Goal: Transaction & Acquisition: Book appointment/travel/reservation

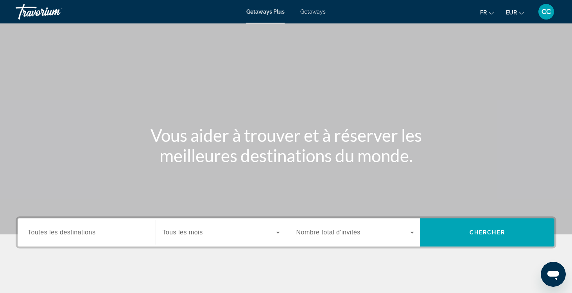
click at [311, 10] on span "Getaways" at bounding box center [312, 12] width 25 height 6
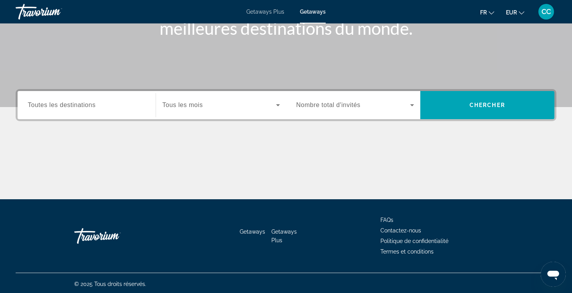
scroll to position [126, 0]
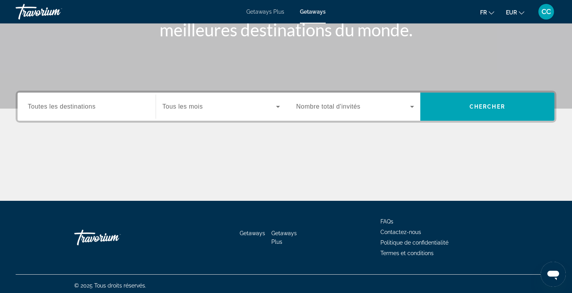
click at [68, 109] on span "Toutes les destinations" at bounding box center [62, 106] width 68 height 7
click at [68, 109] on input "Destination Toutes les destinations" at bounding box center [87, 106] width 118 height 9
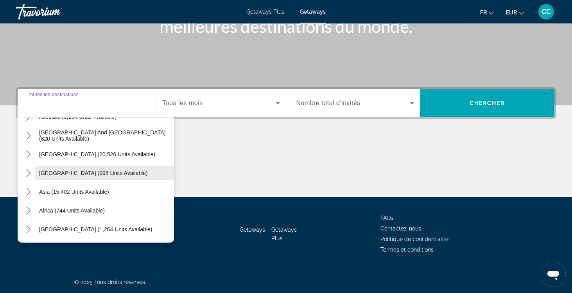
scroll to position [127, 0]
click at [29, 191] on icon "Toggle Asia (15,402 units available) submenu" at bounding box center [28, 192] width 4 height 8
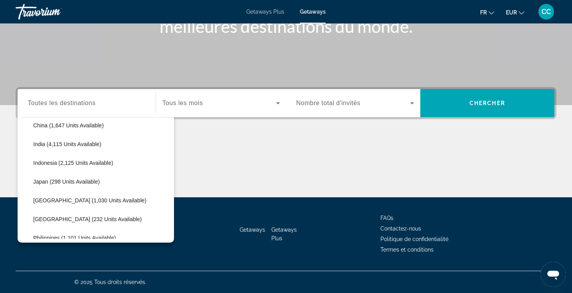
scroll to position [250, 0]
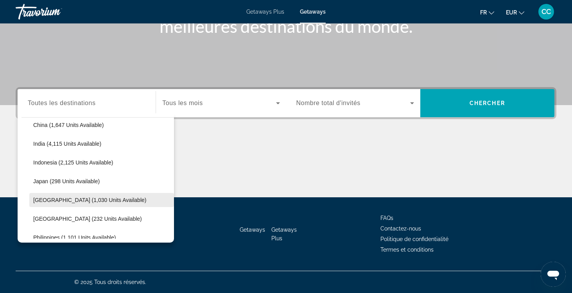
click at [53, 200] on span "Malaysia (1,030 units available)" at bounding box center [89, 200] width 113 height 6
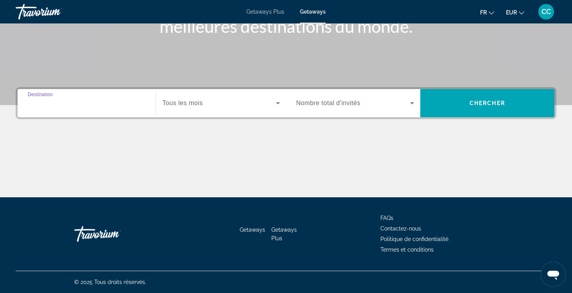
type input "**********"
click at [195, 104] on span "Tous les mois" at bounding box center [182, 103] width 40 height 7
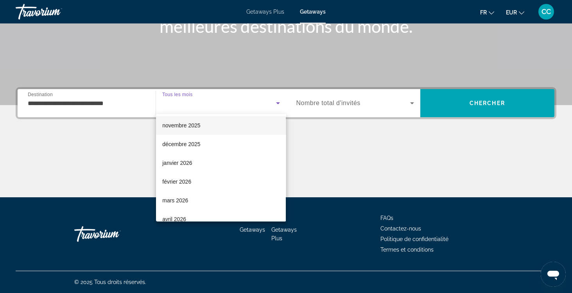
scroll to position [40, 0]
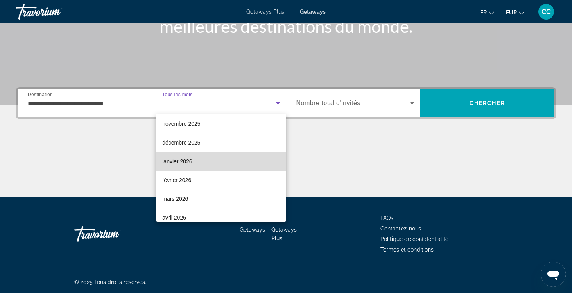
click at [195, 161] on mat-option "janvier 2026" at bounding box center [221, 161] width 130 height 19
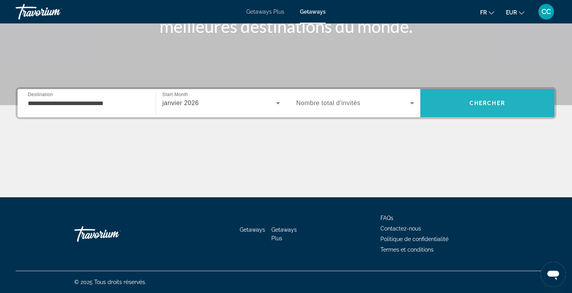
click at [477, 102] on span "Chercher" at bounding box center [488, 103] width 36 height 6
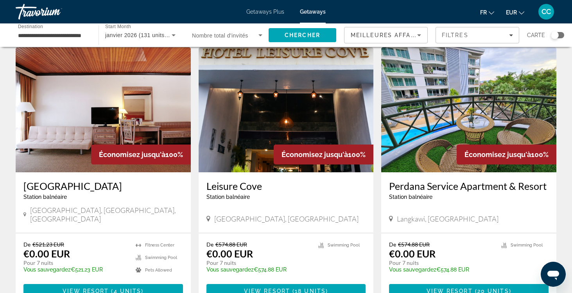
scroll to position [29, 0]
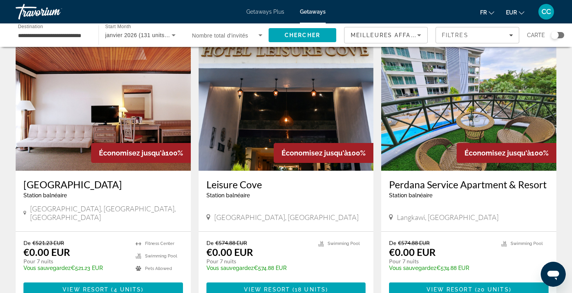
click at [237, 185] on h3 "Leisure Cove" at bounding box center [285, 185] width 159 height 12
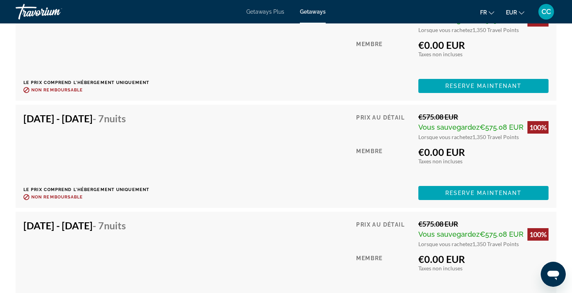
scroll to position [1463, 0]
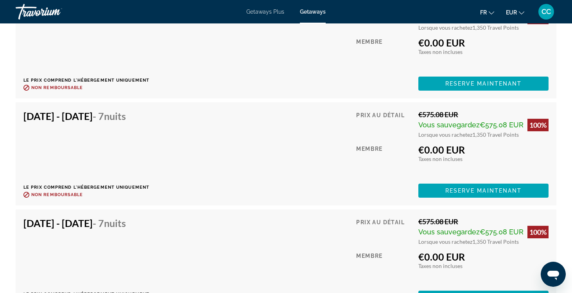
click at [271, 203] on div "Jan 9, 2026 - Jan 16, 2026 - 7 nuits Le prix comprend l'hébergement uniquement …" at bounding box center [286, 153] width 541 height 103
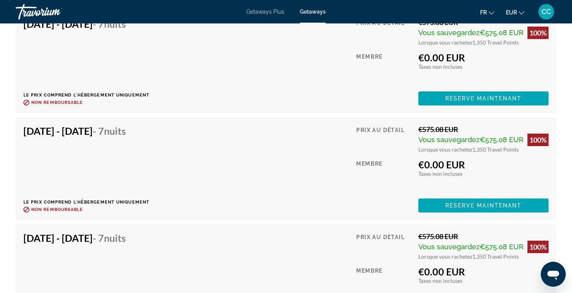
scroll to position [1663, 0]
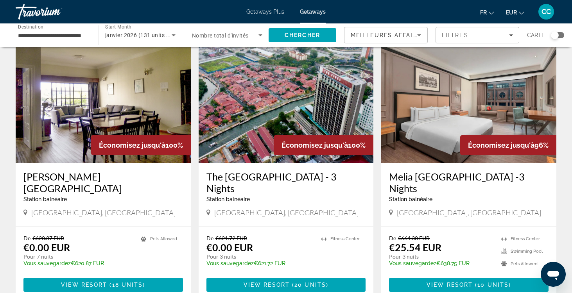
scroll to position [312, 0]
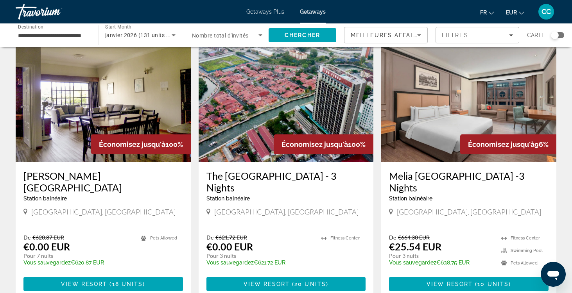
click at [413, 170] on h3 "Melia Kuala Lumpur -3 Nights" at bounding box center [468, 181] width 159 height 23
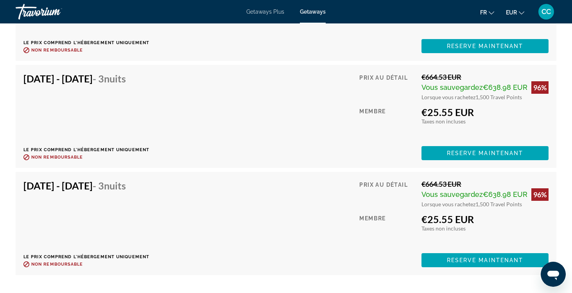
scroll to position [1703, 0]
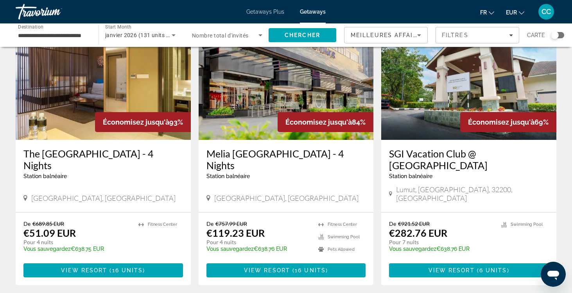
scroll to position [621, 0]
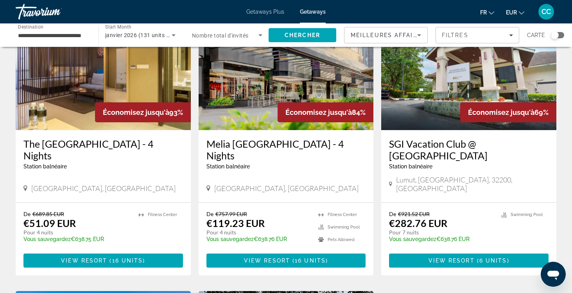
click at [246, 138] on h3 "Melia Kuala Lumpur - 4 Nights" at bounding box center [285, 149] width 159 height 23
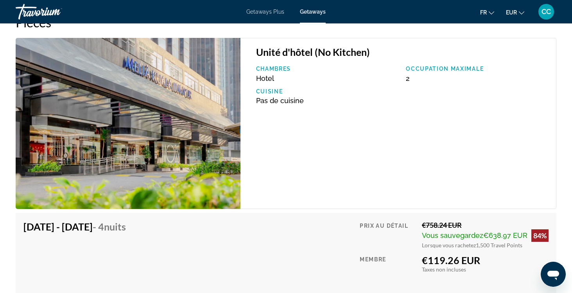
scroll to position [1238, 0]
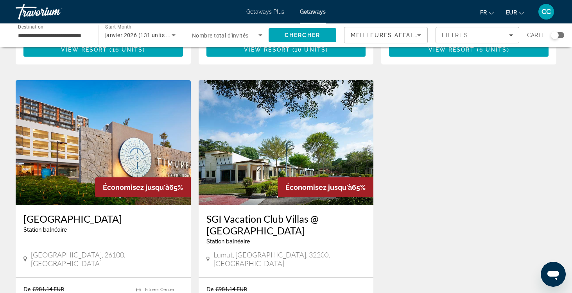
scroll to position [829, 0]
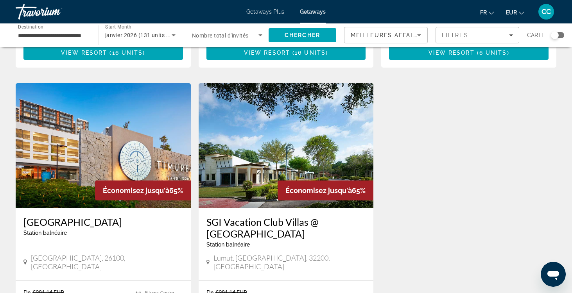
click at [66, 35] on input "**********" at bounding box center [53, 35] width 70 height 9
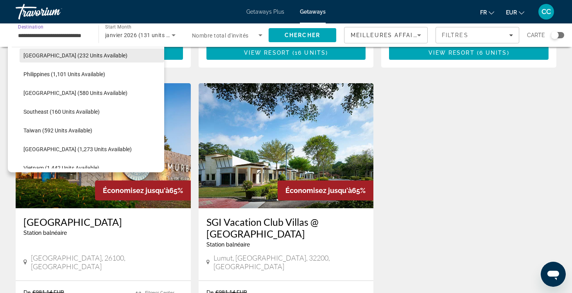
scroll to position [344, 0]
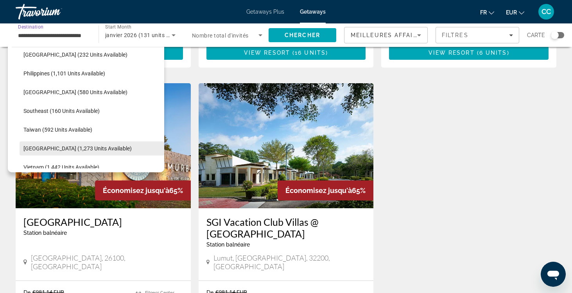
click at [52, 145] on span "Thailand (1,273 units available)" at bounding box center [77, 148] width 108 height 6
type input "**********"
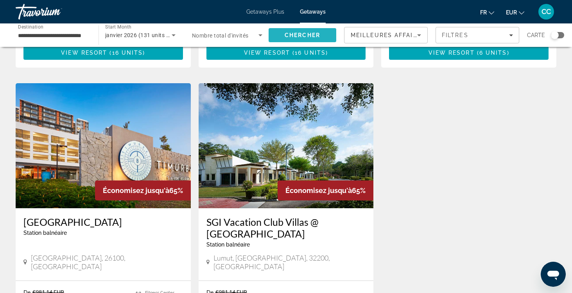
click at [306, 32] on span "Search" at bounding box center [303, 35] width 68 height 19
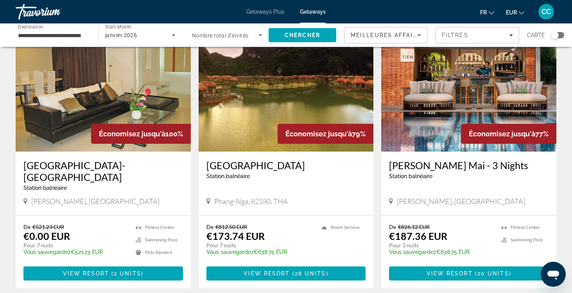
scroll to position [56, 0]
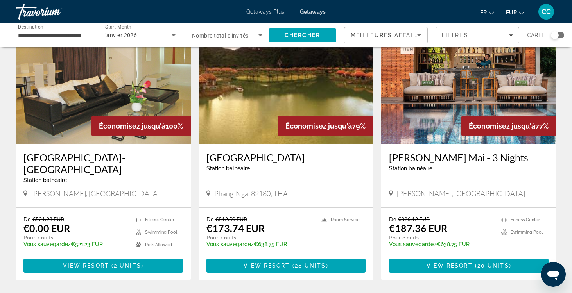
click at [560, 34] on div "Search widget" at bounding box center [557, 35] width 13 height 6
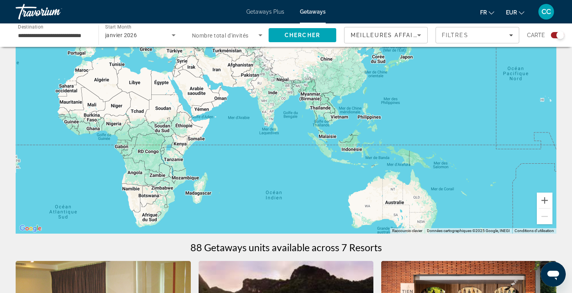
drag, startPoint x: 498, startPoint y: 183, endPoint x: 239, endPoint y: 142, distance: 262.5
click at [239, 142] on div "Main content" at bounding box center [286, 116] width 541 height 235
click at [543, 201] on button "Zoom avant" at bounding box center [545, 201] width 16 height 16
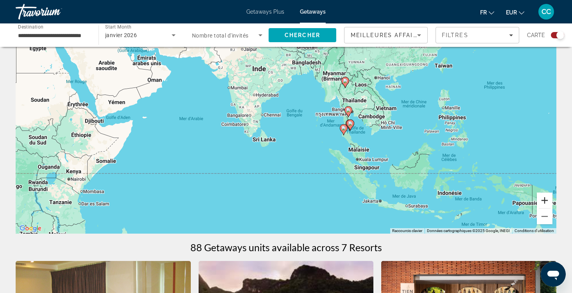
click at [543, 201] on button "Zoom avant" at bounding box center [545, 201] width 16 height 16
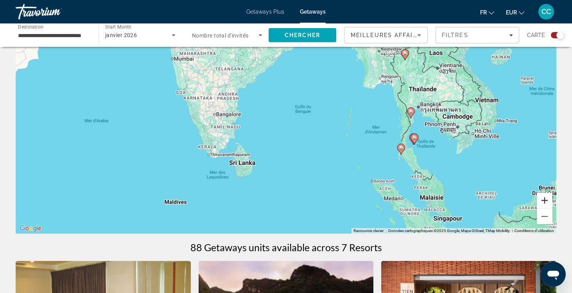
click at [543, 201] on button "Zoom avant" at bounding box center [545, 201] width 16 height 16
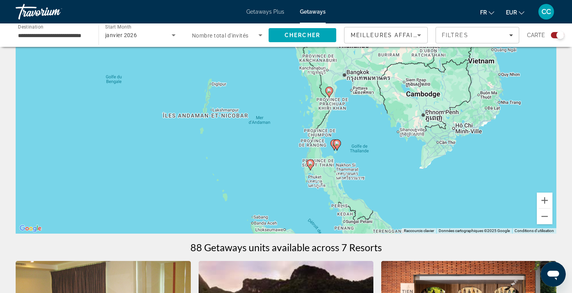
drag, startPoint x: 419, startPoint y: 163, endPoint x: 213, endPoint y: 141, distance: 206.8
click at [213, 140] on div "Pour activer le glissement avec le clavier, appuyez sur Alt+Entrée. Une fois ce…" at bounding box center [286, 116] width 541 height 235
click at [543, 204] on button "Zoom avant" at bounding box center [545, 201] width 16 height 16
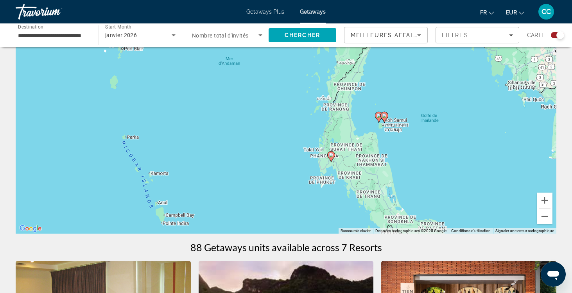
drag, startPoint x: 435, startPoint y: 205, endPoint x: 428, endPoint y: 142, distance: 64.1
click at [428, 142] on div "Pour activer le glissement avec le clavier, appuyez sur Alt+Entrée. Une fois ce…" at bounding box center [286, 116] width 541 height 235
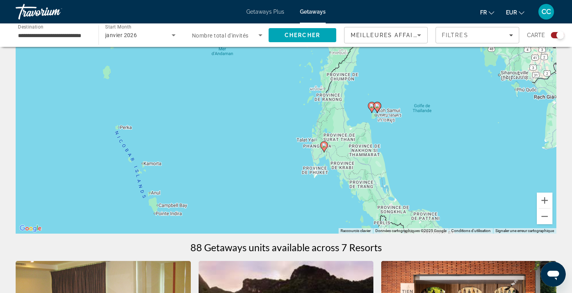
drag, startPoint x: 398, startPoint y: 194, endPoint x: 391, endPoint y: 185, distance: 12.0
click at [391, 185] on div "Pour activer le glissement avec le clavier, appuyez sur Alt+Entrée. Une fois ce…" at bounding box center [286, 116] width 541 height 235
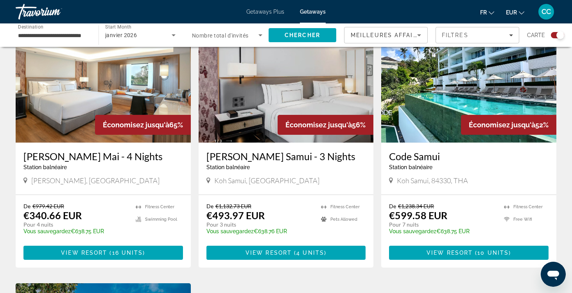
scroll to position [583, 0]
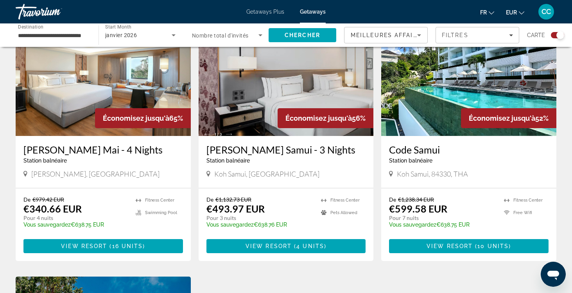
click at [421, 152] on h3 "Code Samui" at bounding box center [468, 150] width 159 height 12
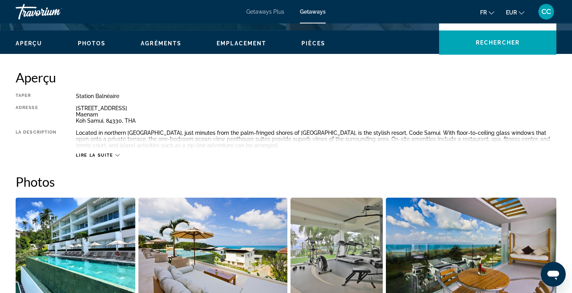
scroll to position [229, 0]
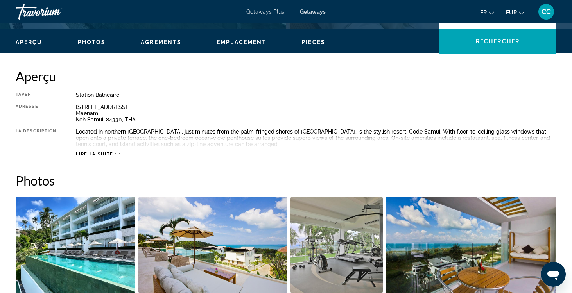
click at [106, 156] on span "Lire la suite" at bounding box center [94, 154] width 37 height 5
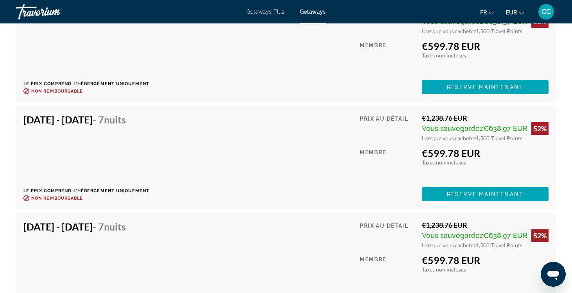
scroll to position [1501, 0]
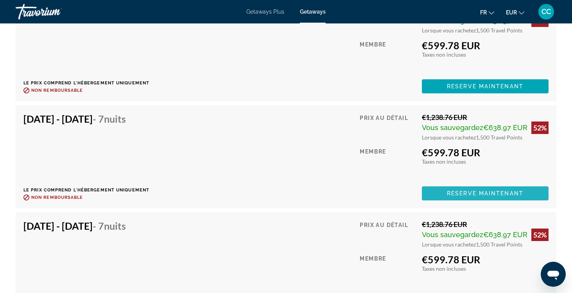
click at [453, 190] on span "Reserve maintenant" at bounding box center [485, 193] width 77 height 6
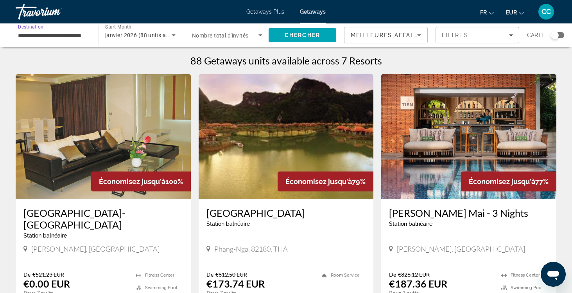
click at [61, 36] on input "**********" at bounding box center [53, 35] width 70 height 9
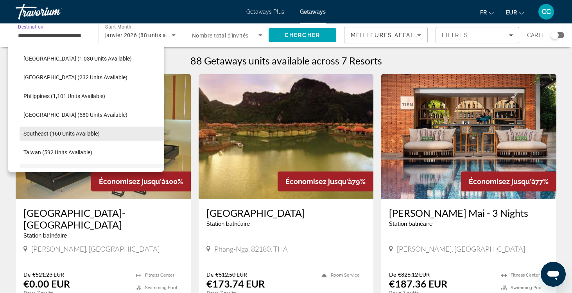
scroll to position [317, 0]
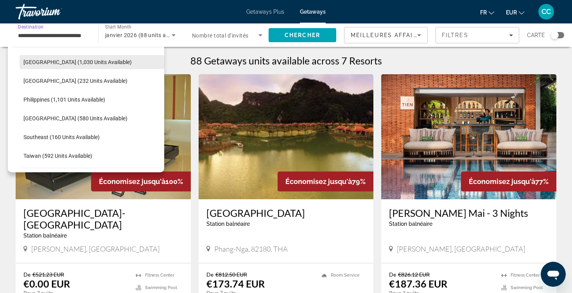
click at [60, 63] on span "Malaysia (1,030 units available)" at bounding box center [77, 62] width 108 height 6
type input "**********"
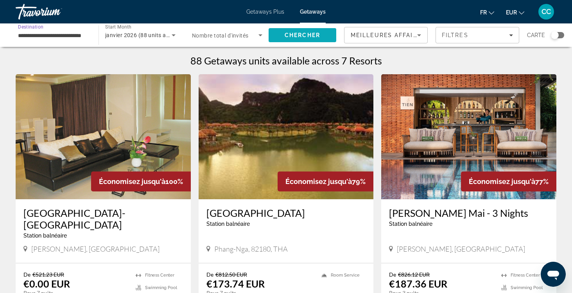
click at [306, 33] on span "Chercher" at bounding box center [303, 35] width 36 height 6
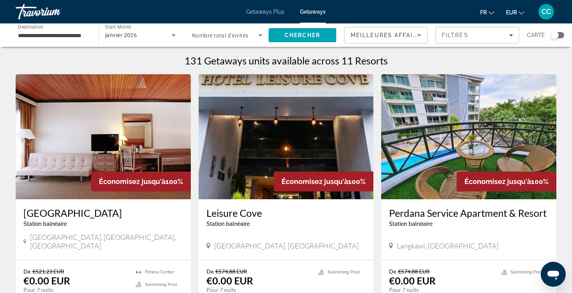
click at [233, 213] on h3 "Leisure Cove" at bounding box center [285, 213] width 159 height 12
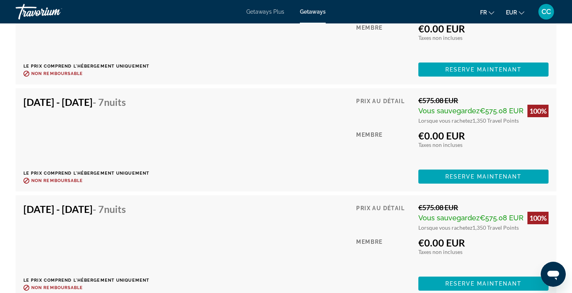
scroll to position [1479, 0]
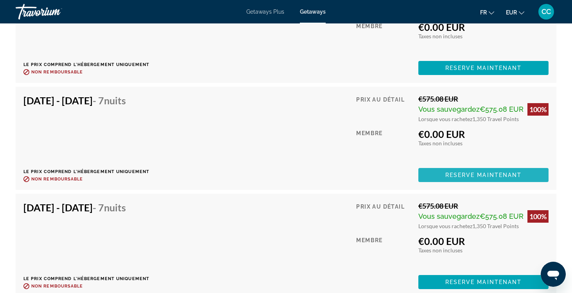
click at [457, 175] on span "Reserve maintenant" at bounding box center [483, 175] width 77 height 6
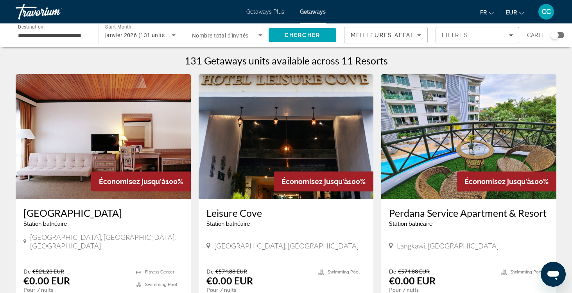
click at [240, 214] on h3 "Leisure Cove" at bounding box center [285, 213] width 159 height 12
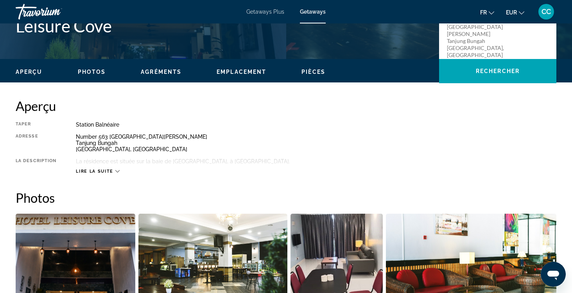
scroll to position [200, 0]
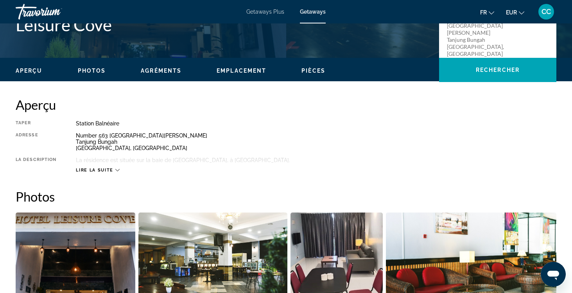
click at [107, 168] on span "Lire la suite" at bounding box center [94, 170] width 37 height 5
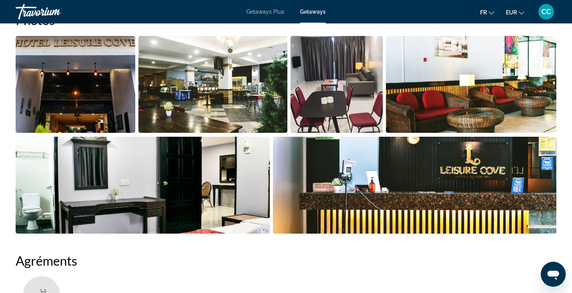
scroll to position [377, 0]
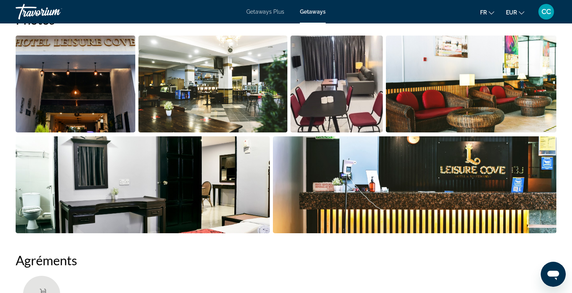
click at [307, 163] on img "Open full-screen image slider" at bounding box center [414, 184] width 283 height 97
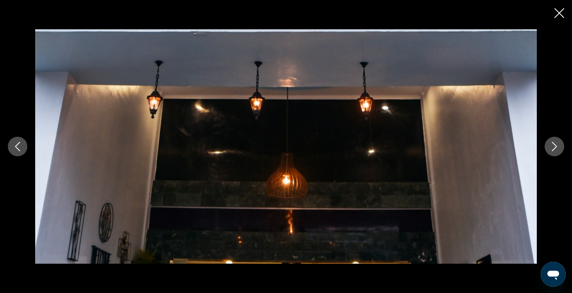
click at [554, 143] on icon "Next image" at bounding box center [554, 146] width 5 height 9
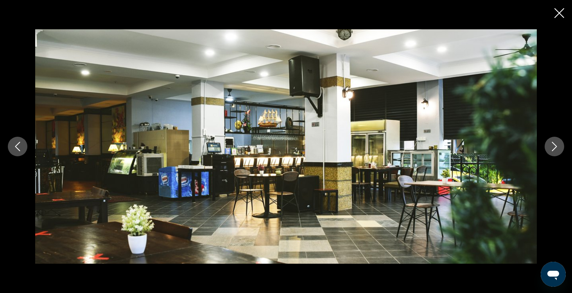
click at [554, 143] on icon "Next image" at bounding box center [554, 146] width 9 height 9
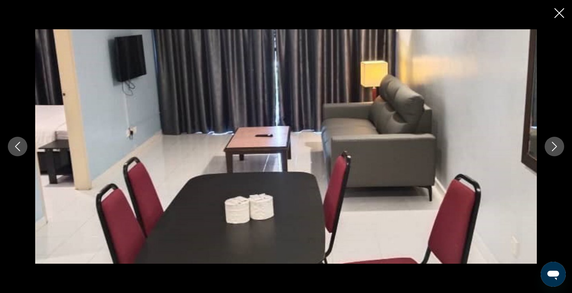
click at [554, 144] on icon "Next image" at bounding box center [554, 146] width 5 height 9
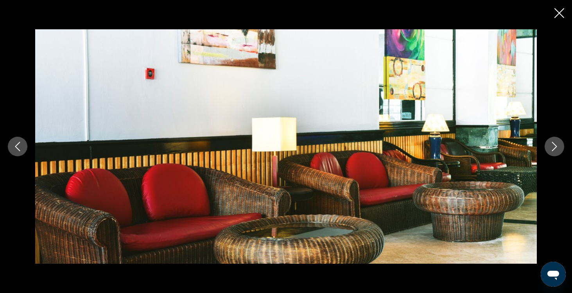
click at [554, 144] on icon "Next image" at bounding box center [554, 146] width 5 height 9
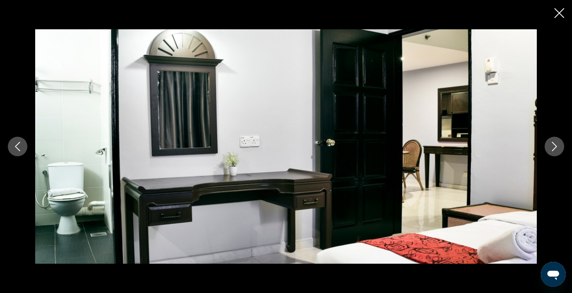
click at [555, 146] on icon "Next image" at bounding box center [554, 146] width 9 height 9
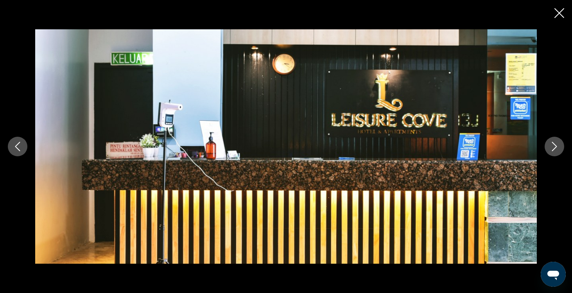
click at [555, 146] on icon "Next image" at bounding box center [554, 146] width 9 height 9
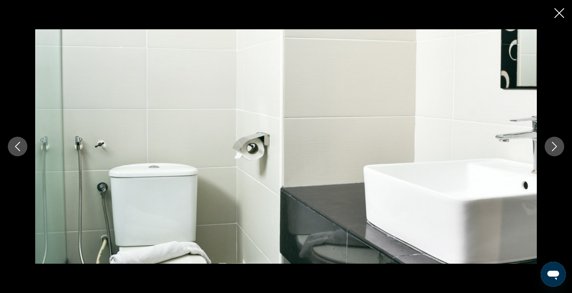
click at [555, 146] on icon "Next image" at bounding box center [554, 146] width 9 height 9
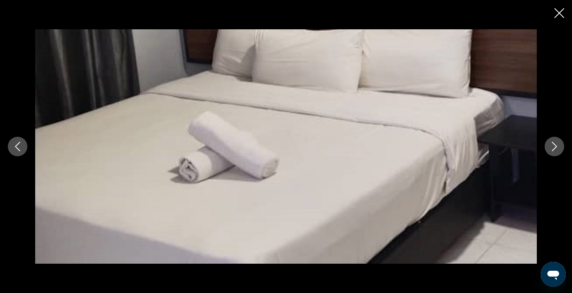
click at [555, 146] on icon "Next image" at bounding box center [554, 146] width 9 height 9
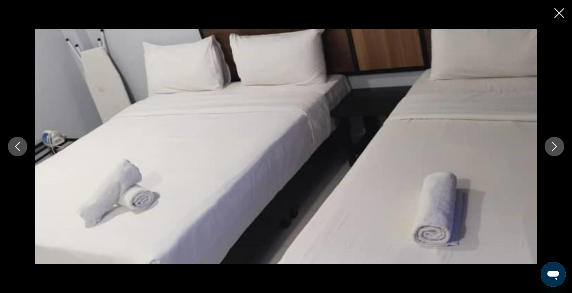
click at [555, 146] on icon "Next image" at bounding box center [554, 146] width 9 height 9
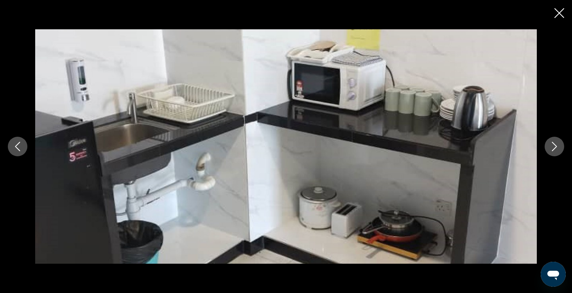
click at [555, 146] on icon "Next image" at bounding box center [554, 146] width 9 height 9
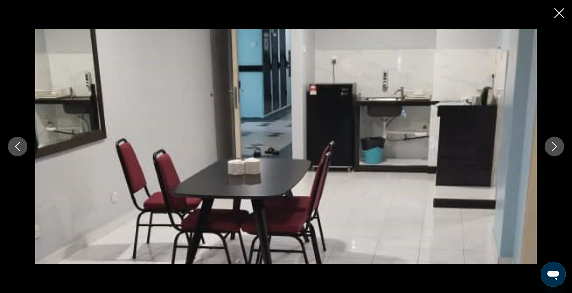
click at [554, 147] on icon "Next image" at bounding box center [554, 146] width 9 height 9
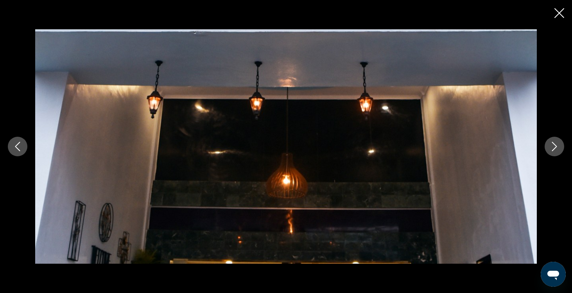
click at [555, 147] on icon "Next image" at bounding box center [554, 146] width 9 height 9
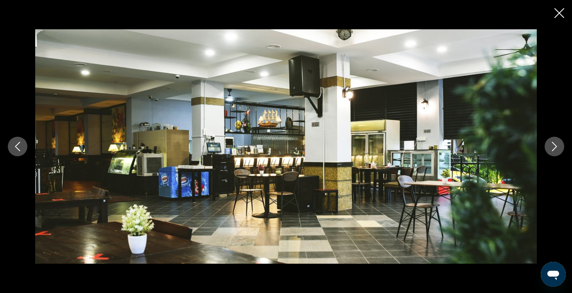
click at [555, 147] on icon "Next image" at bounding box center [554, 146] width 9 height 9
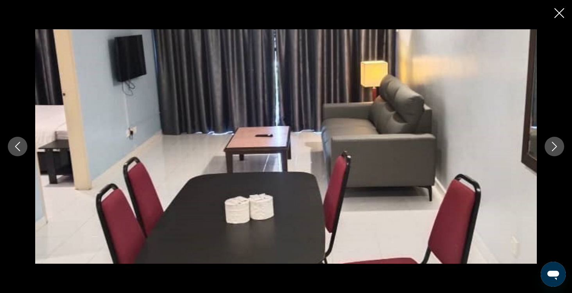
click at [555, 147] on icon "Next image" at bounding box center [554, 146] width 9 height 9
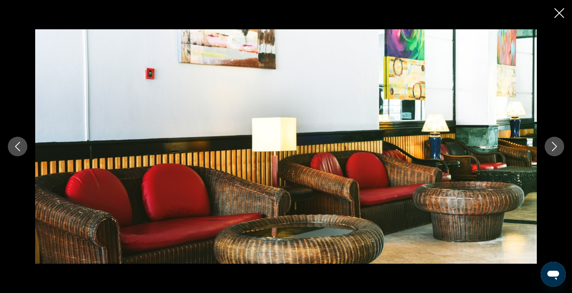
click at [559, 11] on icon "Close slideshow" at bounding box center [559, 13] width 10 height 10
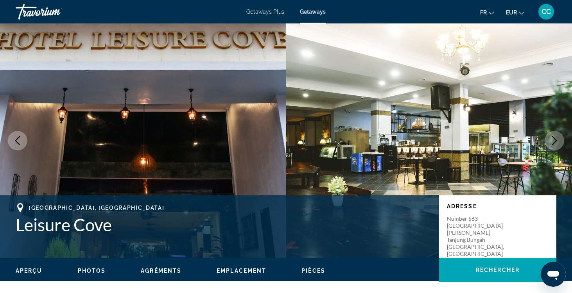
scroll to position [0, 0]
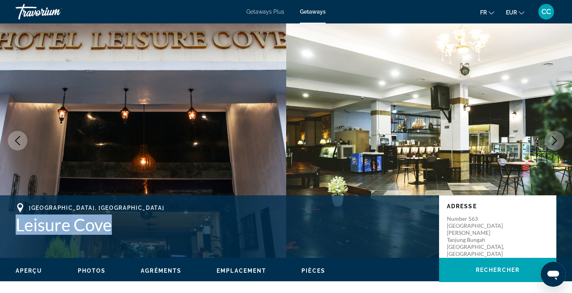
drag, startPoint x: 125, startPoint y: 223, endPoint x: 13, endPoint y: 227, distance: 112.3
click at [13, 227] on div "Penang, Malaysia Leisure Cove Adresse Number 563 Jalan Wee Hein Tze Tanjung Bun…" at bounding box center [286, 226] width 572 height 47
copy h1 "Leisure Cove"
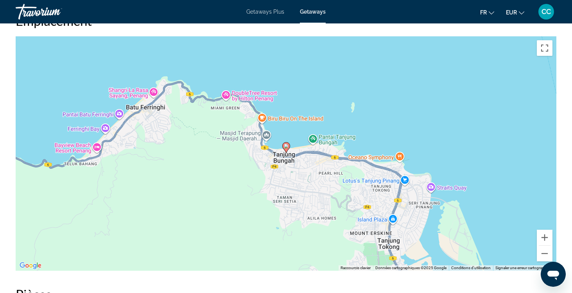
scroll to position [975, 0]
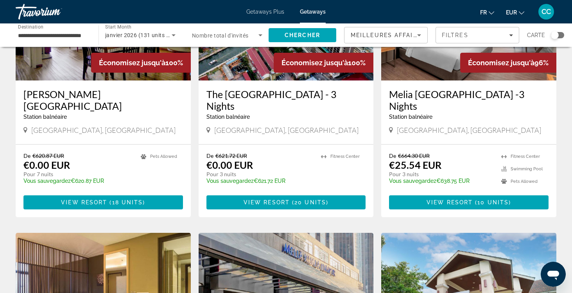
scroll to position [400, 0]
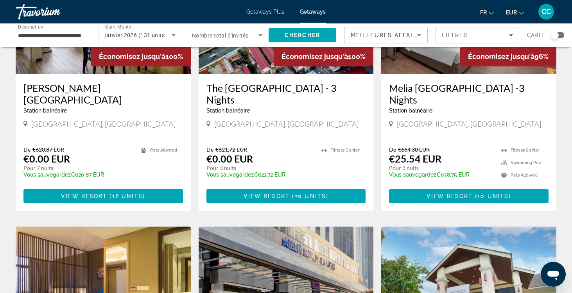
click at [433, 82] on h3 "Melia Kuala Lumpur -3 Nights" at bounding box center [468, 93] width 159 height 23
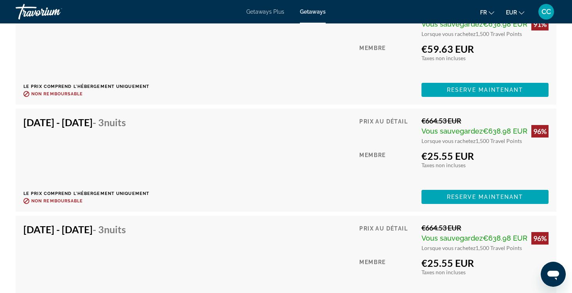
scroll to position [1450, 0]
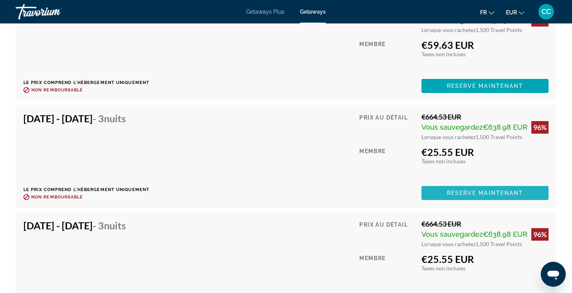
click at [468, 194] on span "Reserve maintenant" at bounding box center [485, 193] width 77 height 6
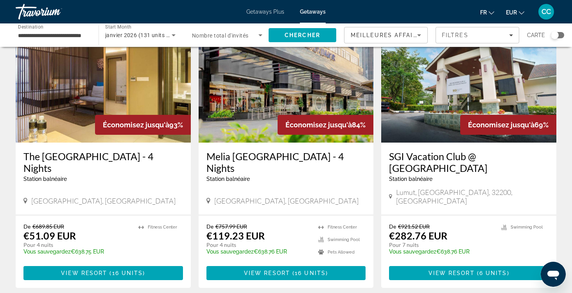
scroll to position [612, 0]
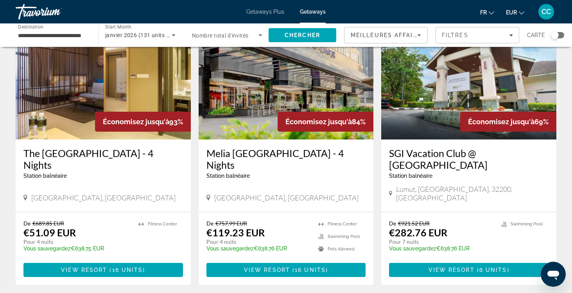
click at [252, 147] on h3 "Melia Kuala Lumpur - 4 Nights" at bounding box center [285, 158] width 159 height 23
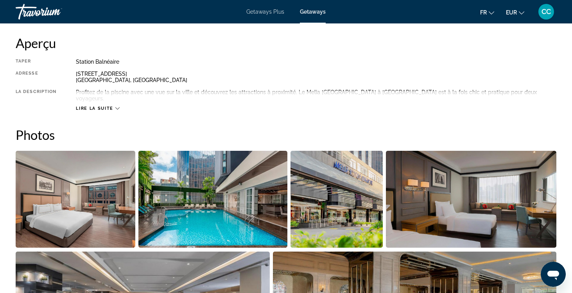
scroll to position [262, 0]
click at [94, 106] on span "Lire la suite" at bounding box center [94, 108] width 37 height 5
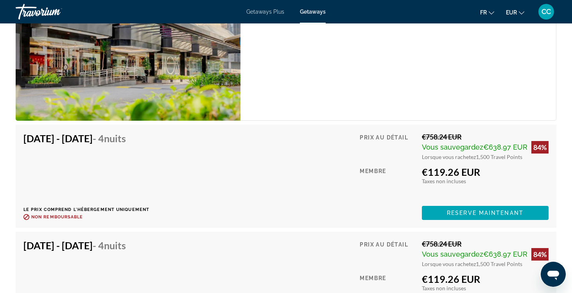
scroll to position [1335, 0]
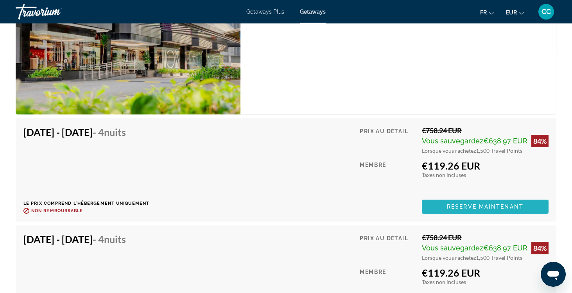
click at [461, 204] on span "Reserve maintenant" at bounding box center [485, 207] width 77 height 6
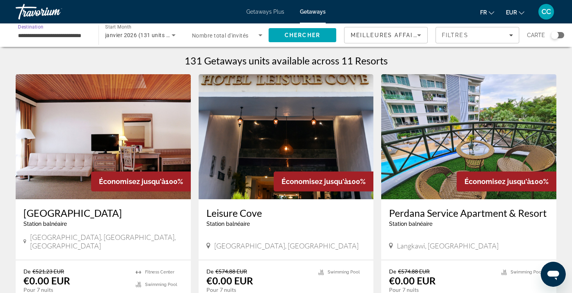
click at [51, 35] on input "**********" at bounding box center [53, 35] width 70 height 9
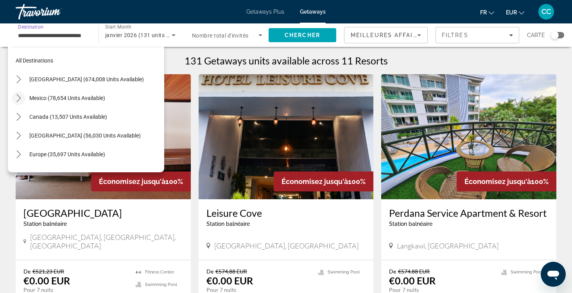
click at [22, 97] on icon "Toggle Mexico (78,654 units available) submenu" at bounding box center [19, 98] width 8 height 8
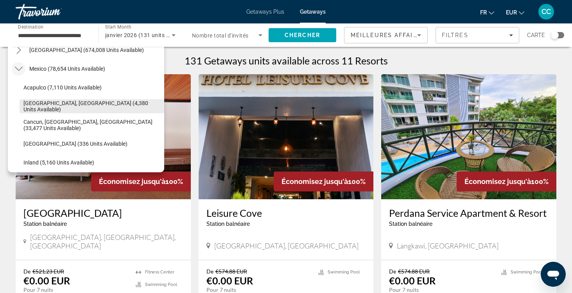
scroll to position [37, 0]
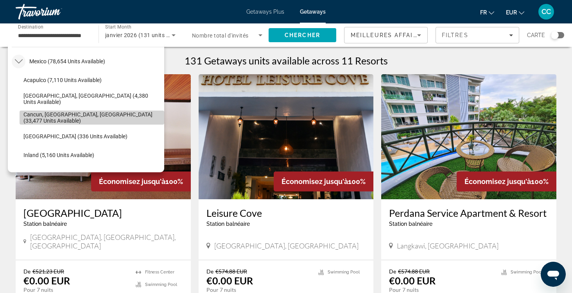
click at [58, 117] on span "Cancun, Cozumel, Riviera Maya (33,477 units available)" at bounding box center [91, 117] width 137 height 13
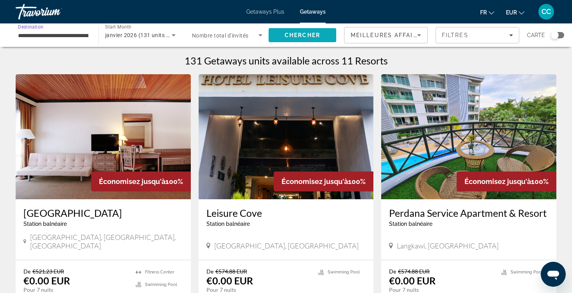
click at [303, 34] on span "Chercher" at bounding box center [303, 35] width 36 height 6
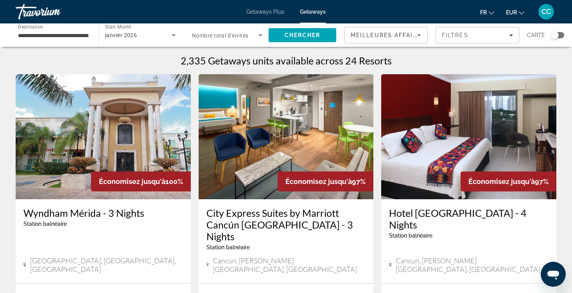
click at [55, 35] on input "**********" at bounding box center [53, 35] width 70 height 9
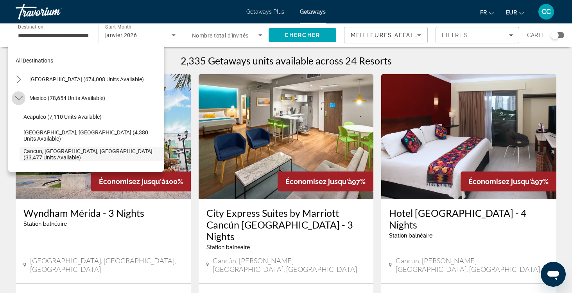
click at [19, 97] on icon "Toggle Mexico (78,654 units available) submenu" at bounding box center [19, 98] width 8 height 8
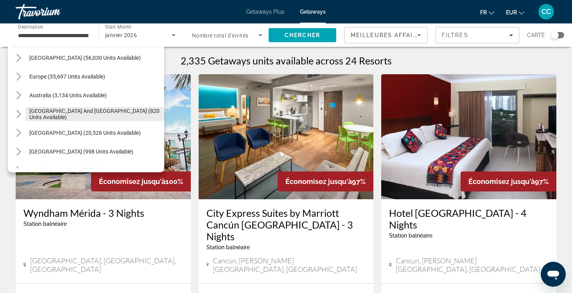
scroll to position [79, 0]
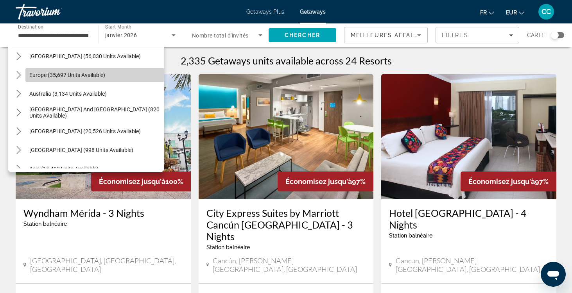
click at [38, 73] on span "Europe (35,697 units available)" at bounding box center [67, 75] width 76 height 6
type input "**********"
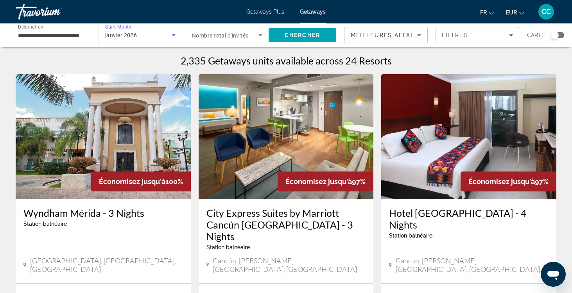
click at [136, 35] on span "janvier 2026" at bounding box center [121, 35] width 32 height 6
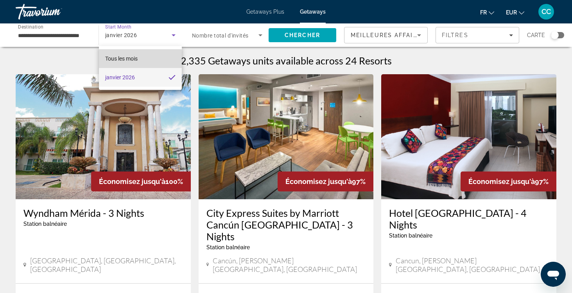
click at [129, 61] on span "Tous les mois" at bounding box center [121, 59] width 32 height 6
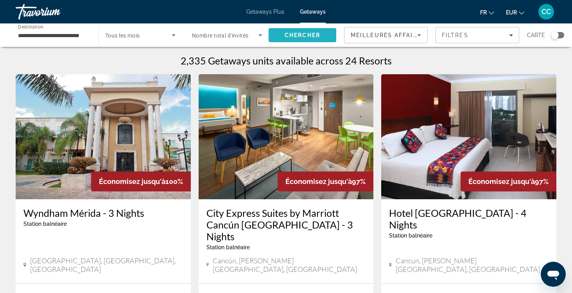
click at [299, 38] on span "Chercher" at bounding box center [303, 35] width 36 height 6
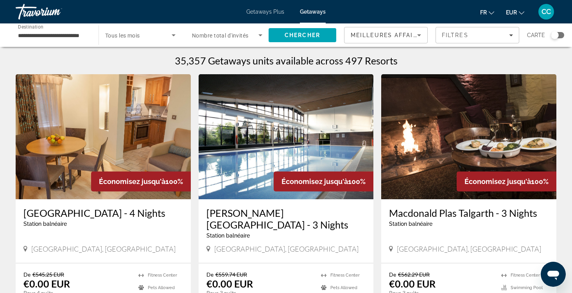
click at [131, 38] on span "Tous les mois" at bounding box center [122, 35] width 35 height 6
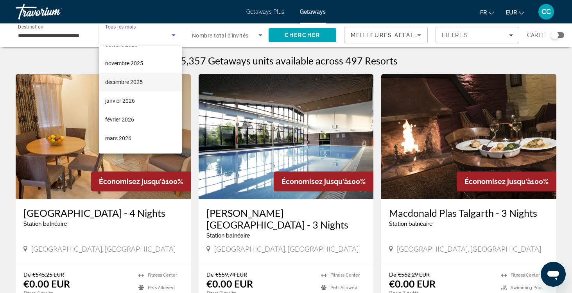
scroll to position [36, 0]
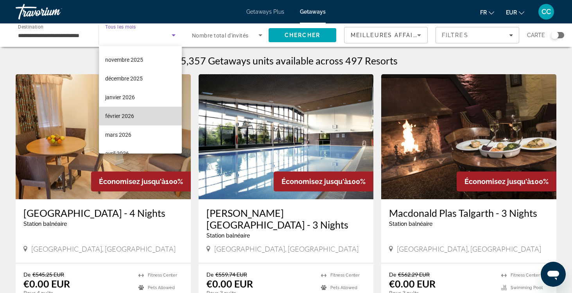
click at [127, 116] on span "février 2026" at bounding box center [119, 115] width 29 height 9
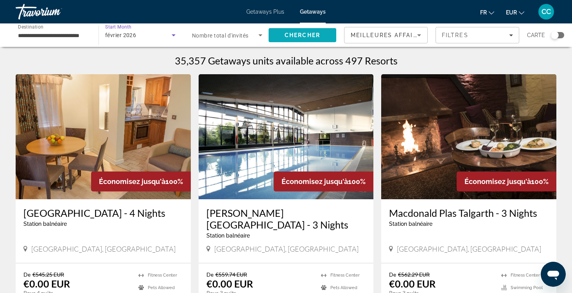
click at [300, 34] on span "Chercher" at bounding box center [303, 35] width 36 height 6
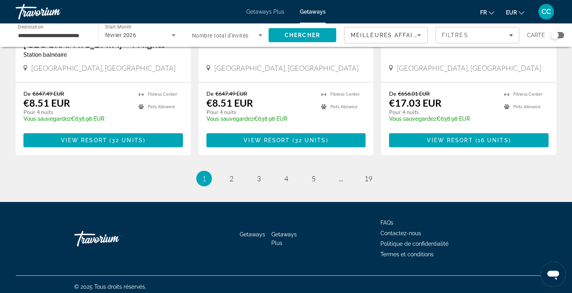
scroll to position [995, 0]
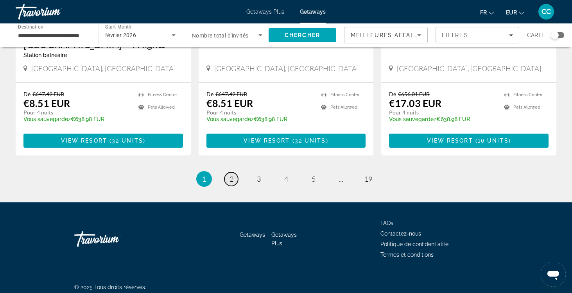
click at [229, 175] on span "2" at bounding box center [231, 179] width 4 height 9
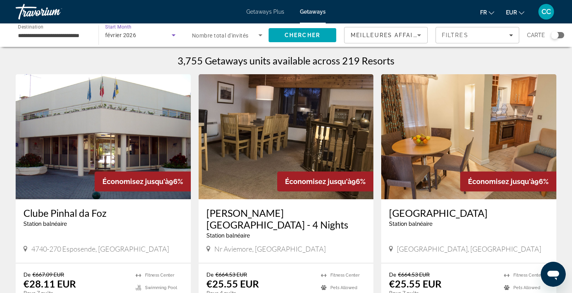
click at [135, 36] on span "février 2026" at bounding box center [120, 35] width 31 height 6
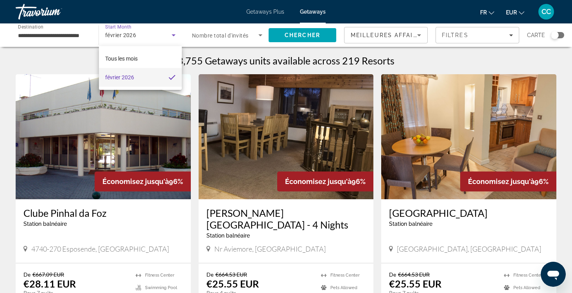
click at [136, 81] on mat-option "février 2026" at bounding box center [140, 77] width 83 height 19
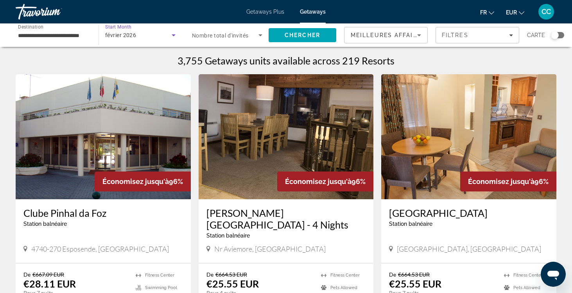
click at [138, 35] on div "février 2026" at bounding box center [138, 34] width 66 height 9
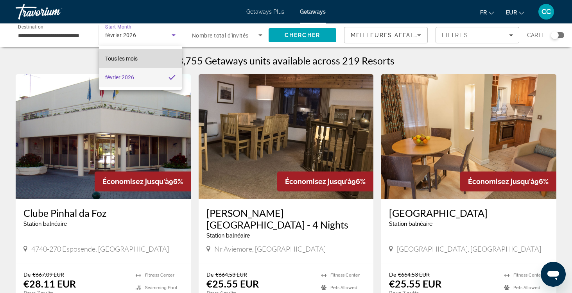
click at [130, 58] on span "Tous les mois" at bounding box center [121, 59] width 32 height 6
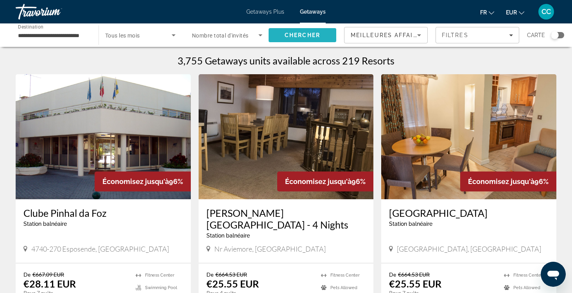
click at [295, 34] on span "Chercher" at bounding box center [303, 35] width 36 height 6
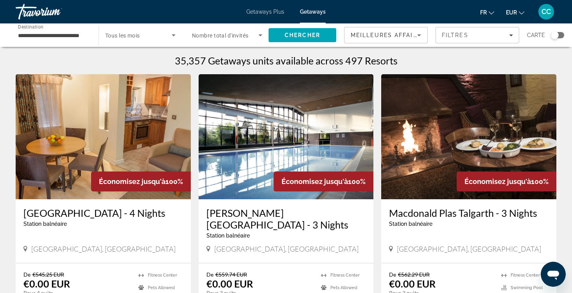
click at [133, 37] on span "Tous les mois" at bounding box center [122, 35] width 35 height 6
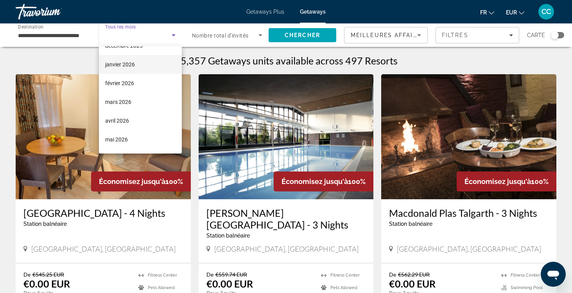
scroll to position [79, 0]
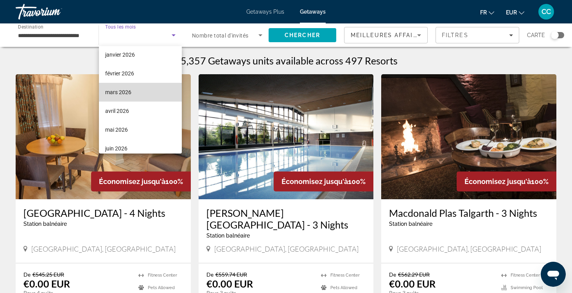
click at [132, 91] on mat-option "mars 2026" at bounding box center [140, 92] width 83 height 19
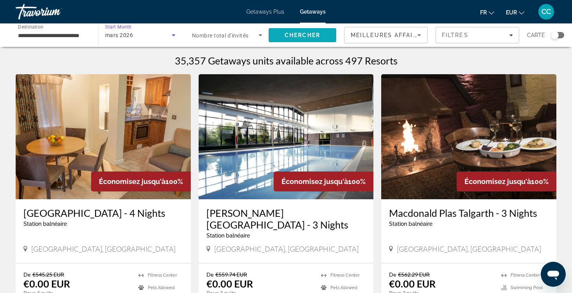
click at [297, 34] on span "Chercher" at bounding box center [303, 35] width 36 height 6
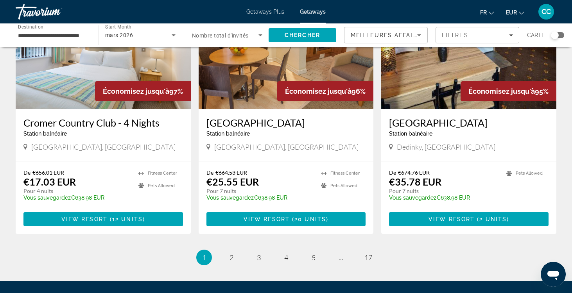
scroll to position [922, 0]
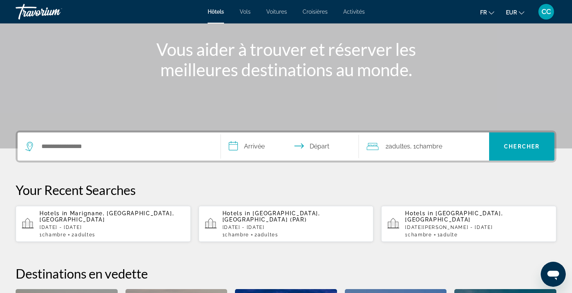
scroll to position [87, 0]
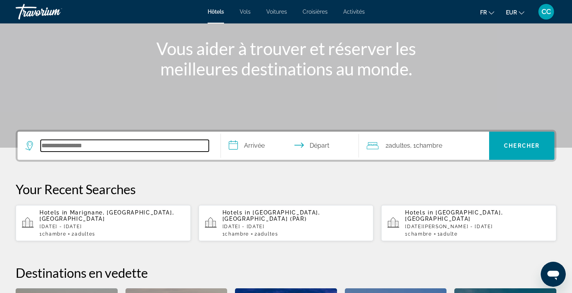
click at [79, 146] on input "Search hotel destination" at bounding box center [125, 146] width 168 height 12
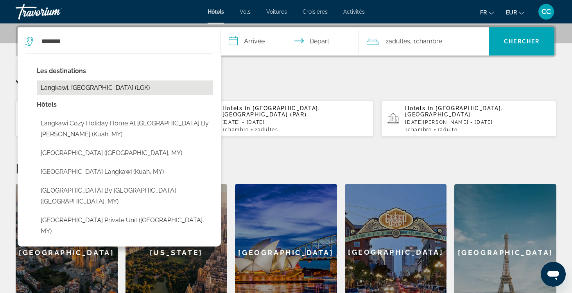
click at [109, 86] on button "Langkawi, [GEOGRAPHIC_DATA] (LGK)" at bounding box center [125, 88] width 176 height 15
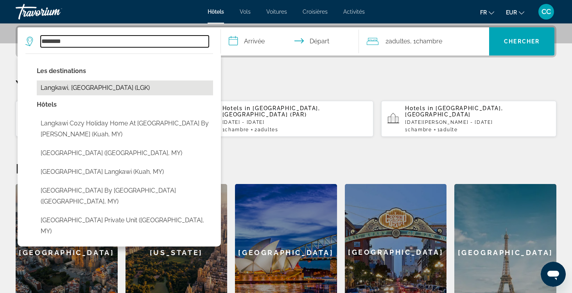
type input "**********"
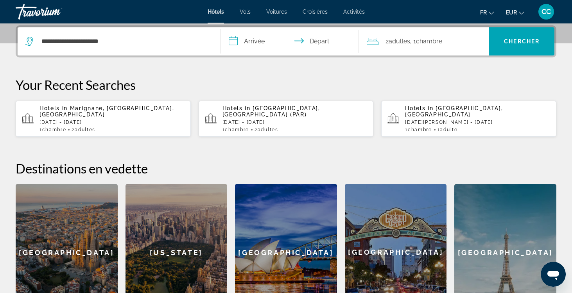
click at [268, 45] on input "**********" at bounding box center [291, 42] width 141 height 30
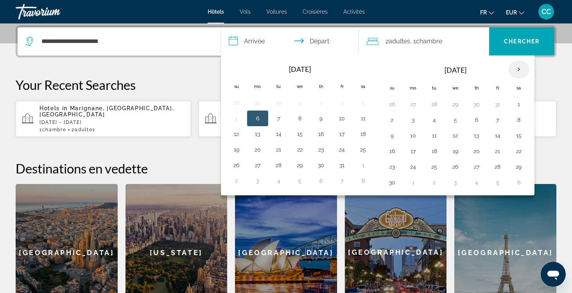
click at [519, 72] on th "Next month" at bounding box center [518, 69] width 21 height 17
click at [499, 117] on button "9" at bounding box center [497, 120] width 13 height 11
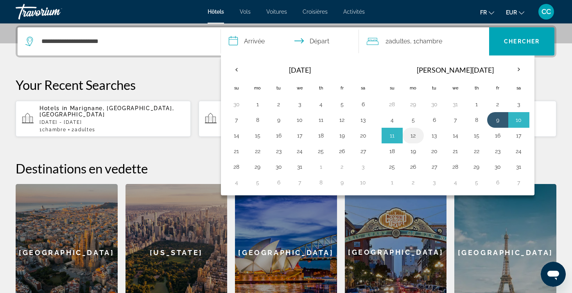
click at [413, 133] on button "12" at bounding box center [413, 135] width 13 height 11
type input "**********"
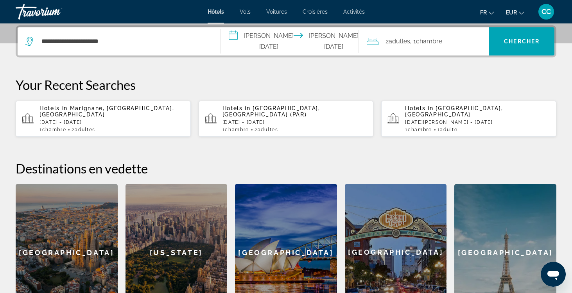
click at [416, 44] on span ", 1 Chambre pièces" at bounding box center [426, 41] width 32 height 11
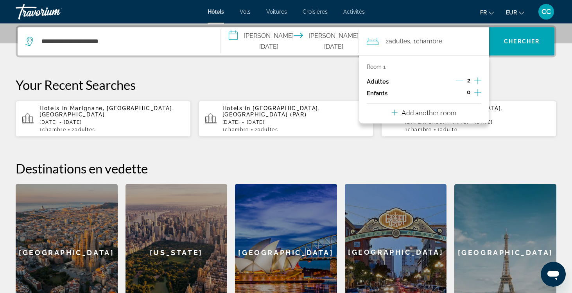
click at [460, 81] on icon "Decrement adults" at bounding box center [459, 80] width 7 height 7
click at [528, 44] on span "Chercher" at bounding box center [522, 41] width 36 height 6
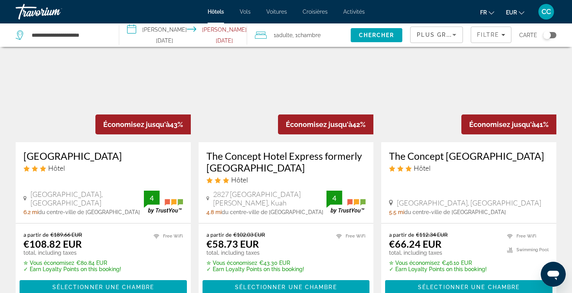
scroll to position [58, 0]
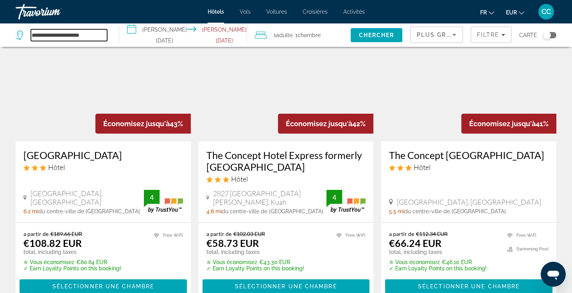
drag, startPoint x: 101, startPoint y: 34, endPoint x: 22, endPoint y: 31, distance: 79.4
click at [22, 31] on div "**********" at bounding box center [61, 35] width 91 height 12
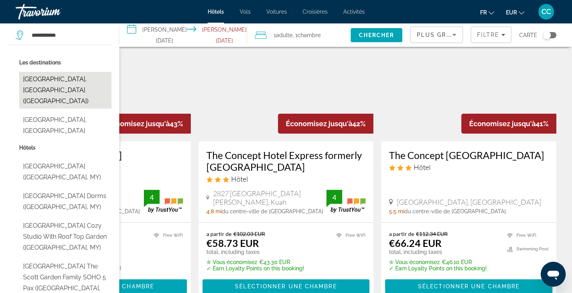
click at [33, 81] on button "[GEOGRAPHIC_DATA], [GEOGRAPHIC_DATA] ([GEOGRAPHIC_DATA])" at bounding box center [65, 90] width 92 height 37
type input "**********"
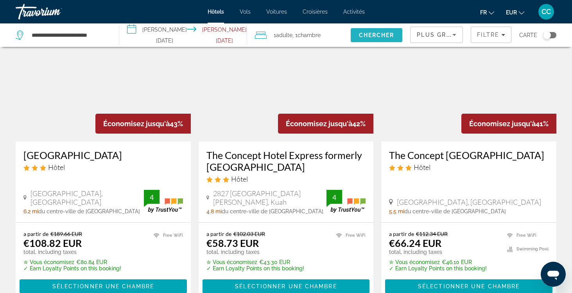
click at [377, 36] on span "Chercher" at bounding box center [377, 35] width 36 height 6
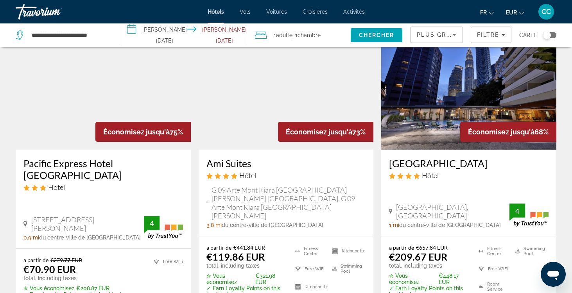
scroll to position [50, 0]
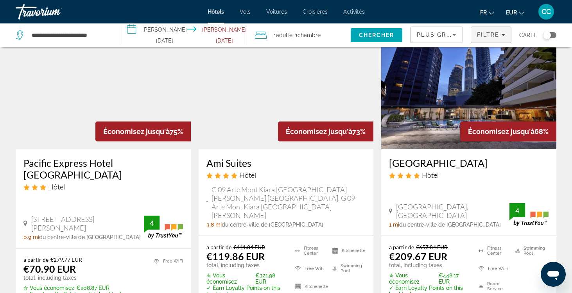
click at [499, 34] on span "Filtre" at bounding box center [488, 35] width 22 height 6
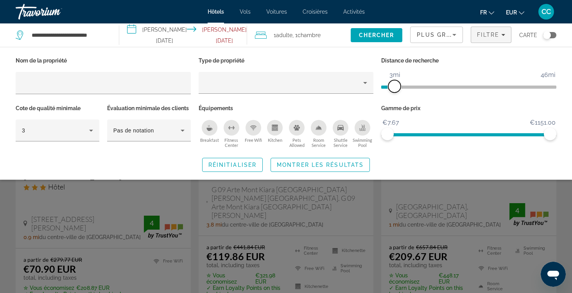
drag, startPoint x: 493, startPoint y: 84, endPoint x: 396, endPoint y: 84, distance: 96.2
click at [396, 84] on span "ngx-slider" at bounding box center [394, 86] width 13 height 13
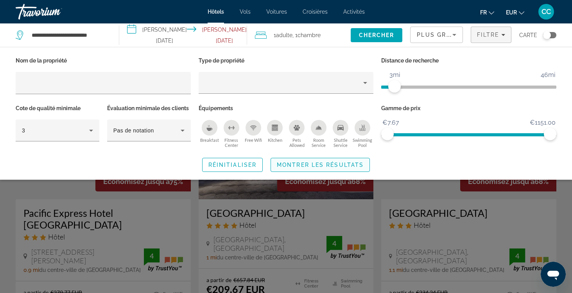
click at [353, 160] on span "Search widget" at bounding box center [320, 165] width 99 height 19
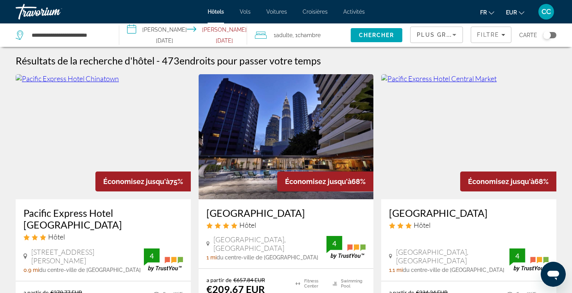
click at [174, 34] on input "**********" at bounding box center [184, 36] width 131 height 26
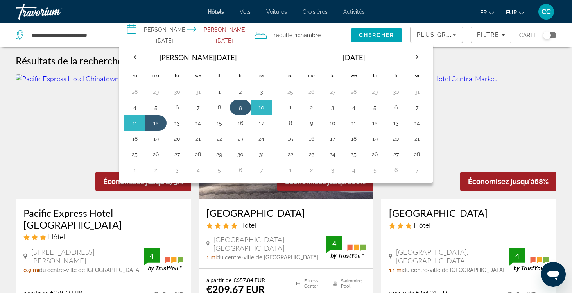
click at [243, 105] on button "9" at bounding box center [240, 107] width 13 height 11
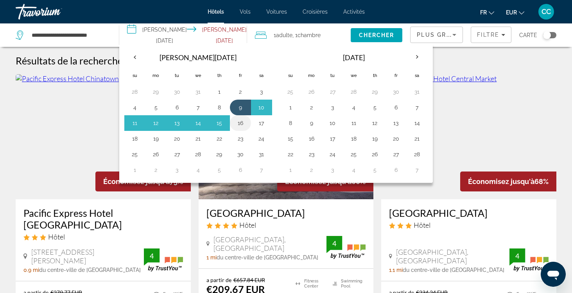
click at [245, 124] on button "16" at bounding box center [240, 123] width 13 height 11
type input "**********"
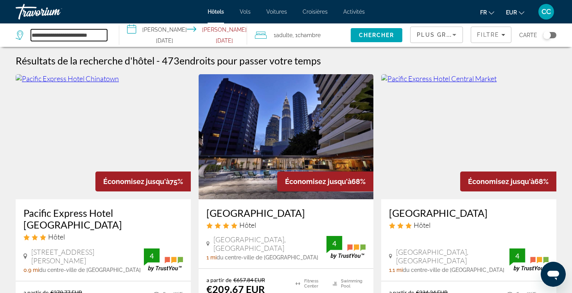
drag, startPoint x: 110, startPoint y: 35, endPoint x: 17, endPoint y: 33, distance: 92.7
click at [17, 33] on div "**********" at bounding box center [61, 35] width 91 height 12
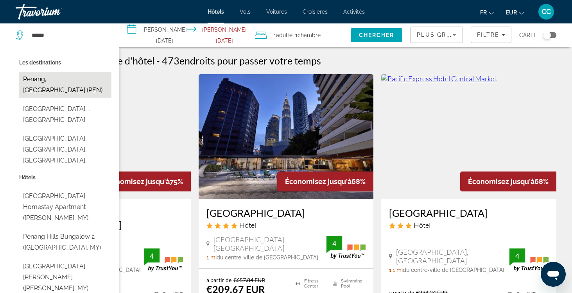
click at [54, 78] on button "Penang, [GEOGRAPHIC_DATA] (PEN)" at bounding box center [65, 85] width 92 height 26
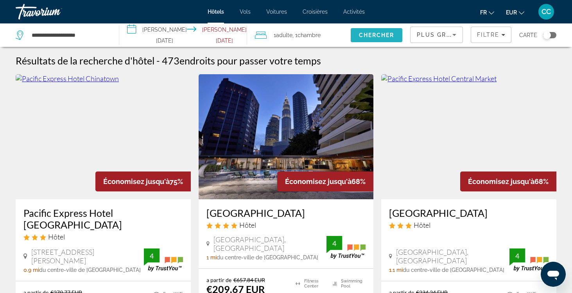
click at [380, 30] on span "Search" at bounding box center [377, 35] width 52 height 19
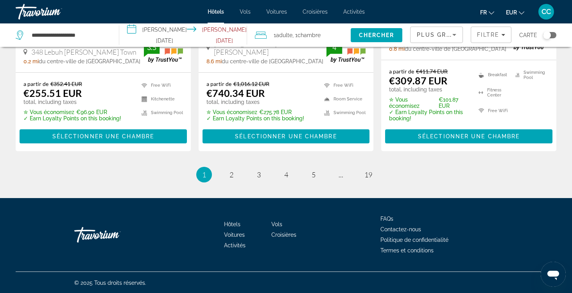
scroll to position [1113, 0]
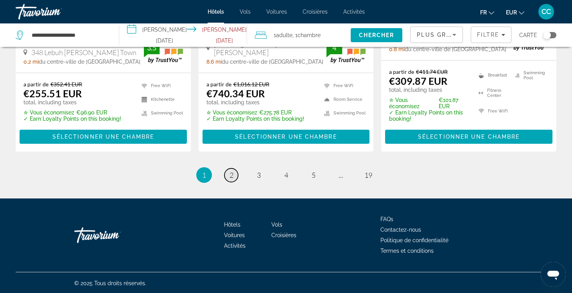
click at [229, 173] on span "2" at bounding box center [231, 175] width 4 height 9
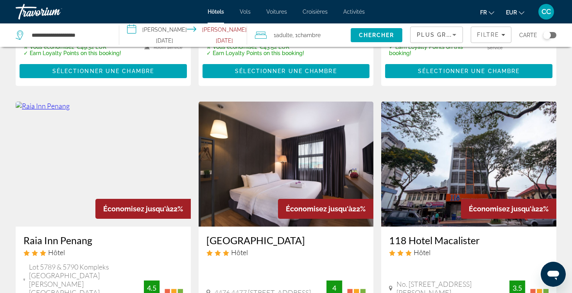
scroll to position [894, 0]
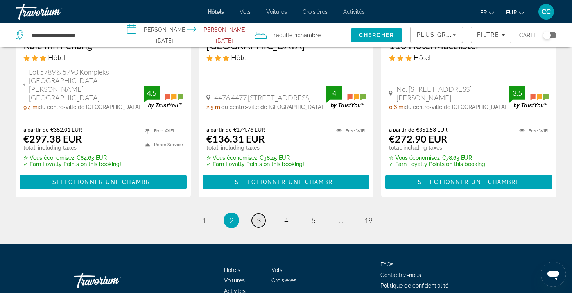
click at [258, 216] on span "3" at bounding box center [259, 220] width 4 height 9
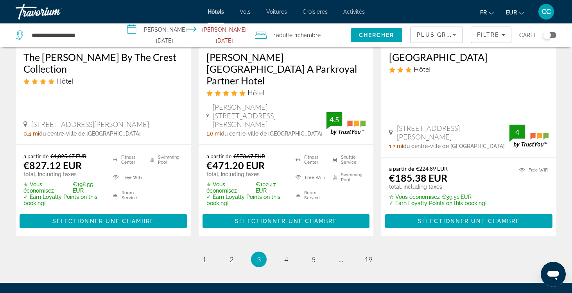
click at [227, 153] on span "a partir de" at bounding box center [218, 156] width 25 height 7
click at [288, 103] on div "Persiaran [PERSON_NAME] 53, [PERSON_NAME] 1.6 mi du centre-ville de [GEOGRAPHIC…" at bounding box center [285, 120] width 159 height 34
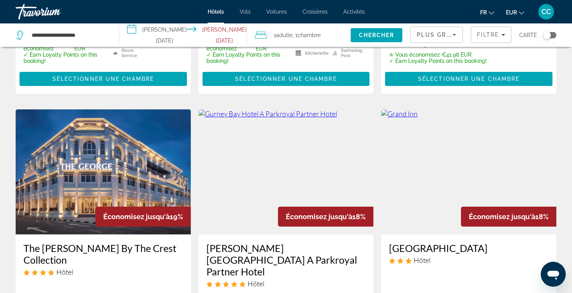
scroll to position [881, 0]
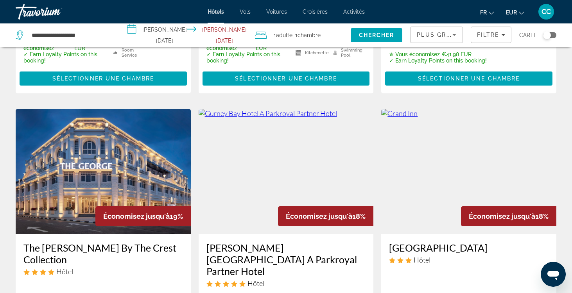
click at [554, 33] on div "Toggle map" at bounding box center [549, 35] width 13 height 6
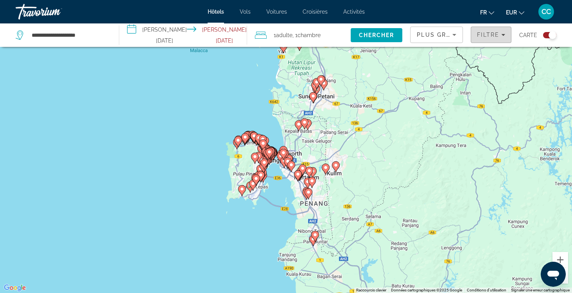
click at [506, 37] on span "Filters" at bounding box center [491, 34] width 40 height 19
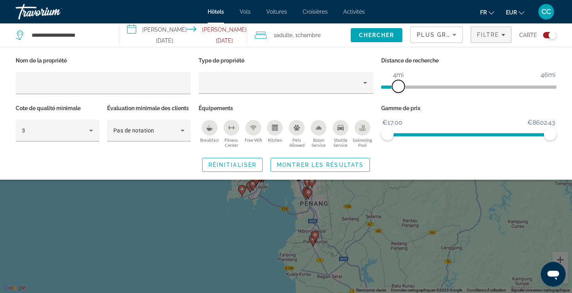
drag, startPoint x: 492, startPoint y: 87, endPoint x: 399, endPoint y: 88, distance: 93.0
click at [398, 88] on span "ngx-slider" at bounding box center [398, 86] width 13 height 13
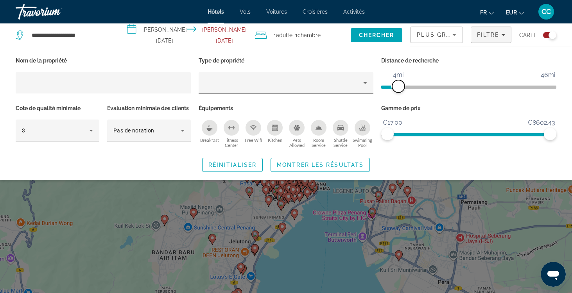
click at [398, 89] on span "ngx-slider" at bounding box center [398, 86] width 13 height 13
drag, startPoint x: 398, startPoint y: 89, endPoint x: 393, endPoint y: 90, distance: 5.2
click at [393, 90] on span "ngx-slider" at bounding box center [391, 86] width 13 height 13
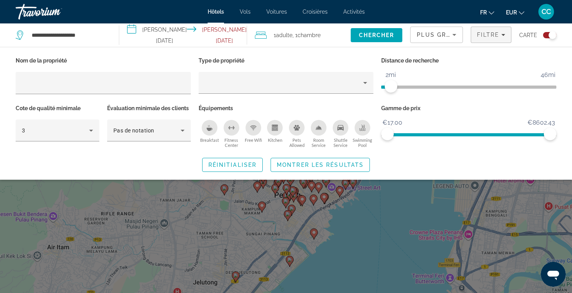
click at [384, 226] on div "Search widget" at bounding box center [286, 205] width 572 height 176
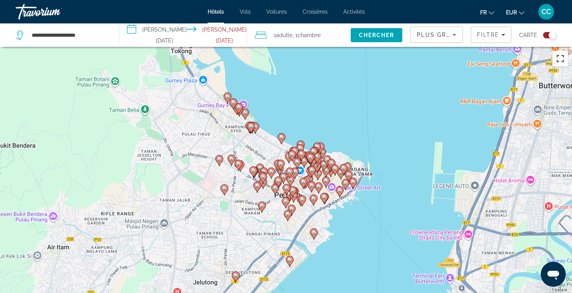
click at [563, 65] on button "Passer en plein écran" at bounding box center [560, 59] width 16 height 16
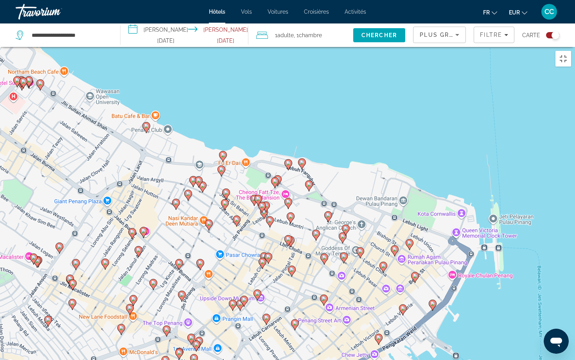
drag, startPoint x: 428, startPoint y: 135, endPoint x: 305, endPoint y: 237, distance: 159.4
click at [305, 237] on div "Pour activer le glissement avec le clavier, appuyez sur Alt+Entrée. Une fois ce…" at bounding box center [287, 227] width 575 height 360
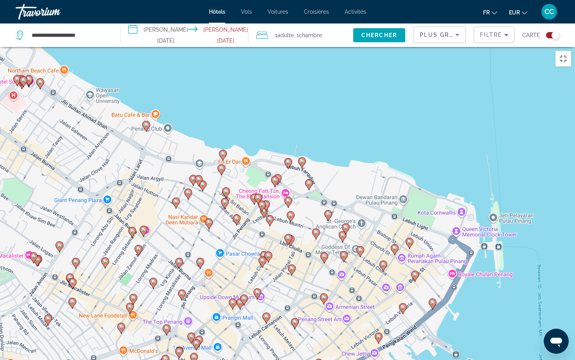
click at [328, 211] on image "Main content" at bounding box center [328, 213] width 5 height 5
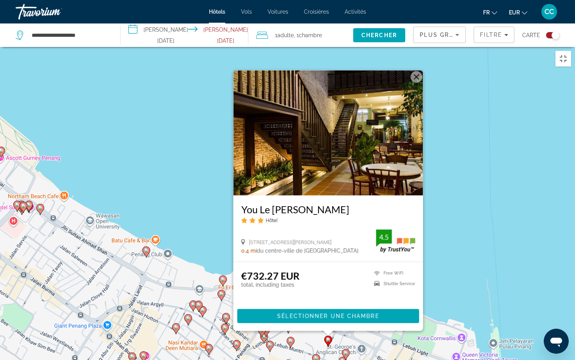
click at [202, 191] on div "Pour activer le glissement avec le clavier, appuyez sur Alt+Entrée. Une fois ce…" at bounding box center [287, 227] width 575 height 360
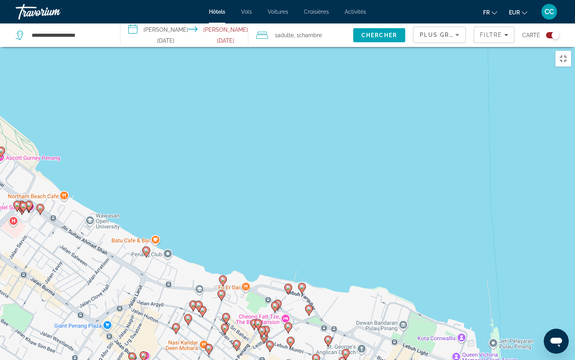
click at [303, 283] on icon "Main content" at bounding box center [301, 288] width 7 height 10
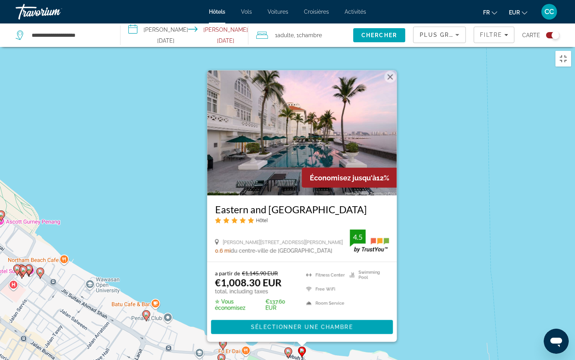
click at [195, 218] on div "Pour activer le glissement avec le clavier, appuyez sur Alt+Entrée. Une fois ce…" at bounding box center [287, 227] width 575 height 360
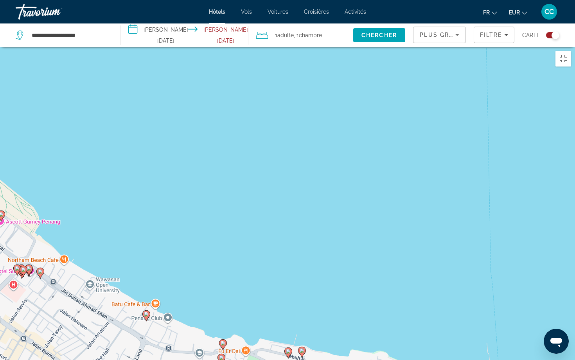
click at [289, 293] on image "Main content" at bounding box center [288, 351] width 5 height 5
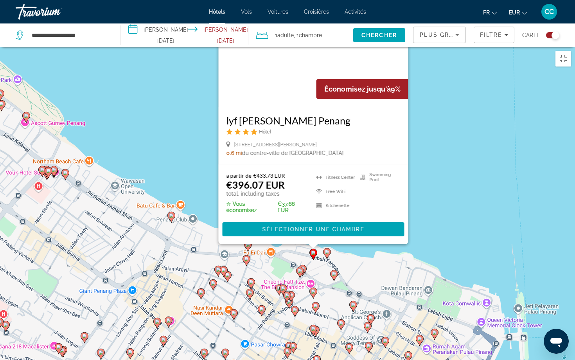
drag, startPoint x: 177, startPoint y: 219, endPoint x: 203, endPoint y: 120, distance: 102.4
click at [203, 120] on div "Pour activer le glissement avec le clavier, appuyez sur Alt+Entrée. Une fois ce…" at bounding box center [287, 227] width 575 height 360
click at [452, 129] on div "Pour activer le glissement avec le clavier, appuyez sur Alt+Entrée. Une fois ce…" at bounding box center [287, 227] width 575 height 360
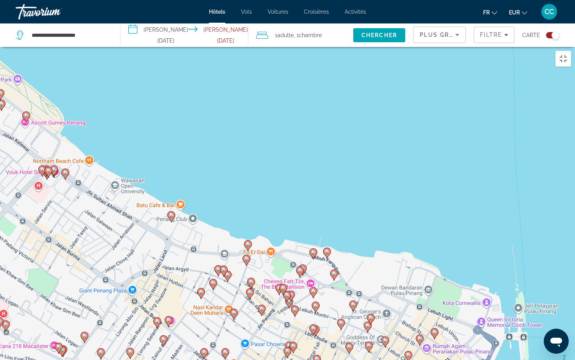
click at [249, 242] on image "Main content" at bounding box center [248, 244] width 5 height 5
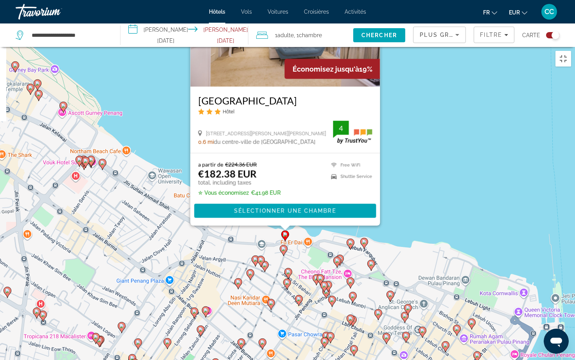
drag, startPoint x: 389, startPoint y: 205, endPoint x: 426, endPoint y: 95, distance: 116.3
click at [426, 95] on div "Pour activer le glissement avec le clavier, appuyez sur Alt+Entrée. Une fois ce…" at bounding box center [287, 227] width 575 height 360
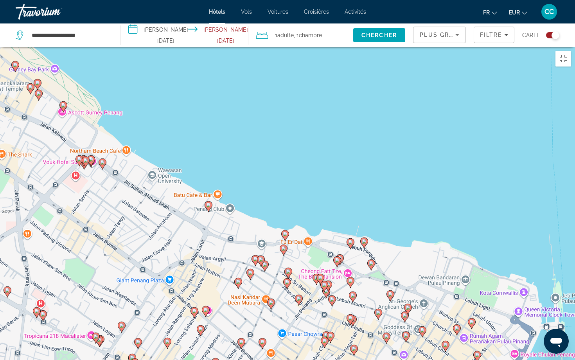
click at [285, 246] on image "Main content" at bounding box center [283, 248] width 5 height 5
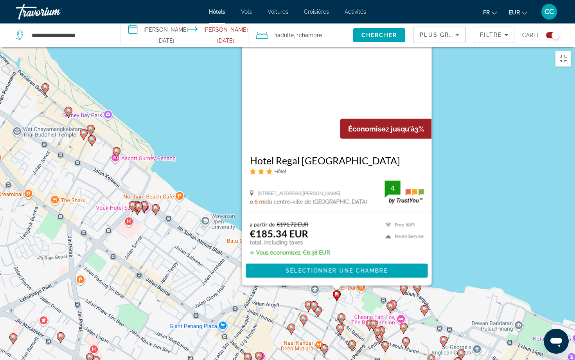
drag, startPoint x: 388, startPoint y: 176, endPoint x: 444, endPoint y: 128, distance: 73.7
click at [444, 128] on div "Pour activer le glissement avec le clavier, appuyez sur Alt+Entrée. Une fois ce…" at bounding box center [287, 227] width 575 height 360
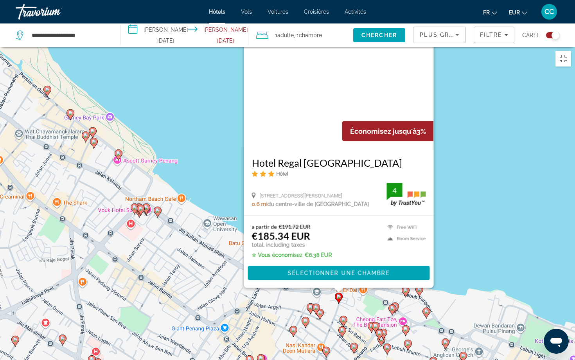
click at [465, 126] on div "Pour activer le glissement avec le clavier, appuyez sur Alt+Entrée. Une fois ce…" at bounding box center [287, 227] width 575 height 360
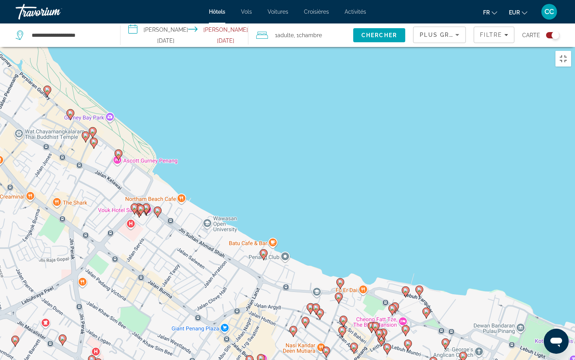
click at [263, 251] on image "Main content" at bounding box center [263, 253] width 5 height 5
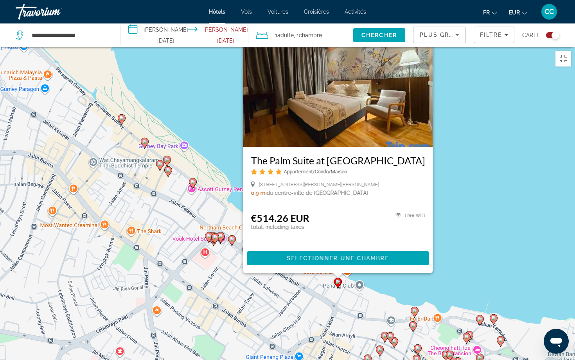
drag, startPoint x: 383, startPoint y: 190, endPoint x: 457, endPoint y: 139, distance: 89.5
click at [458, 140] on div "Pour activer le glissement avec le clavier, appuyez sur Alt+Entrée. Une fois ce…" at bounding box center [287, 227] width 575 height 360
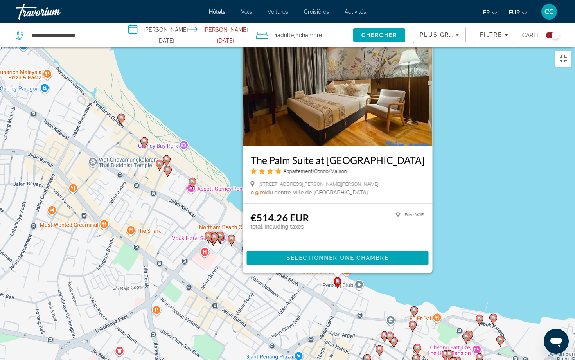
click at [457, 139] on div "Pour activer le glissement avec le clavier, appuyez sur Alt+Entrée. Une fois ce…" at bounding box center [287, 227] width 575 height 360
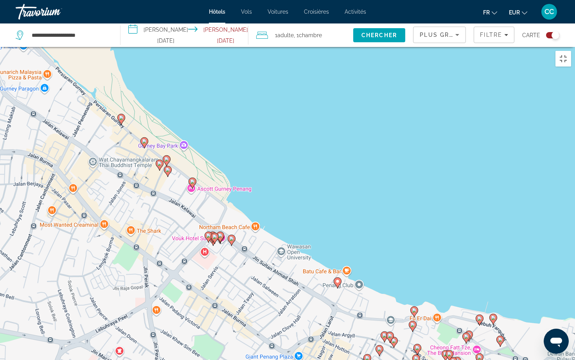
click at [232, 236] on image "Main content" at bounding box center [231, 238] width 5 height 5
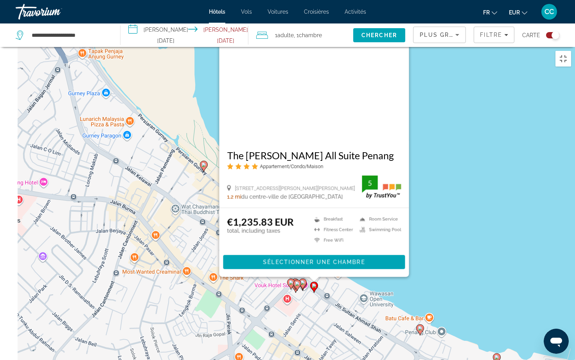
drag, startPoint x: 336, startPoint y: 217, endPoint x: 425, endPoint y: 160, distance: 105.0
click at [425, 160] on div "Pour activer le glissement avec le clavier, appuyez sur Alt+Entrée. Une fois ce…" at bounding box center [287, 227] width 575 height 360
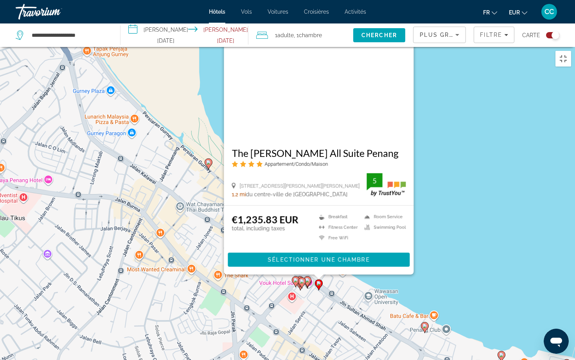
click at [450, 165] on div "Pour activer le glissement avec le clavier, appuyez sur Alt+Entrée. Une fois ce…" at bounding box center [287, 227] width 575 height 360
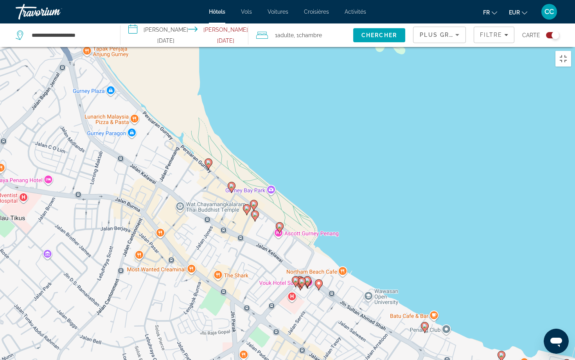
click at [307, 278] on image "Main content" at bounding box center [307, 280] width 5 height 5
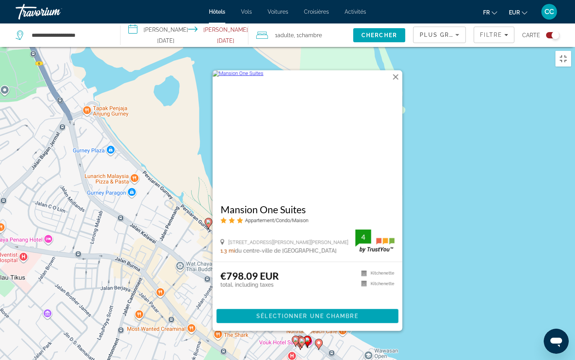
click at [421, 198] on div "Pour activer le glissement avec le clavier, appuyez sur Alt+Entrée. Une fois ce…" at bounding box center [287, 227] width 575 height 360
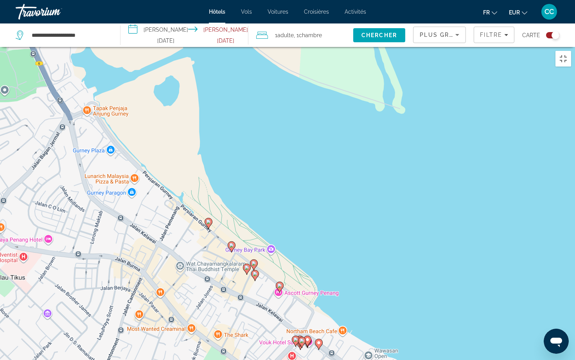
click at [281, 282] on icon "Main content" at bounding box center [279, 287] width 7 height 10
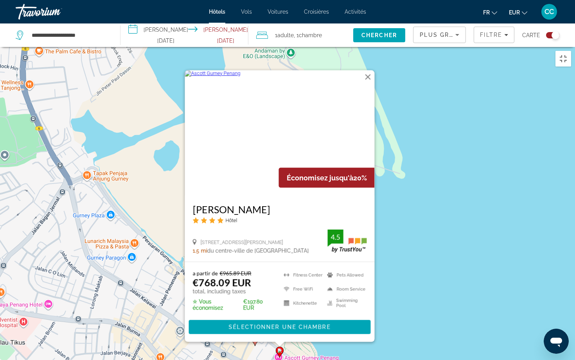
click at [404, 219] on div "Pour activer le glissement avec le clavier, appuyez sur Alt+Entrée. Une fois ce…" at bounding box center [287, 227] width 575 height 360
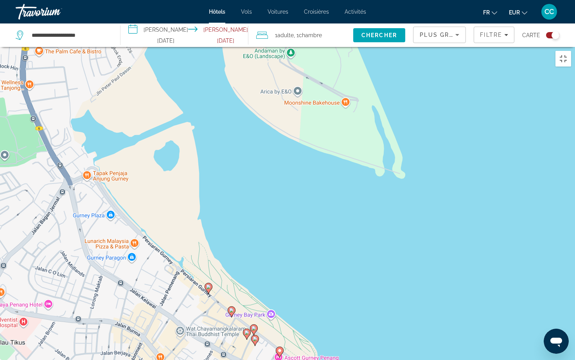
click at [256, 293] on image "Main content" at bounding box center [255, 338] width 5 height 5
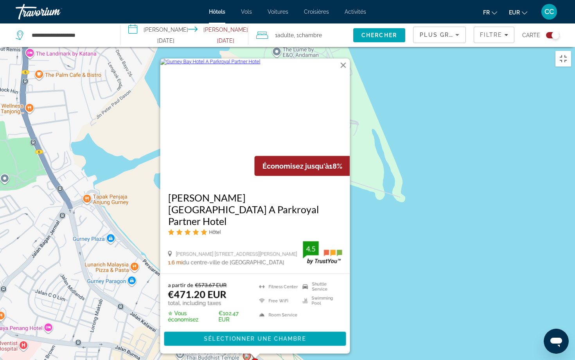
click at [390, 232] on div "Pour activer le glissement avec le clavier, appuyez sur Alt+Entrée. Une fois ce…" at bounding box center [287, 227] width 575 height 360
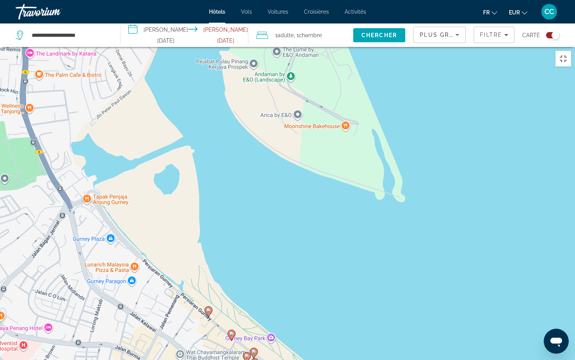
click at [254, 293] on image "Main content" at bounding box center [253, 351] width 5 height 5
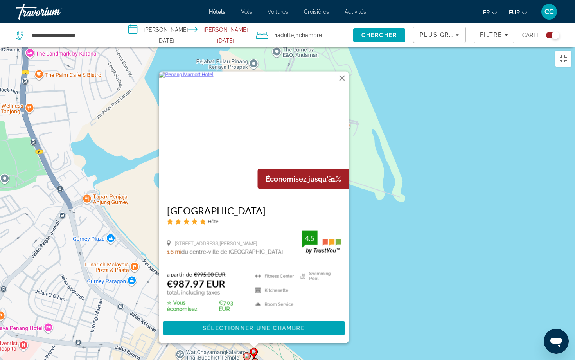
click at [403, 219] on div "Pour activer le glissement avec le clavier, appuyez sur Alt+Entrée. Une fois ce…" at bounding box center [287, 227] width 575 height 360
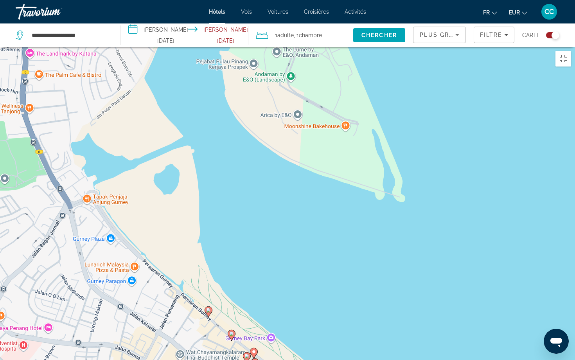
click at [248, 293] on image "Main content" at bounding box center [246, 355] width 5 height 5
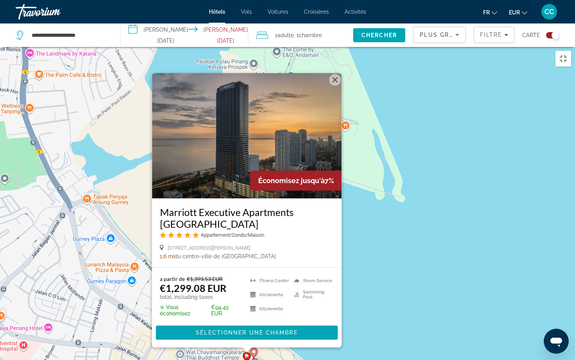
click at [371, 217] on div "Pour activer le glissement avec le clavier, appuyez sur Alt+Entrée. Une fois ce…" at bounding box center [287, 227] width 575 height 360
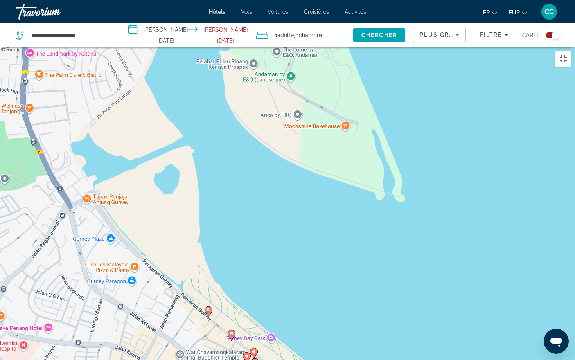
click at [231, 293] on image "Main content" at bounding box center [231, 333] width 5 height 5
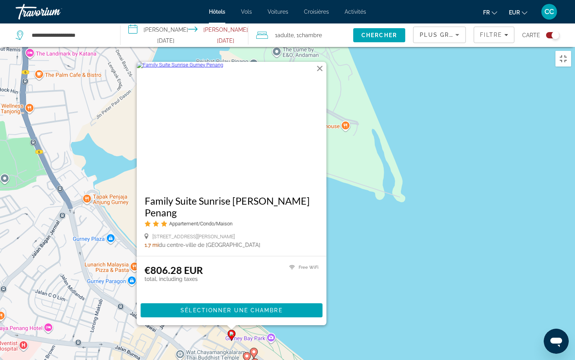
click at [342, 225] on div "Pour activer le glissement avec le clavier, appuyez sur Alt+Entrée. Une fois ce…" at bounding box center [287, 227] width 575 height 360
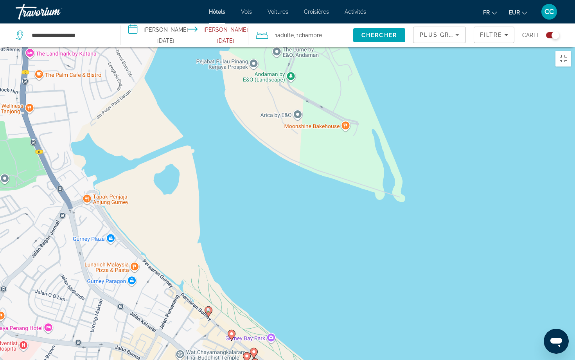
click at [208, 293] on image "Main content" at bounding box center [208, 310] width 5 height 5
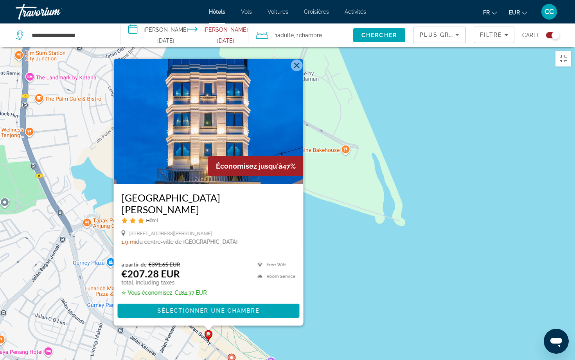
click at [340, 238] on div "Pour activer le glissement avec le clavier, appuyez sur Alt+Entrée. Une fois ce…" at bounding box center [287, 227] width 575 height 360
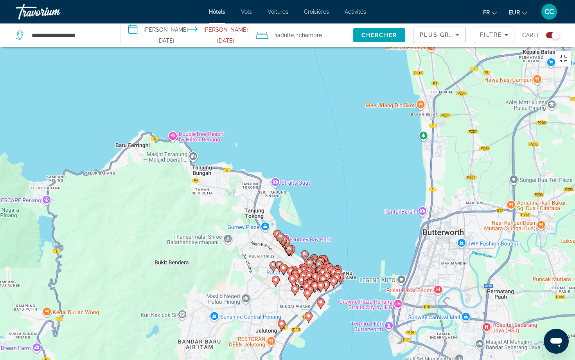
click at [563, 51] on button "Passer en plein écran" at bounding box center [563, 59] width 16 height 16
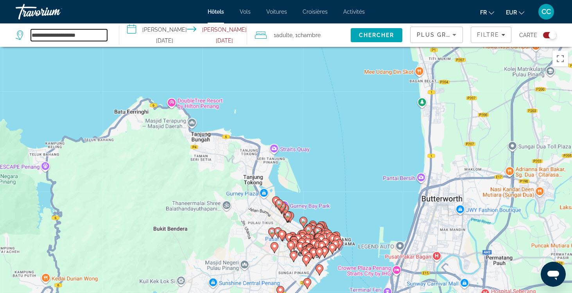
drag, startPoint x: 103, startPoint y: 35, endPoint x: 27, endPoint y: 37, distance: 76.6
click at [26, 37] on div "**********" at bounding box center [61, 35] width 91 height 12
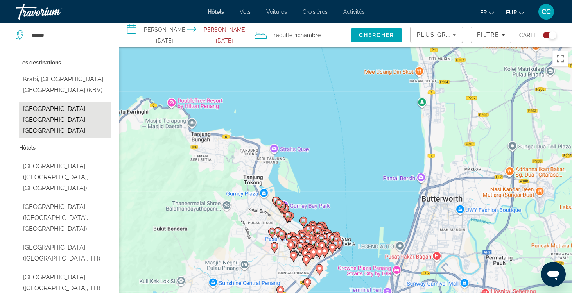
click at [76, 106] on button "[GEOGRAPHIC_DATA] - [GEOGRAPHIC_DATA], [GEOGRAPHIC_DATA]" at bounding box center [65, 120] width 92 height 37
type input "**********"
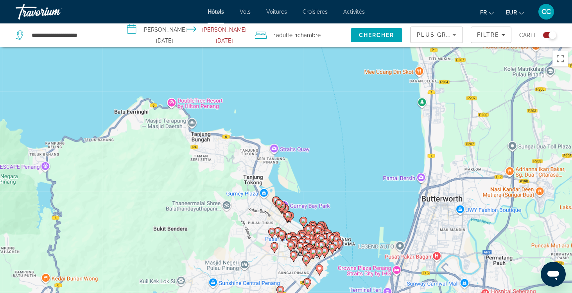
click at [186, 33] on input "**********" at bounding box center [184, 36] width 131 height 26
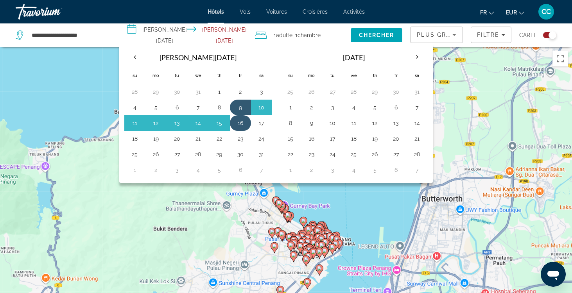
click at [246, 120] on button "16" at bounding box center [240, 123] width 13 height 11
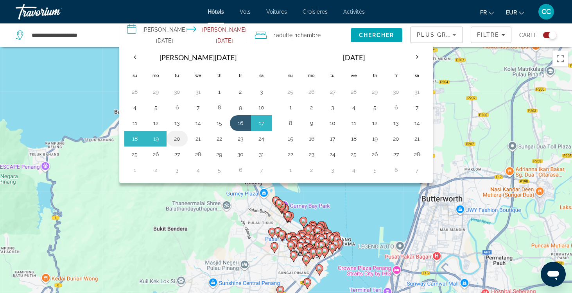
click at [183, 138] on button "20" at bounding box center [177, 138] width 13 height 11
type input "**********"
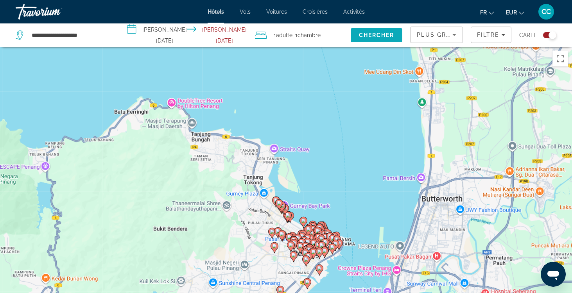
click at [369, 36] on span "Chercher" at bounding box center [377, 35] width 36 height 6
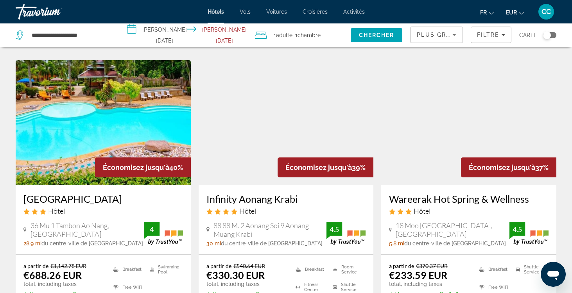
scroll to position [326, 0]
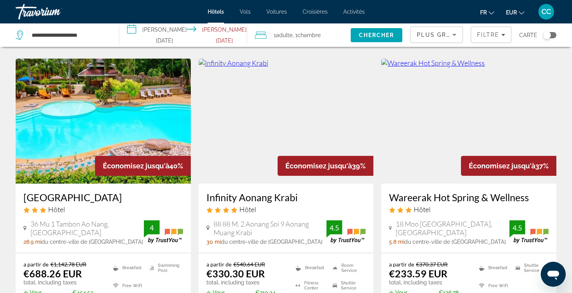
click at [246, 192] on h3 "Infinity Aonang Krabi" at bounding box center [285, 198] width 159 height 12
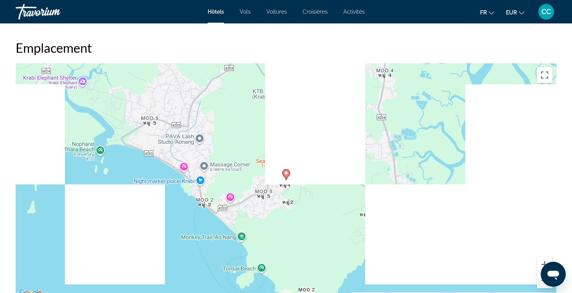
scroll to position [724, 0]
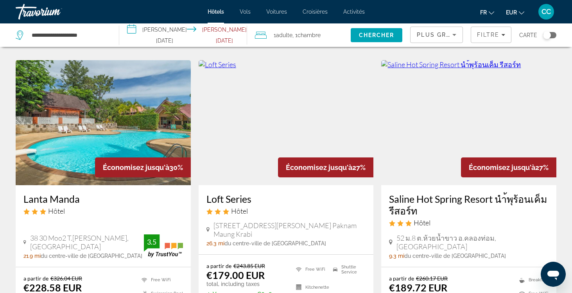
scroll to position [957, 0]
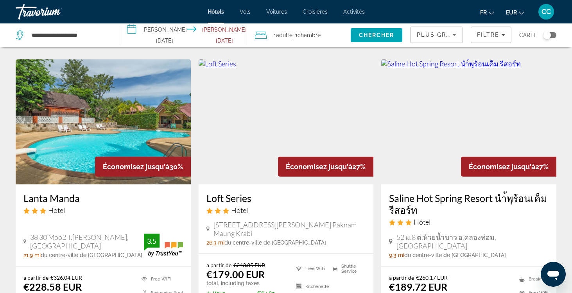
click at [552, 32] on div "Toggle map" at bounding box center [549, 35] width 13 height 6
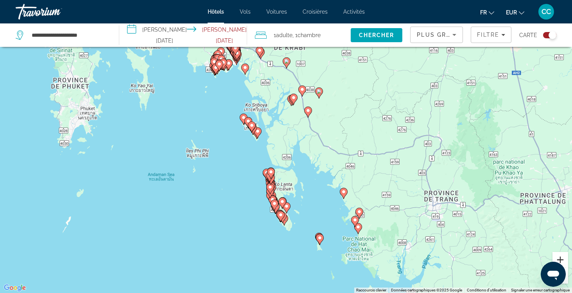
click at [558, 257] on button "Zoom avant" at bounding box center [560, 260] width 16 height 16
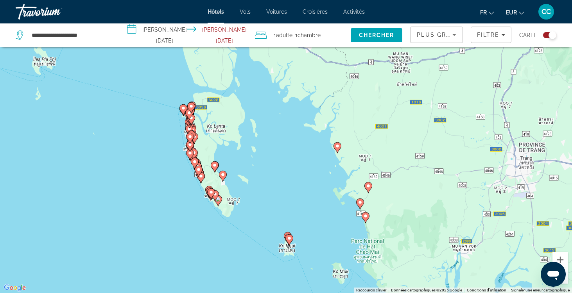
drag, startPoint x: 364, startPoint y: 261, endPoint x: 297, endPoint y: 158, distance: 123.2
click at [297, 158] on div "Pour activer le glissement avec le clavier, appuyez sur Alt+Entrée. Une fois ce…" at bounding box center [286, 146] width 572 height 293
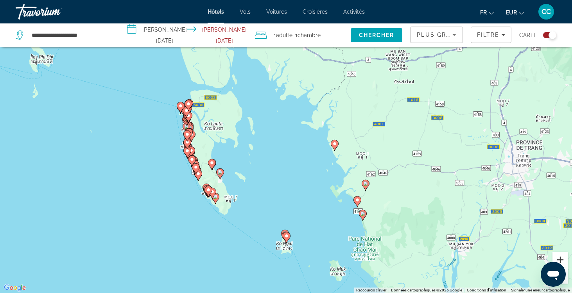
click at [560, 259] on button "Zoom avant" at bounding box center [560, 260] width 16 height 16
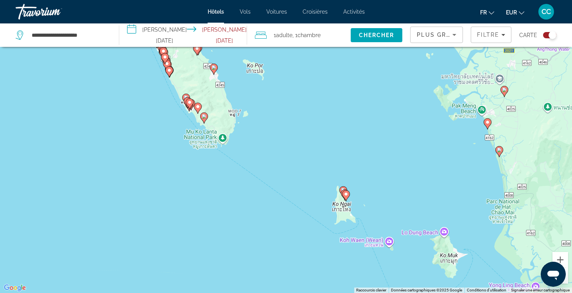
drag, startPoint x: 242, startPoint y: 229, endPoint x: 302, endPoint y: 88, distance: 152.7
click at [302, 88] on div "Pour activer le glissement avec le clavier, appuyez sur Alt+Entrée. Une fois ce…" at bounding box center [286, 146] width 572 height 293
click at [559, 257] on button "Zoom avant" at bounding box center [560, 260] width 16 height 16
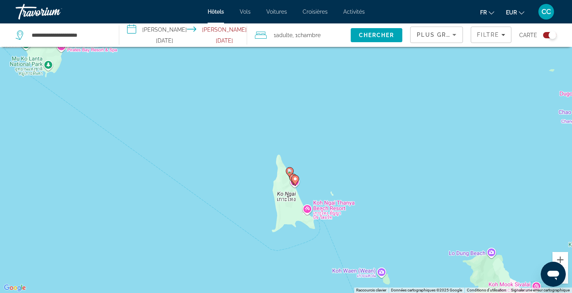
drag, startPoint x: 455, startPoint y: 245, endPoint x: 344, endPoint y: 175, distance: 131.4
click at [344, 175] on div "Pour activer le glissement avec le clavier, appuyez sur Alt+Entrée. Une fois ce…" at bounding box center [286, 146] width 572 height 293
click at [297, 184] on gmp-advanced-marker "Main content" at bounding box center [295, 181] width 8 height 12
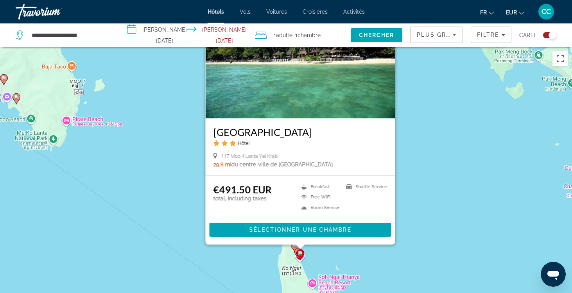
drag, startPoint x: 407, startPoint y: 213, endPoint x: 412, endPoint y: 145, distance: 69.0
click at [412, 145] on div "Pour activer le glissement avec le clavier, appuyez sur Alt+Entrée. Une fois ce…" at bounding box center [286, 193] width 572 height 293
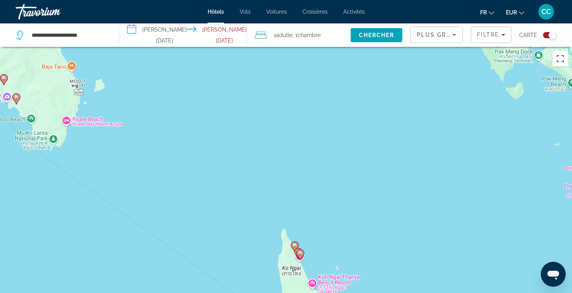
click at [296, 251] on image "Main content" at bounding box center [298, 252] width 5 height 5
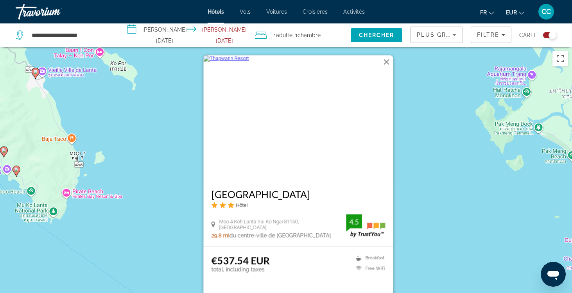
click at [426, 214] on div "Pour activer le glissement avec le clavier, appuyez sur Alt+Entrée. Une fois ce…" at bounding box center [286, 193] width 572 height 293
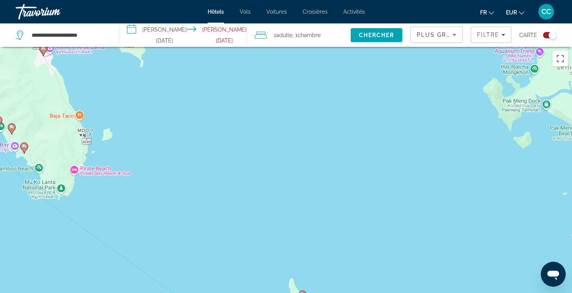
drag, startPoint x: 396, startPoint y: 228, endPoint x: 417, endPoint y: 158, distance: 72.6
click at [417, 158] on div "Pour activer le glissement avec le clavier, appuyez sur Alt+Entrée. Une fois ce…" at bounding box center [286, 193] width 572 height 293
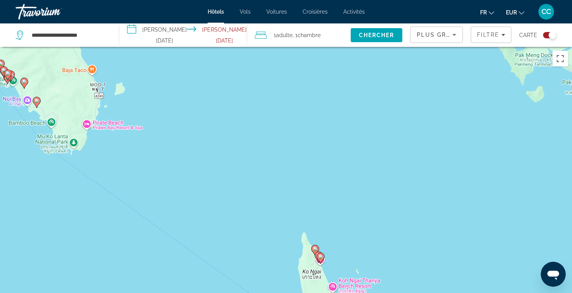
click at [315, 247] on image "Main content" at bounding box center [315, 249] width 5 height 5
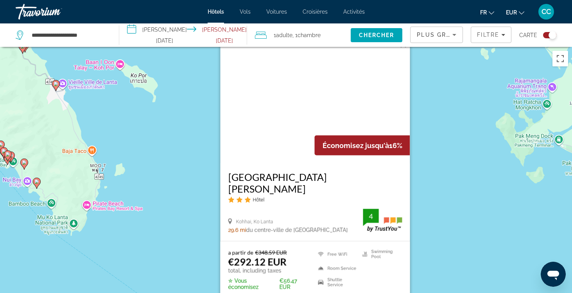
click at [437, 231] on div "Pour activer le glissement avec le clavier, appuyez sur Alt+Entrée. Une fois ce…" at bounding box center [286, 193] width 572 height 293
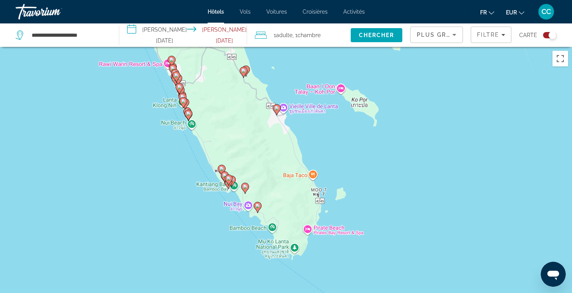
drag, startPoint x: 187, startPoint y: 201, endPoint x: 409, endPoint y: 224, distance: 223.2
click at [409, 224] on div "Pour activer le glissement avec le clavier, appuyez sur Alt+Entrée. Une fois ce…" at bounding box center [286, 193] width 572 height 293
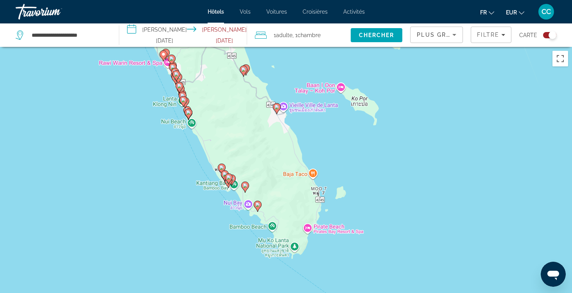
click at [258, 207] on image "Main content" at bounding box center [257, 205] width 5 height 5
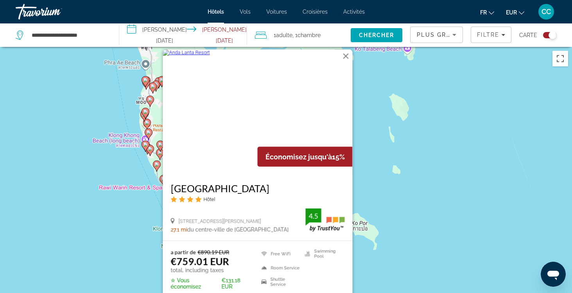
click at [127, 249] on div "Pour activer le glissement avec le clavier, appuyez sur Alt+Entrée. Une fois ce…" at bounding box center [286, 193] width 572 height 293
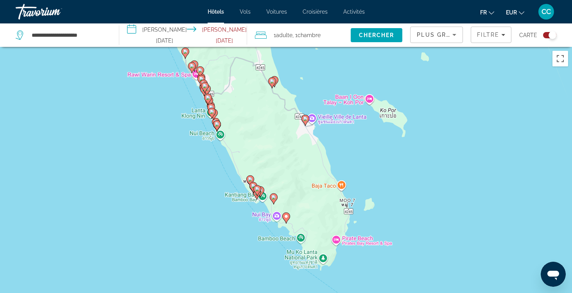
drag, startPoint x: 149, startPoint y: 277, endPoint x: 176, endPoint y: 161, distance: 118.9
click at [177, 161] on div "Pour activer le glissement avec le clavier, appuyez sur Alt+Entrée. Une fois ce…" at bounding box center [286, 193] width 572 height 293
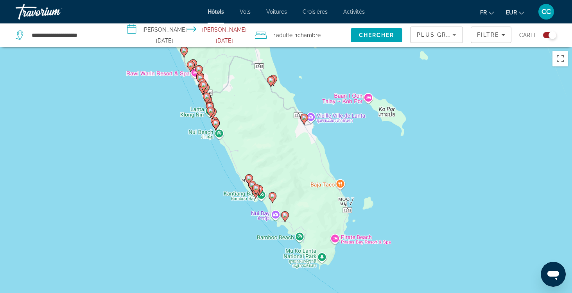
click at [274, 200] on icon "Main content" at bounding box center [272, 198] width 7 height 10
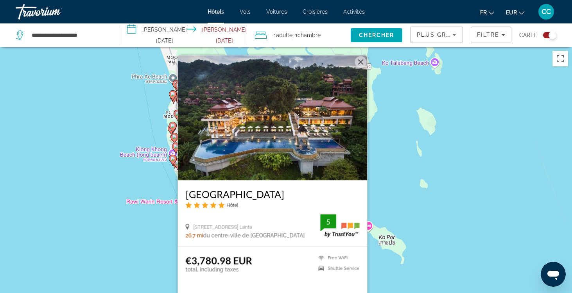
click at [142, 251] on div "Pour activer le glissement avec le clavier, appuyez sur Alt+Entrée. Une fois ce…" at bounding box center [286, 193] width 572 height 293
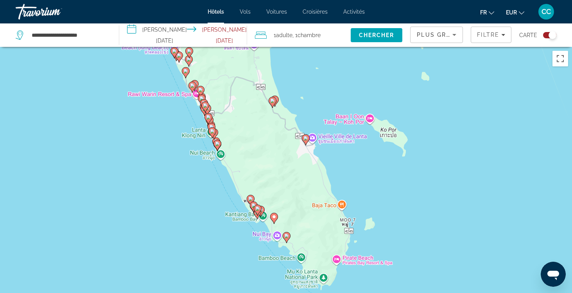
drag, startPoint x: 175, startPoint y: 270, endPoint x: 176, endPoint y: 150, distance: 120.0
click at [176, 150] on div "Pour activer le glissement avec le clavier, appuyez sur Alt+Entrée. Une fois ce…" at bounding box center [286, 193] width 572 height 293
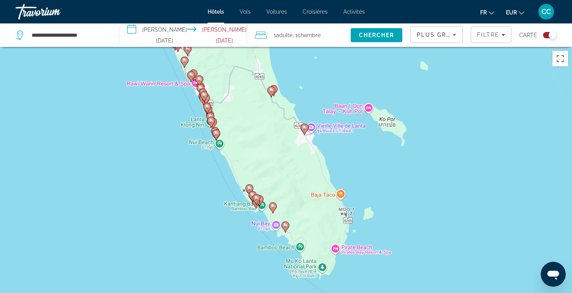
click at [263, 199] on div "Pour activer le glissement avec le clavier, appuyez sur Alt+Entrée. Une fois ce…" at bounding box center [286, 193] width 572 height 293
click at [262, 201] on icon "Main content" at bounding box center [259, 201] width 7 height 10
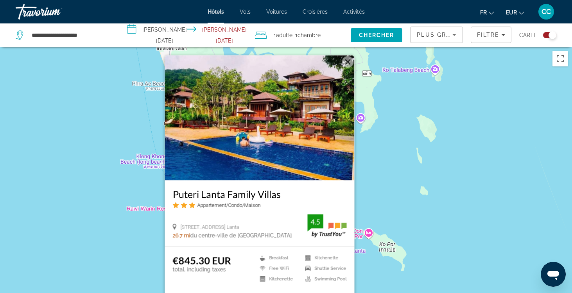
click at [128, 254] on div "Pour activer le glissement avec le clavier, appuyez sur Alt+Entrée. Une fois ce…" at bounding box center [286, 193] width 572 height 293
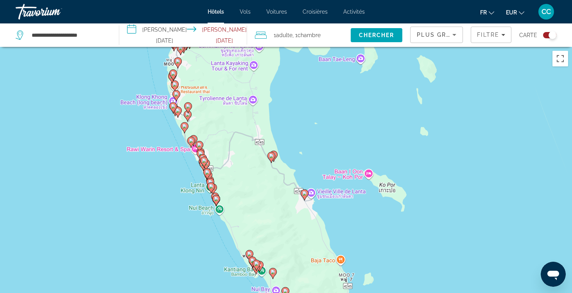
drag, startPoint x: 181, startPoint y: 260, endPoint x: 182, endPoint y: 171, distance: 88.7
click at [182, 170] on div "Pour activer le glissement avec le clavier, appuyez sur Alt+Entrée. Une fois ce…" at bounding box center [286, 193] width 572 height 293
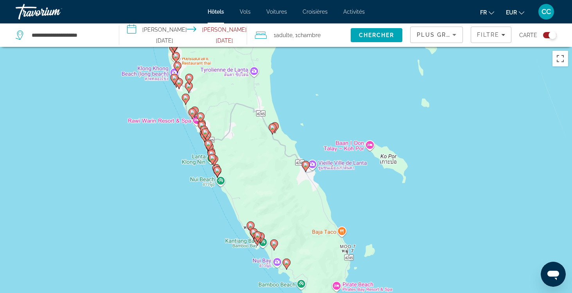
click at [253, 232] on image "Main content" at bounding box center [253, 232] width 5 height 5
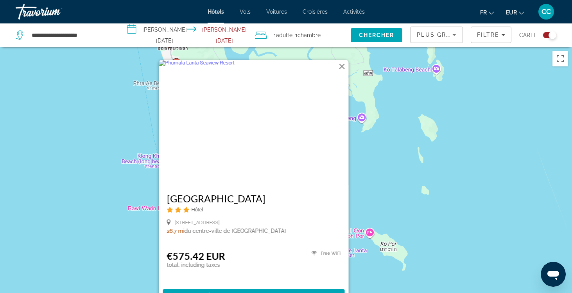
click at [139, 251] on div "Pour activer le glissement avec le clavier, appuyez sur Alt+Entrée. Une fois ce…" at bounding box center [286, 193] width 572 height 293
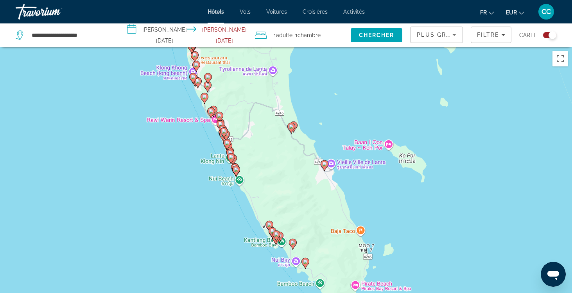
drag, startPoint x: 172, startPoint y: 269, endPoint x: 190, endPoint y: 176, distance: 94.4
click at [190, 176] on div "Pour activer le glissement avec le clavier, appuyez sur Alt+Entrée. Une fois ce…" at bounding box center [286, 193] width 572 height 293
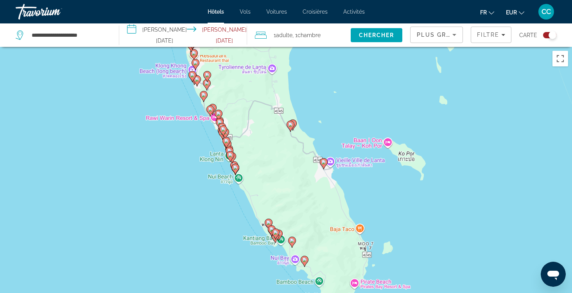
click at [268, 222] on image "Main content" at bounding box center [268, 222] width 5 height 5
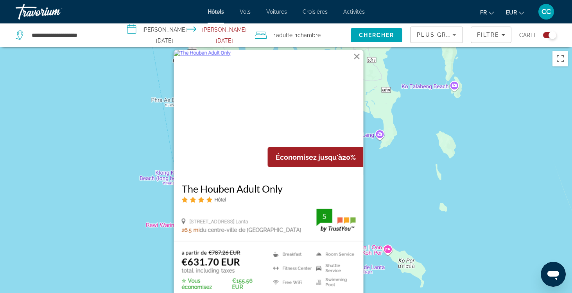
click at [156, 235] on div "Pour activer le glissement avec le clavier, appuyez sur Alt+Entrée. Une fois ce…" at bounding box center [286, 193] width 572 height 293
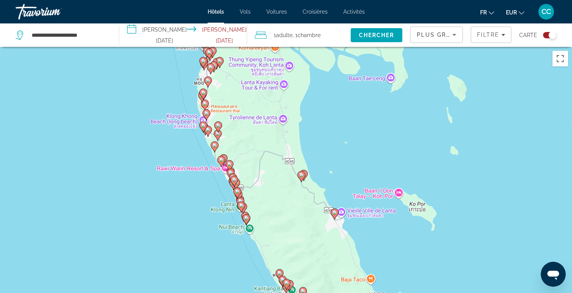
drag, startPoint x: 177, startPoint y: 239, endPoint x: 192, endPoint y: 155, distance: 85.4
click at [192, 155] on div "Pour activer le glissement avec le clavier, appuyez sur Alt+Entrée. Une fois ce…" at bounding box center [286, 193] width 572 height 293
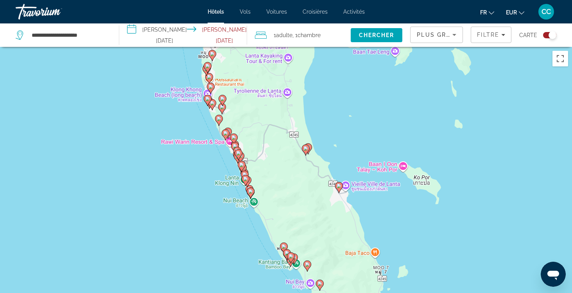
click at [251, 194] on icon "Main content" at bounding box center [250, 193] width 7 height 10
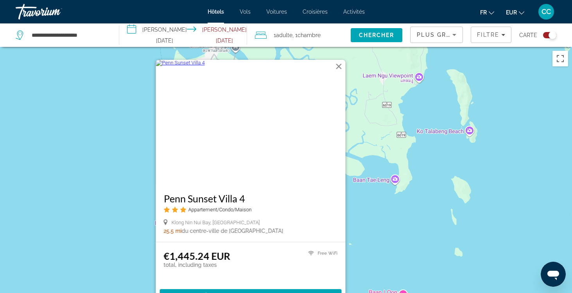
click at [133, 242] on div "Pour activer le glissement avec le clavier, appuyez sur Alt+Entrée. Une fois ce…" at bounding box center [286, 193] width 572 height 293
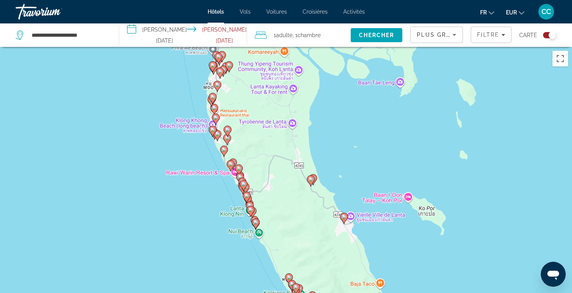
drag, startPoint x: 133, startPoint y: 242, endPoint x: 138, endPoint y: 142, distance: 99.4
click at [138, 142] on div "Pour activer le glissement avec le clavier, appuyez sur Alt+Entrée. Une fois ce…" at bounding box center [286, 193] width 572 height 293
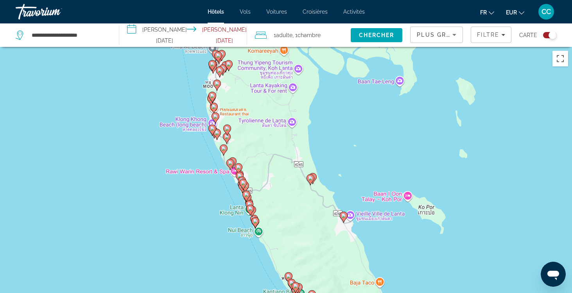
click at [255, 215] on gmp-advanced-marker "Main content" at bounding box center [252, 212] width 8 height 12
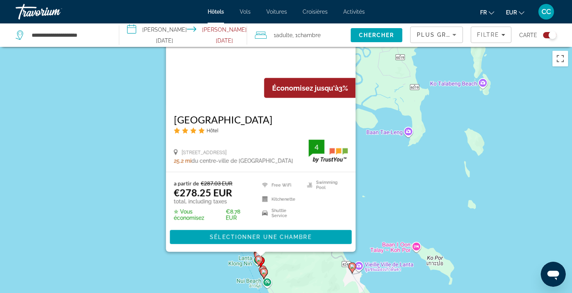
drag, startPoint x: 134, startPoint y: 253, endPoint x: 143, endPoint y: 182, distance: 70.9
click at [143, 182] on div "Pour activer le glissement avec le clavier, appuyez sur Alt+Entrée. Une fois ce…" at bounding box center [286, 193] width 572 height 293
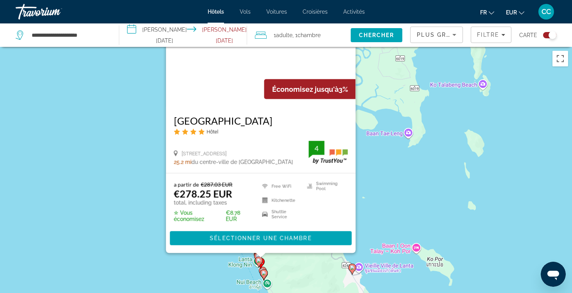
click at [143, 183] on div "Pour activer le glissement avec le clavier, appuyez sur Alt+Entrée. Une fois ce…" at bounding box center [286, 193] width 572 height 293
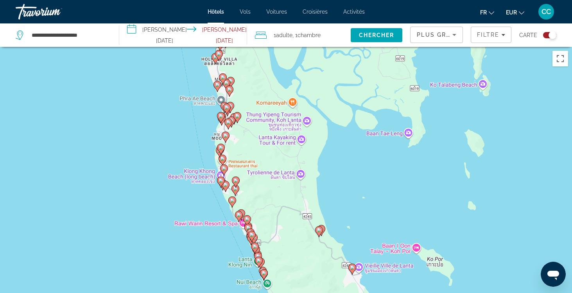
click at [260, 255] on image "Main content" at bounding box center [258, 256] width 5 height 5
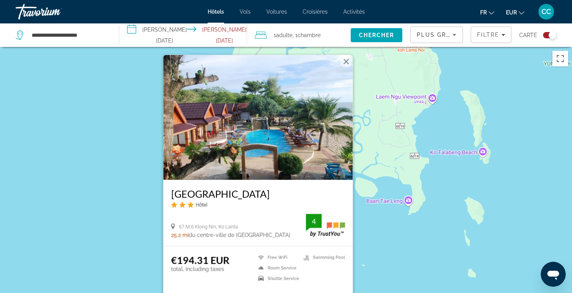
click at [144, 256] on div "Pour activer le glissement avec le clavier, appuyez sur Alt+Entrée. Une fois ce…" at bounding box center [286, 193] width 572 height 293
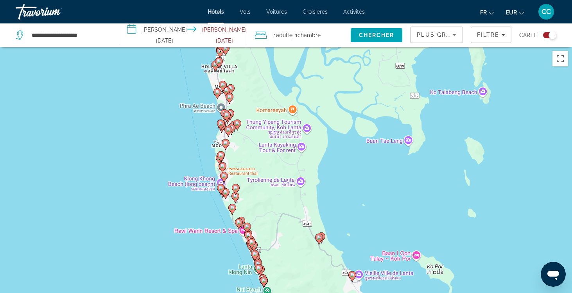
drag, startPoint x: 379, startPoint y: 257, endPoint x: 377, endPoint y: 191, distance: 66.1
click at [377, 191] on div "Pour activer le glissement avec le clavier, appuyez sur Alt+Entrée. Une fois ce…" at bounding box center [286, 193] width 572 height 293
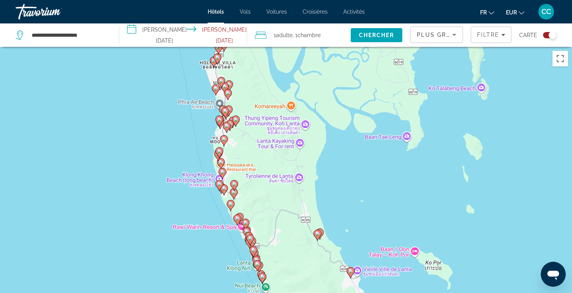
click at [257, 258] on image "Main content" at bounding box center [256, 260] width 5 height 5
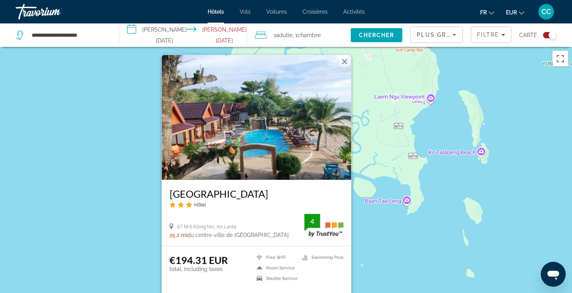
click at [130, 253] on div "Pour activer le glissement avec le clavier, appuyez sur Alt+Entrée. Une fois ce…" at bounding box center [286, 193] width 572 height 293
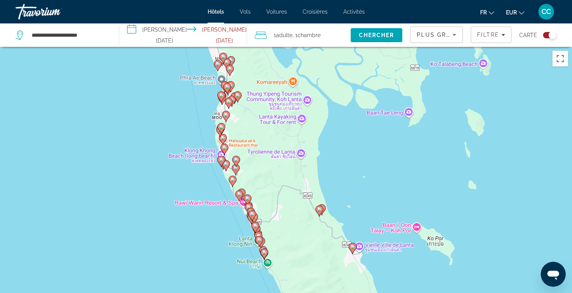
drag, startPoint x: 141, startPoint y: 251, endPoint x: 143, endPoint y: 162, distance: 89.2
click at [143, 162] on div "Pour activer le glissement avec le clavier, appuyez sur Alt+Entrée. Une fois ce…" at bounding box center [286, 193] width 572 height 293
click at [260, 234] on image "Main content" at bounding box center [258, 235] width 5 height 5
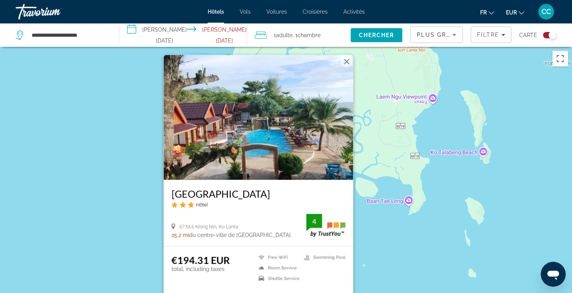
click at [121, 254] on div "Pour activer le glissement avec le clavier, appuyez sur Alt+Entrée. Une fois ce…" at bounding box center [286, 193] width 572 height 293
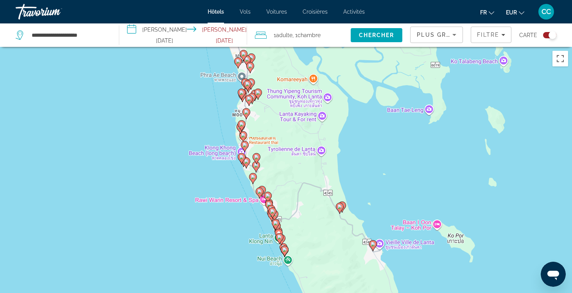
drag, startPoint x: 131, startPoint y: 249, endPoint x: 153, endPoint y: 148, distance: 103.6
click at [153, 148] on div "Pour activer le glissement avec le clavier, appuyez sur Alt+Entrée. Une fois ce…" at bounding box center [286, 193] width 572 height 293
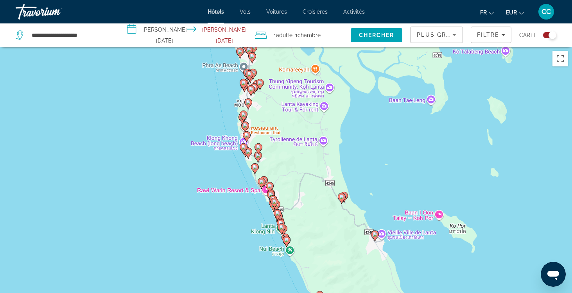
click at [279, 213] on image "Main content" at bounding box center [277, 213] width 5 height 5
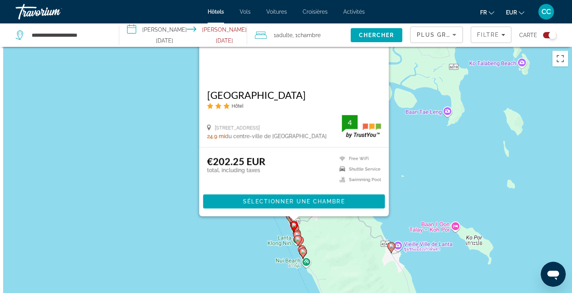
drag, startPoint x: 162, startPoint y: 253, endPoint x: 180, endPoint y: 146, distance: 108.6
click at [180, 146] on div "Pour activer le glissement avec le clavier, appuyez sur Alt+Entrée. Une fois ce…" at bounding box center [286, 193] width 572 height 293
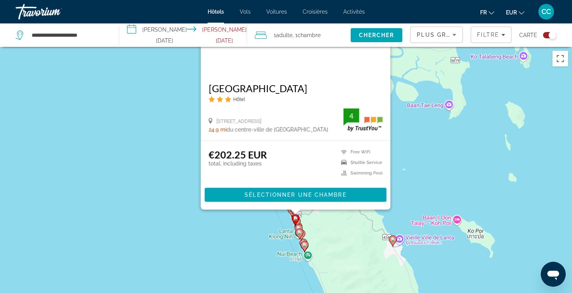
click at [300, 233] on image "Main content" at bounding box center [299, 232] width 5 height 5
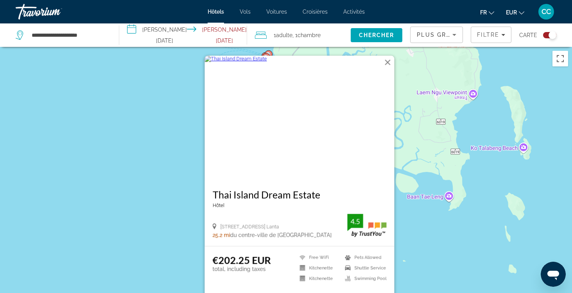
click at [182, 241] on div "Pour activer le glissement avec le clavier, appuyez sur Alt+Entrée. Une fois ce…" at bounding box center [286, 193] width 572 height 293
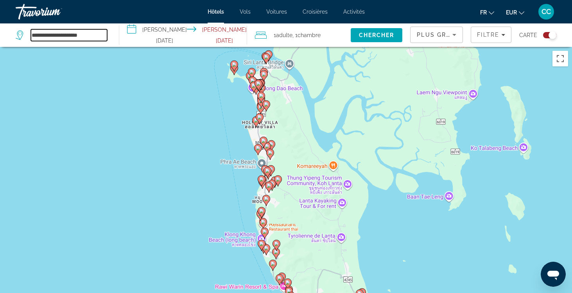
drag, startPoint x: 94, startPoint y: 34, endPoint x: 19, endPoint y: 34, distance: 75.1
click at [19, 34] on div "**********" at bounding box center [61, 35] width 91 height 12
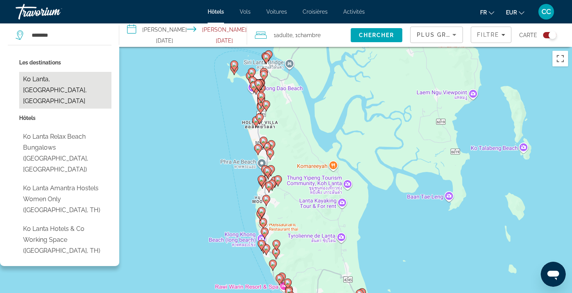
click at [35, 81] on button "Ko Lanta, [GEOGRAPHIC_DATA], [GEOGRAPHIC_DATA]" at bounding box center [65, 90] width 92 height 37
type input "**********"
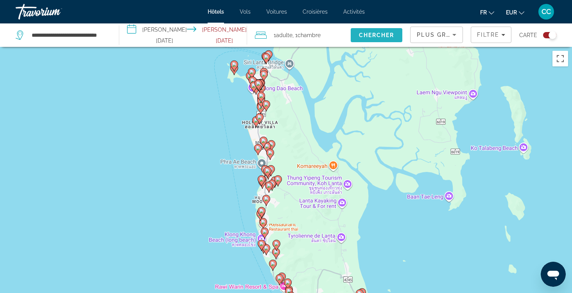
click at [376, 32] on span "Search" at bounding box center [377, 35] width 52 height 19
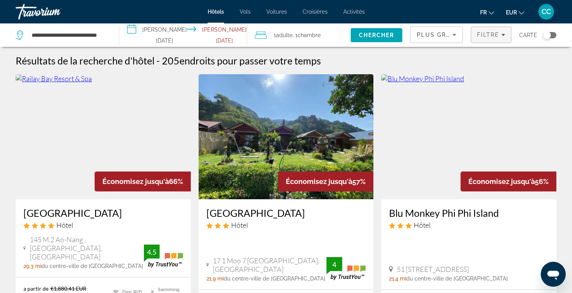
click at [493, 36] on span "Filtre" at bounding box center [488, 35] width 22 height 6
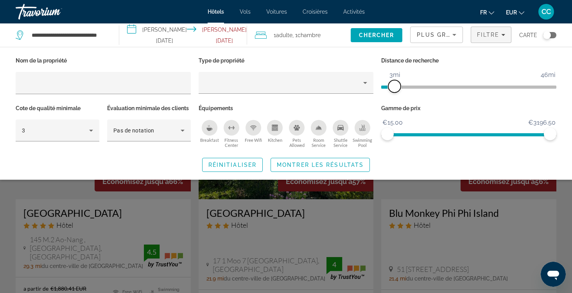
drag, startPoint x: 494, startPoint y: 84, endPoint x: 396, endPoint y: 87, distance: 97.8
click at [396, 87] on span "ngx-slider" at bounding box center [394, 86] width 13 height 13
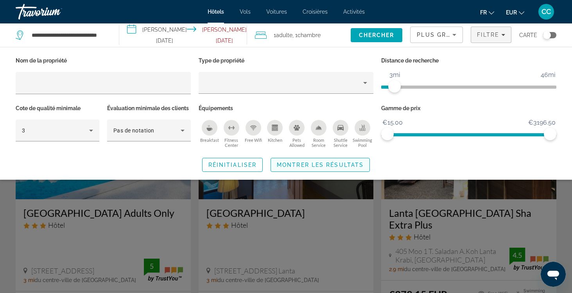
click at [346, 165] on span "Montrer les résultats" at bounding box center [320, 165] width 87 height 6
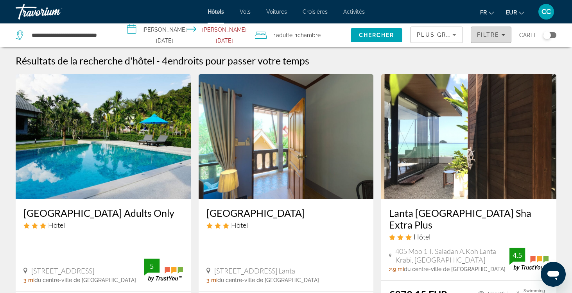
click at [492, 35] on span "Filtre" at bounding box center [488, 35] width 22 height 6
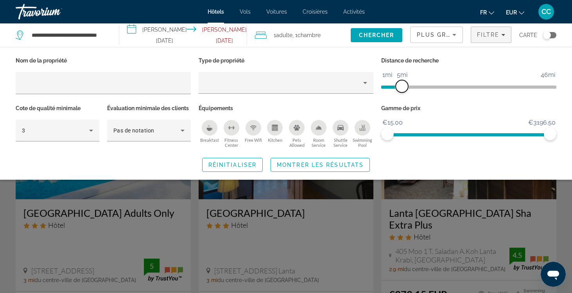
drag, startPoint x: 395, startPoint y: 86, endPoint x: 403, endPoint y: 86, distance: 7.4
click at [403, 86] on span "ngx-slider" at bounding box center [402, 86] width 13 height 13
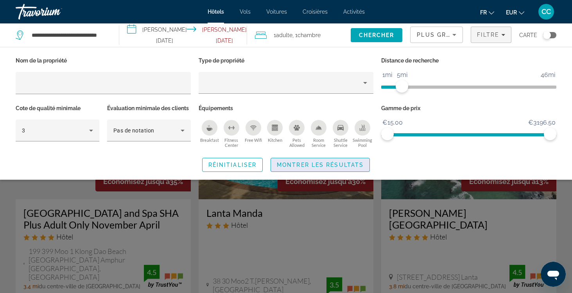
click at [337, 164] on span "Montrer les résultats" at bounding box center [320, 165] width 87 height 6
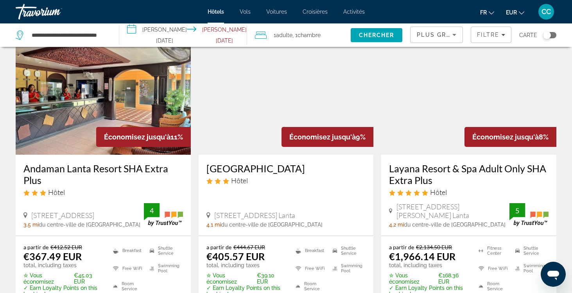
scroll to position [376, 0]
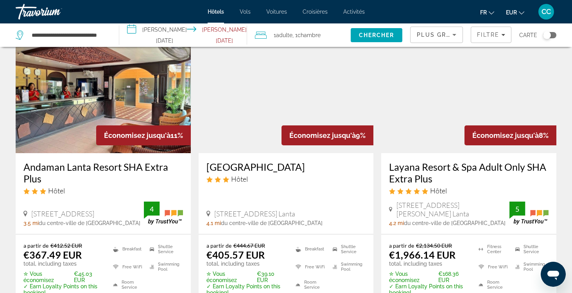
click at [123, 161] on h3 "Andaman Lanta Resort SHA Extra Plus" at bounding box center [102, 172] width 159 height 23
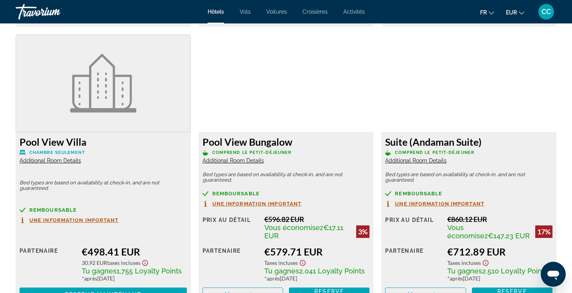
scroll to position [1345, 0]
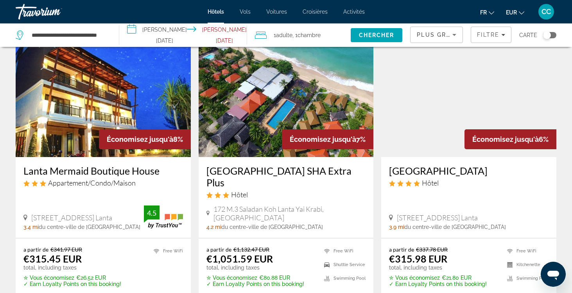
scroll to position [686, 0]
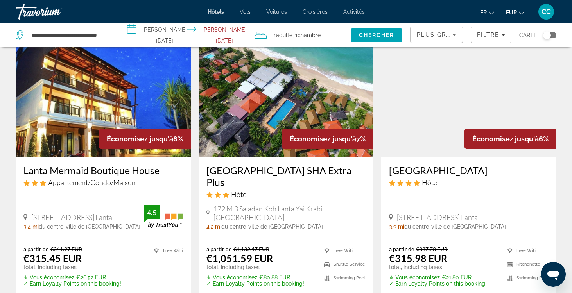
click at [414, 165] on h3 "[GEOGRAPHIC_DATA]" at bounding box center [468, 171] width 159 height 12
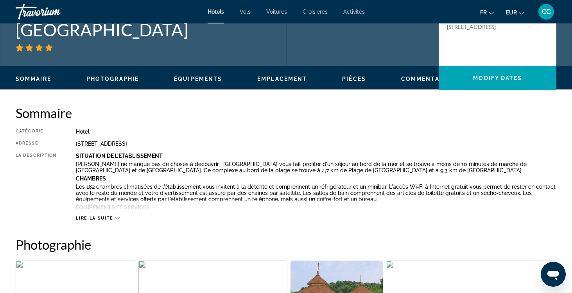
scroll to position [193, 0]
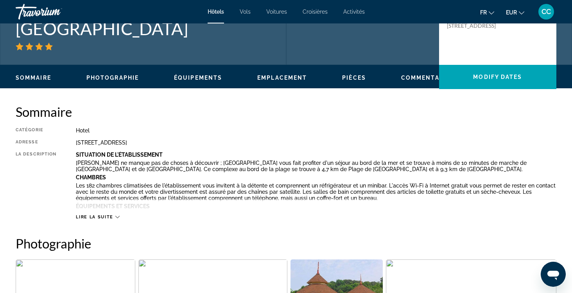
click at [92, 215] on span "Lire la suite" at bounding box center [94, 217] width 37 height 5
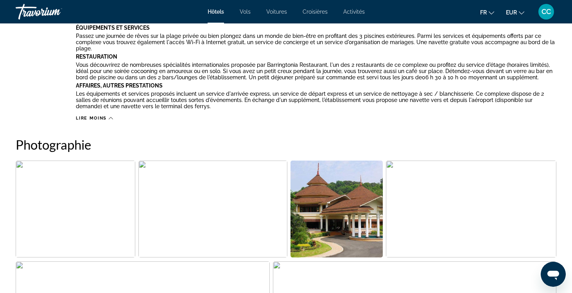
scroll to position [382, 0]
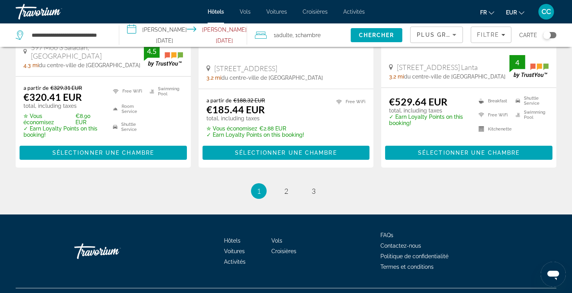
scroll to position [1136, 0]
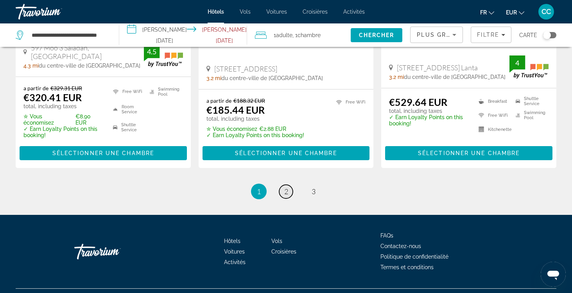
click at [284, 187] on span "2" at bounding box center [286, 191] width 4 height 9
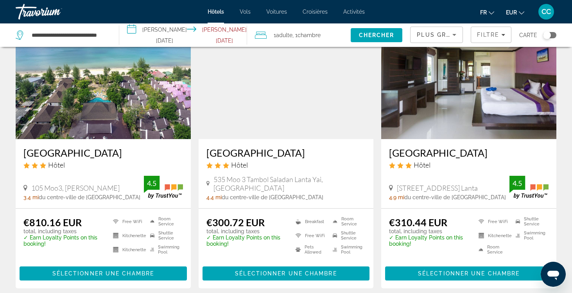
scroll to position [62, 0]
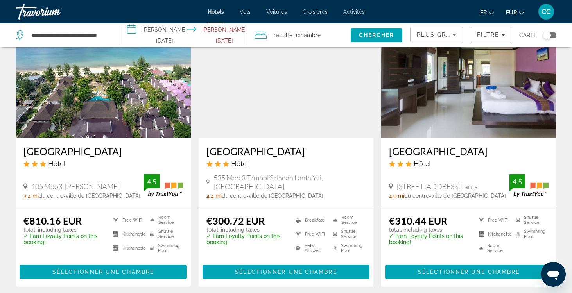
click at [403, 151] on h3 "[GEOGRAPHIC_DATA]" at bounding box center [468, 151] width 159 height 12
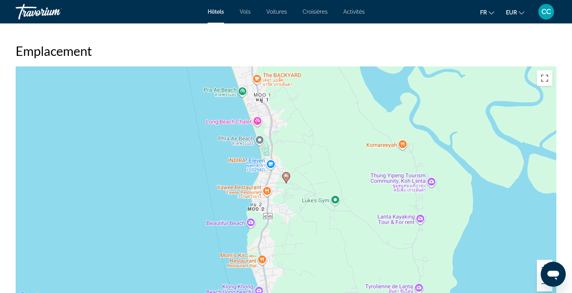
scroll to position [679, 0]
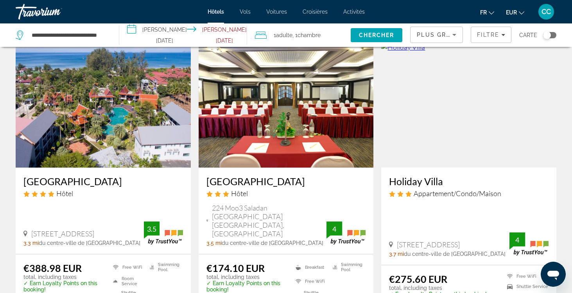
scroll to position [321, 0]
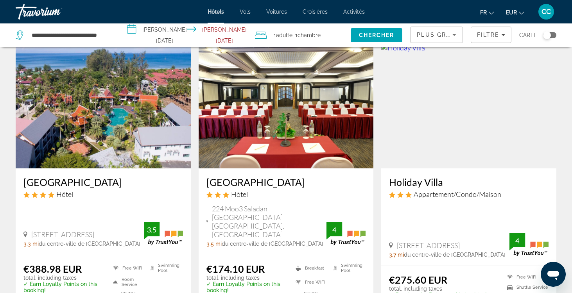
click at [107, 183] on h3 "[GEOGRAPHIC_DATA]" at bounding box center [102, 182] width 159 height 12
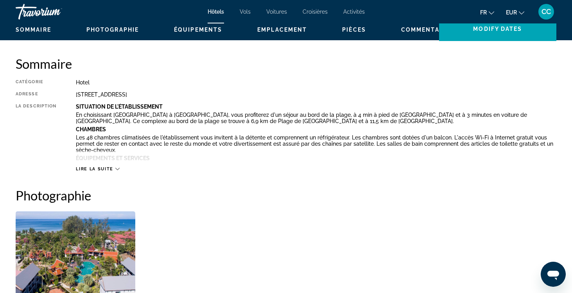
scroll to position [242, 0]
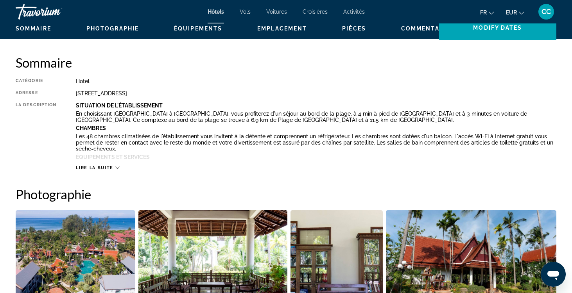
click at [103, 165] on span "Lire la suite" at bounding box center [94, 167] width 37 height 5
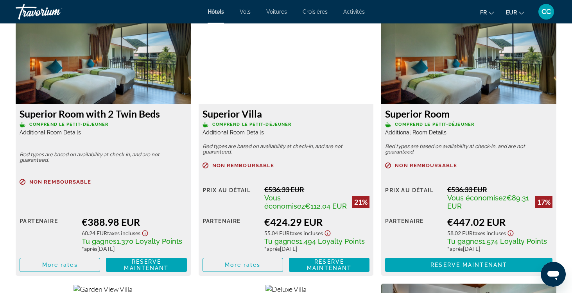
scroll to position [1163, 0]
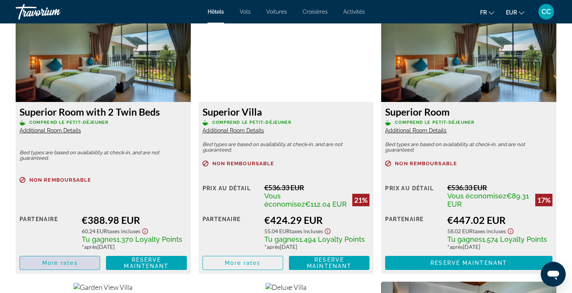
click at [75, 263] on span "More rates" at bounding box center [60, 263] width 36 height 6
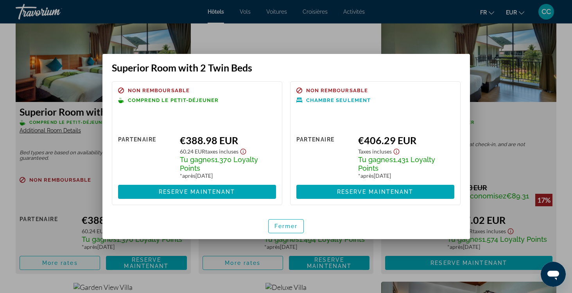
scroll to position [0, 0]
click at [280, 226] on span "Fermer" at bounding box center [285, 226] width 23 height 6
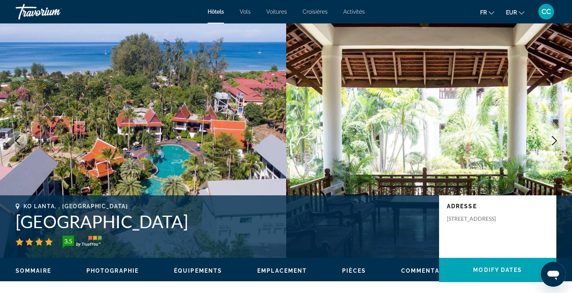
scroll to position [1163, 0]
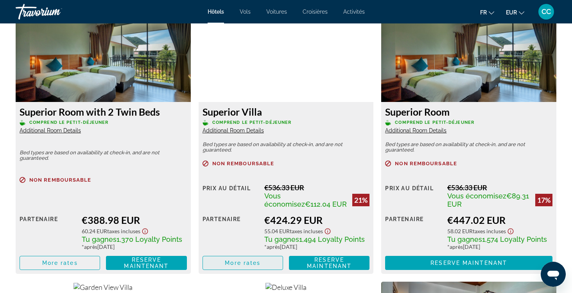
click at [240, 264] on span "More rates" at bounding box center [243, 263] width 36 height 6
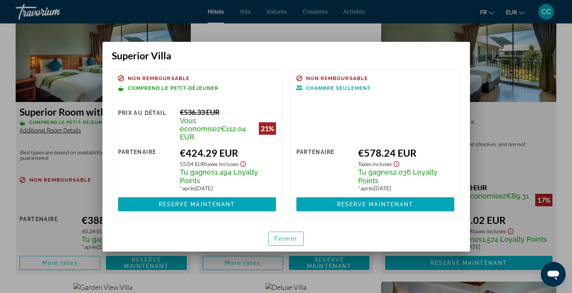
scroll to position [0, 0]
click at [285, 236] on span "Fermer" at bounding box center [285, 239] width 23 height 6
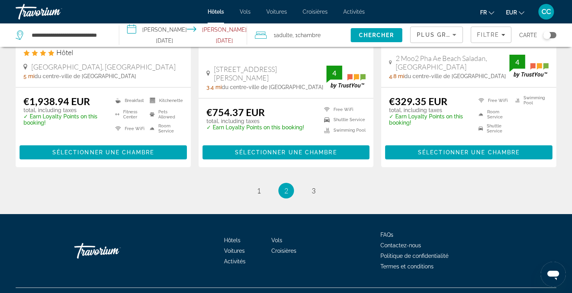
scroll to position [1071, 0]
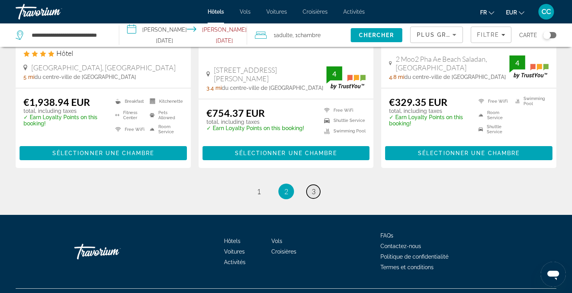
click at [312, 187] on span "3" at bounding box center [314, 191] width 4 height 9
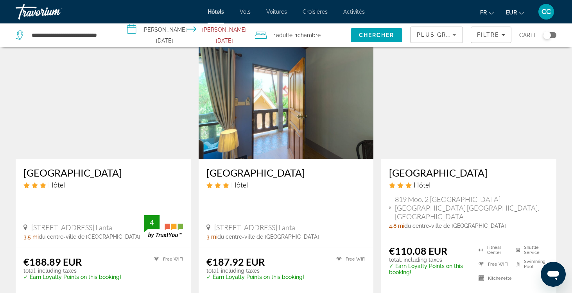
scroll to position [332, 0]
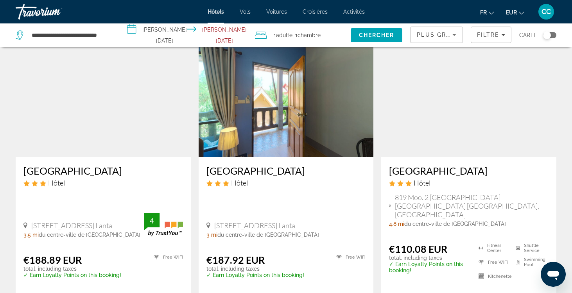
click at [84, 165] on h3 "[GEOGRAPHIC_DATA]" at bounding box center [102, 171] width 159 height 12
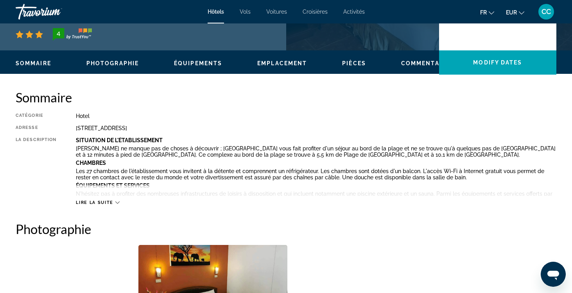
scroll to position [208, 0]
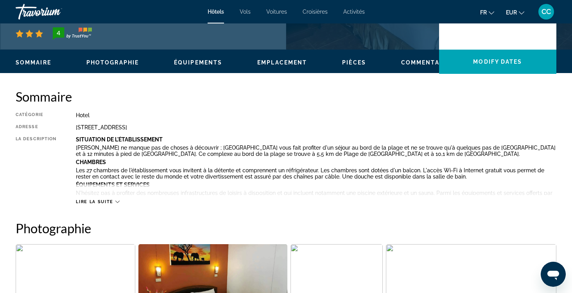
click at [108, 200] on span "Lire la suite" at bounding box center [94, 201] width 37 height 5
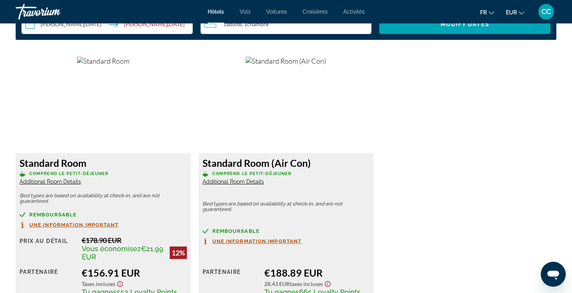
scroll to position [1112, 0]
click at [246, 182] on span "Additional Room Details" at bounding box center [233, 182] width 61 height 6
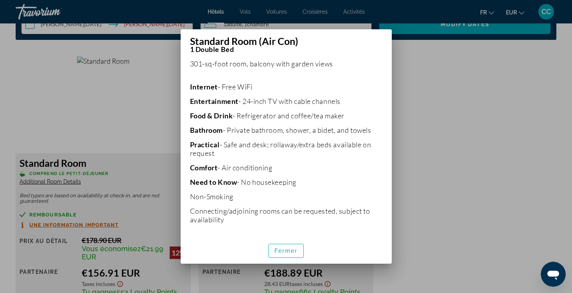
scroll to position [155, 0]
click at [289, 249] on span "Fermer" at bounding box center [285, 251] width 23 height 6
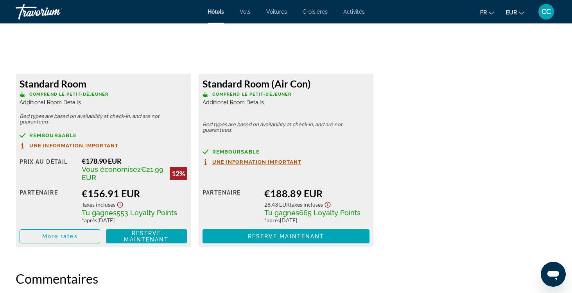
scroll to position [1195, 0]
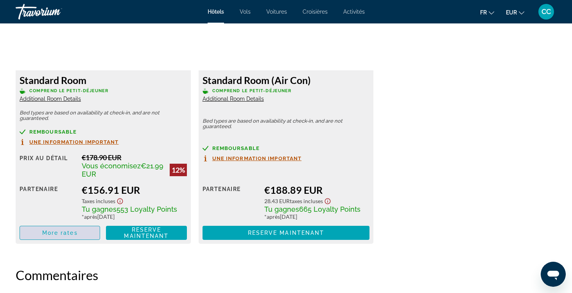
click at [53, 235] on span "More rates" at bounding box center [60, 233] width 36 height 6
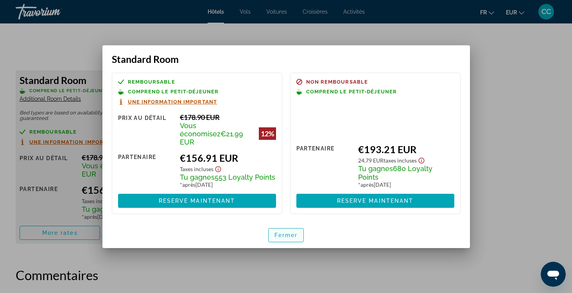
click at [285, 232] on span "Fermer" at bounding box center [285, 235] width 23 height 6
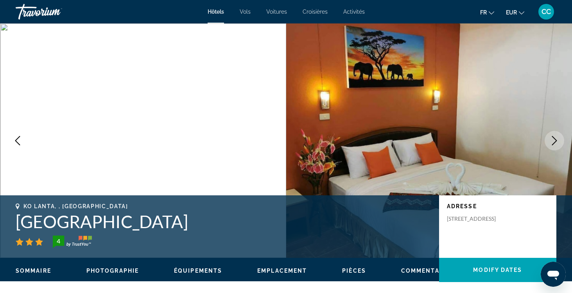
scroll to position [1195, 0]
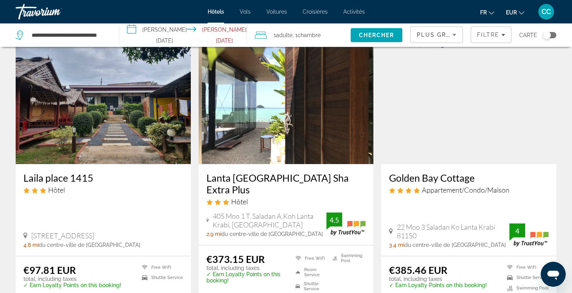
scroll to position [624, 0]
click at [81, 172] on h3 "Laila place 1415" at bounding box center [102, 178] width 159 height 12
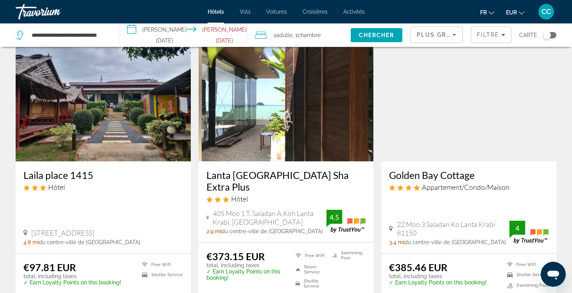
scroll to position [627, 0]
click at [269, 169] on h3 "Lanta [GEOGRAPHIC_DATA] Sha Extra Plus" at bounding box center [285, 180] width 159 height 23
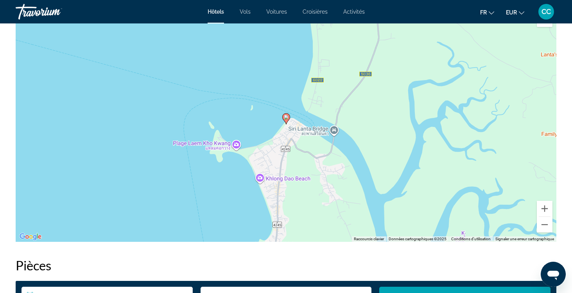
scroll to position [780, 0]
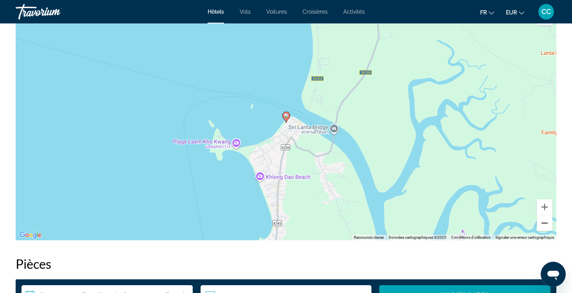
click at [543, 223] on button "Zoom arrière" at bounding box center [545, 223] width 16 height 16
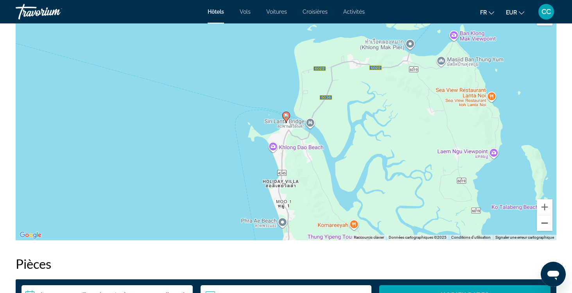
click at [543, 223] on button "Zoom arrière" at bounding box center [545, 223] width 16 height 16
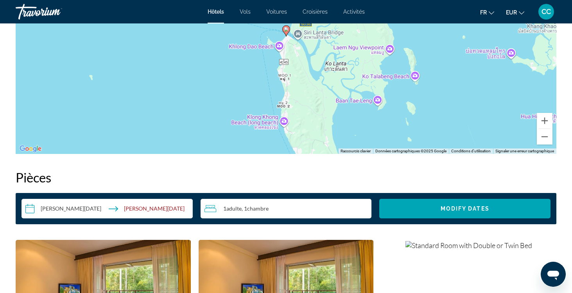
scroll to position [866, 0]
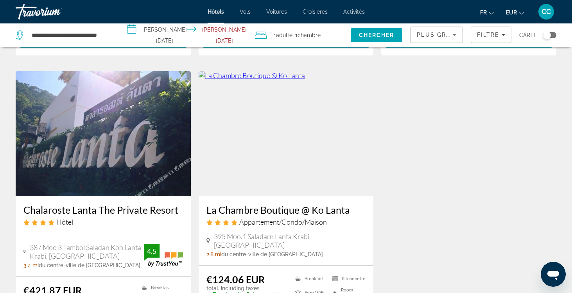
scroll to position [895, 0]
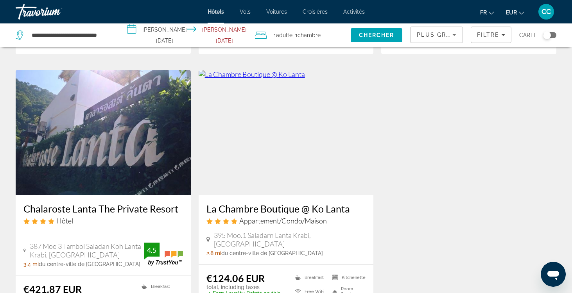
click at [552, 37] on div "Toggle map" at bounding box center [549, 35] width 13 height 6
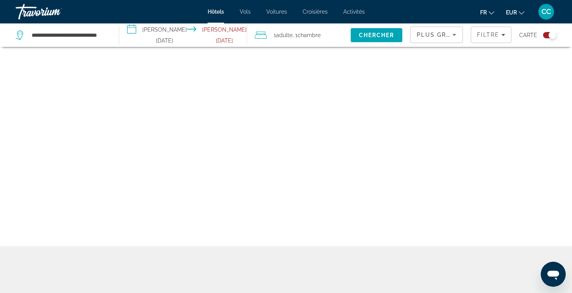
scroll to position [47, 0]
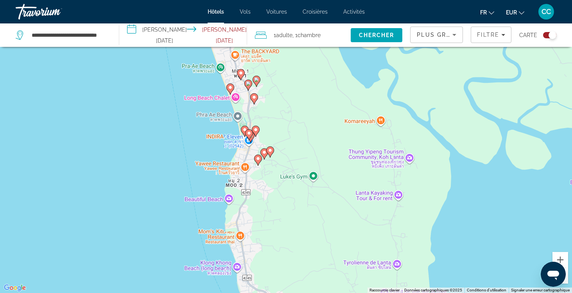
drag, startPoint x: 372, startPoint y: 240, endPoint x: 312, endPoint y: 131, distance: 124.4
click at [312, 131] on div "Pour activer le glissement avec le clavier, appuyez sur Alt+Entrée. Une fois ce…" at bounding box center [286, 146] width 572 height 293
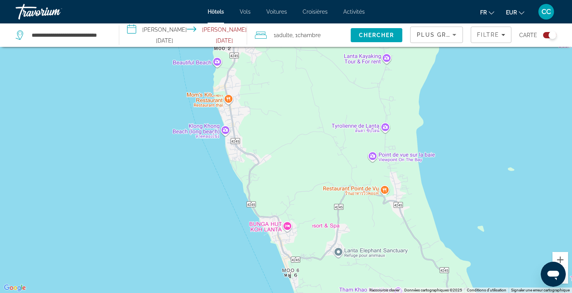
drag, startPoint x: 293, startPoint y: 253, endPoint x: 281, endPoint y: 115, distance: 138.1
click at [281, 115] on div "Pour activer le glissement avec le clavier, appuyez sur Alt+Entrée. Une fois ce…" at bounding box center [286, 146] width 572 height 293
click at [489, 40] on span "Filters" at bounding box center [491, 34] width 40 height 19
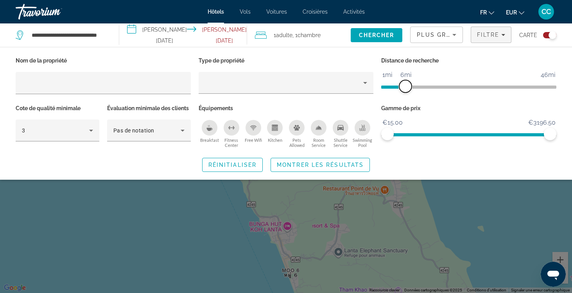
drag, startPoint x: 401, startPoint y: 83, endPoint x: 407, endPoint y: 84, distance: 5.9
click at [407, 84] on span "ngx-slider" at bounding box center [405, 86] width 13 height 13
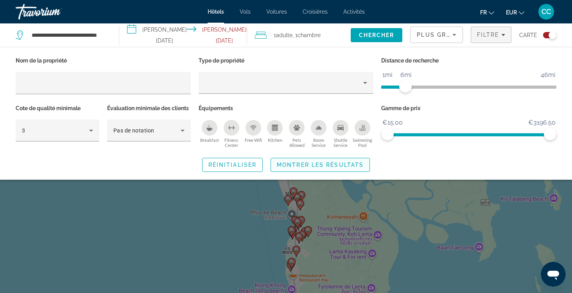
drag, startPoint x: 337, startPoint y: 244, endPoint x: 350, endPoint y: 158, distance: 87.1
click at [410, 47] on app-hotels-search-filters "Plus grandes économies Filtre Carte Nom de la propriété Type de propriété Dista…" at bounding box center [491, 34] width 162 height 23
click at [395, 151] on div "Nom de la propriété Type de propriété Distance de recherche 1mi 46mi 6mi Cote d…" at bounding box center [286, 113] width 572 height 117
click at [310, 164] on span "Montrer les résultats" at bounding box center [320, 165] width 87 height 6
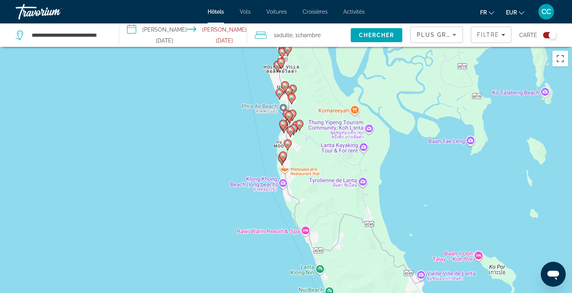
drag, startPoint x: 249, startPoint y: 236, endPoint x: 241, endPoint y: 129, distance: 107.5
click at [241, 129] on div "Pour activer le glissement avec le clavier, appuyez sur Alt+Entrée. Une fois ce…" at bounding box center [286, 193] width 572 height 293
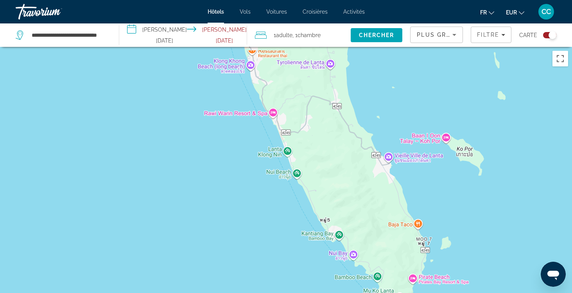
drag, startPoint x: 249, startPoint y: 260, endPoint x: 214, endPoint y: 141, distance: 124.7
click at [214, 141] on div "Pour activer le glissement avec le clavier, appuyez sur Alt+Entrée. Une fois ce…" at bounding box center [286, 193] width 572 height 293
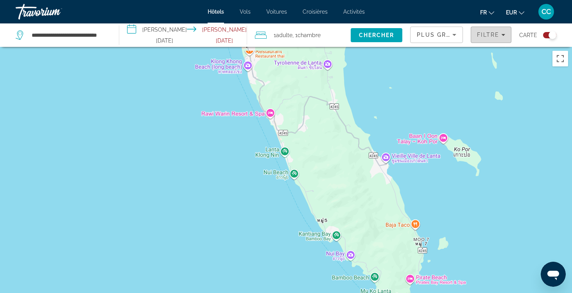
click at [483, 36] on span "Filtre" at bounding box center [488, 35] width 22 height 6
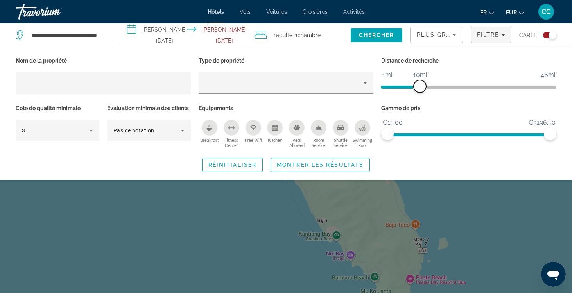
drag, startPoint x: 405, startPoint y: 84, endPoint x: 419, endPoint y: 84, distance: 13.7
click at [419, 84] on span "ngx-slider" at bounding box center [420, 86] width 13 height 13
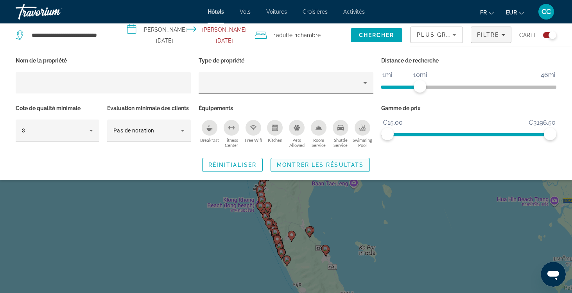
click at [357, 161] on span "Search widget" at bounding box center [320, 165] width 99 height 19
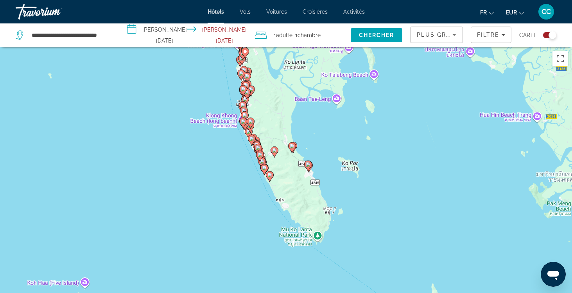
drag, startPoint x: 401, startPoint y: 224, endPoint x: 384, endPoint y: 137, distance: 88.5
click at [384, 137] on div "Pour activer le glissement avec le clavier, appuyez sur Alt+Entrée. Une fois ce…" at bounding box center [286, 193] width 572 height 293
click at [482, 37] on span "Filtre" at bounding box center [488, 35] width 22 height 6
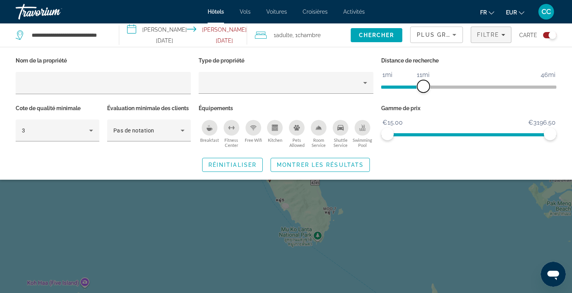
drag, startPoint x: 418, startPoint y: 87, endPoint x: 425, endPoint y: 87, distance: 7.4
click at [425, 87] on span "ngx-slider" at bounding box center [423, 86] width 13 height 13
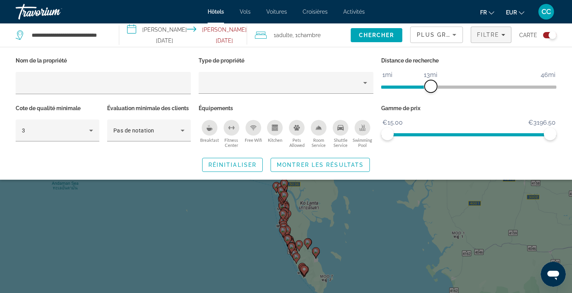
drag, startPoint x: 425, startPoint y: 87, endPoint x: 430, endPoint y: 87, distance: 4.7
click at [430, 87] on span "ngx-slider" at bounding box center [431, 86] width 13 height 13
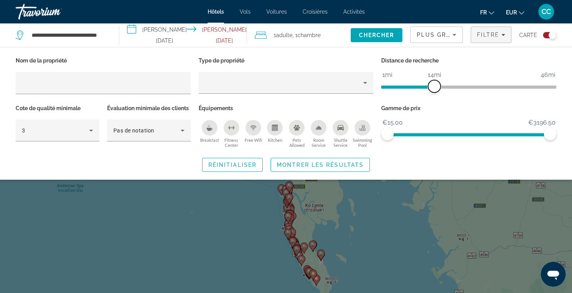
drag, startPoint x: 430, startPoint y: 87, endPoint x: 435, endPoint y: 87, distance: 5.1
click at [435, 87] on span "ngx-slider" at bounding box center [434, 86] width 13 height 13
click at [346, 164] on span "Montrer les résultats" at bounding box center [320, 165] width 87 height 6
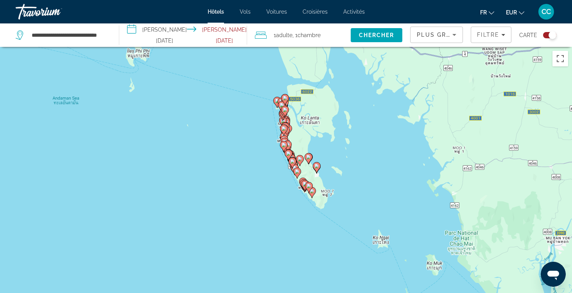
drag, startPoint x: 251, startPoint y: 211, endPoint x: 246, endPoint y: 123, distance: 88.9
click at [246, 123] on div "Pour activer le glissement avec le clavier, appuyez sur Alt+Entrée. Une fois ce…" at bounding box center [286, 193] width 572 height 293
click at [544, 34] on div "Toggle map" at bounding box center [549, 35] width 13 height 6
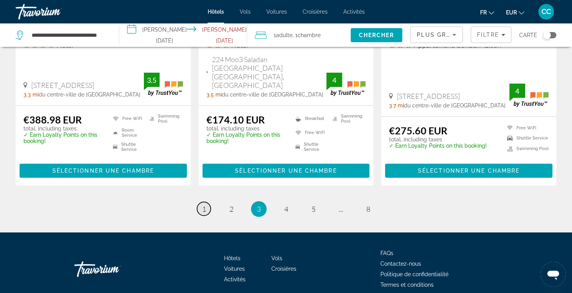
click at [203, 205] on span "1" at bounding box center [204, 209] width 4 height 9
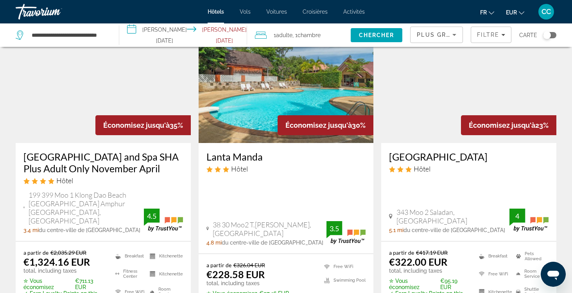
scroll to position [58, 0]
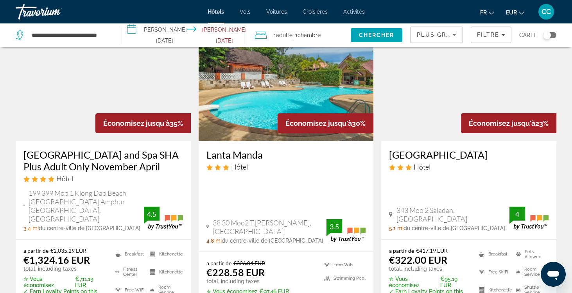
click at [252, 154] on h3 "Lanta Manda" at bounding box center [285, 155] width 159 height 12
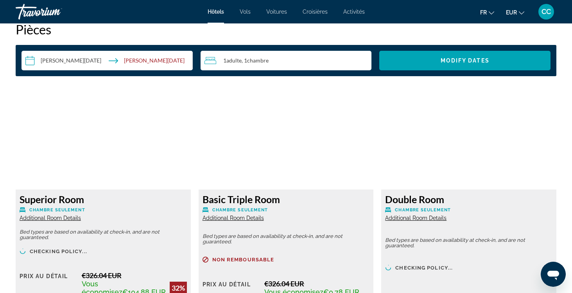
scroll to position [1015, 0]
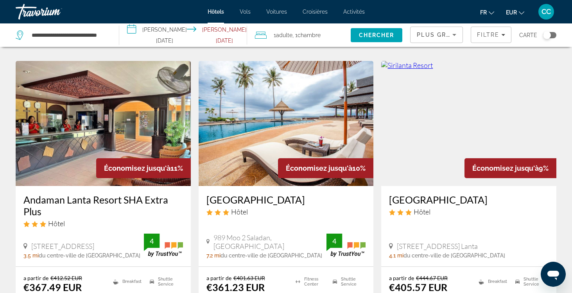
scroll to position [962, 0]
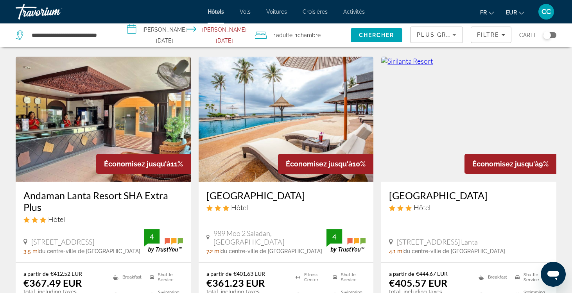
click at [242, 190] on h3 "[GEOGRAPHIC_DATA]" at bounding box center [285, 196] width 159 height 12
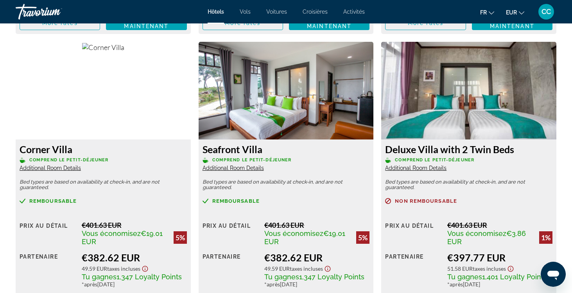
scroll to position [1359, 0]
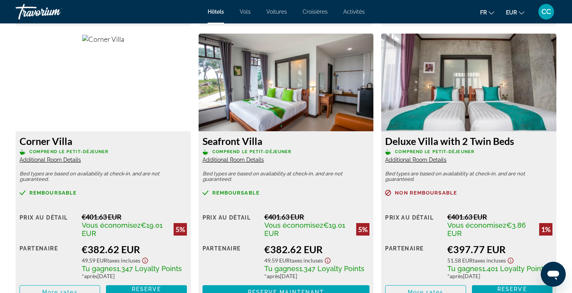
click at [237, 161] on span "Additional Room Details" at bounding box center [233, 160] width 61 height 6
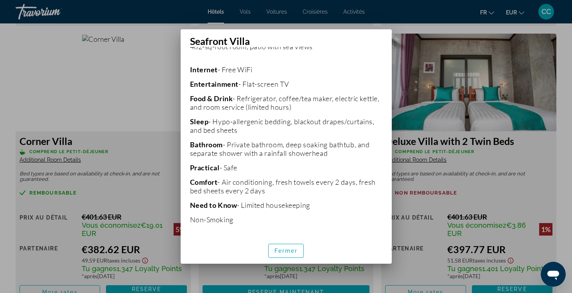
scroll to position [172, 0]
click at [284, 251] on span "Fermer" at bounding box center [285, 251] width 23 height 6
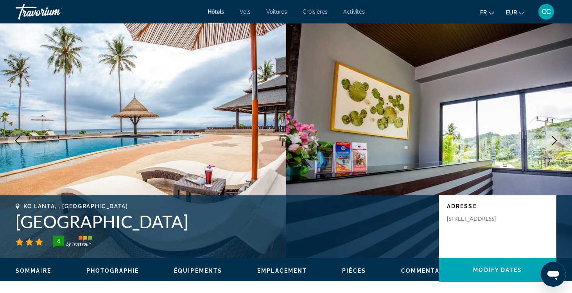
scroll to position [1359, 0]
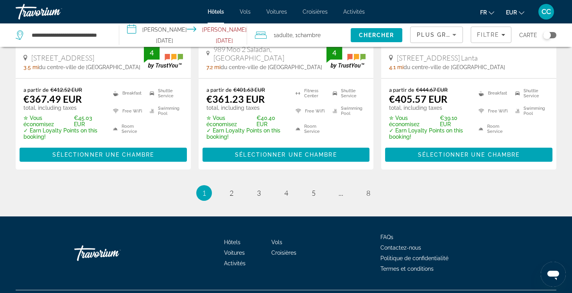
scroll to position [1145, 0]
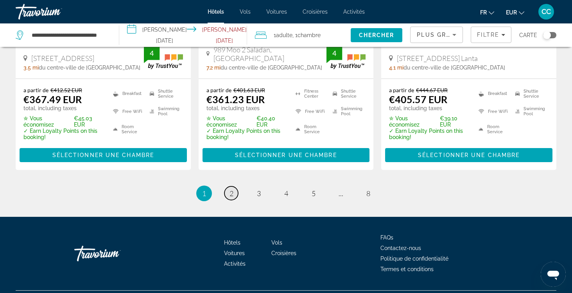
click at [230, 189] on span "2" at bounding box center [231, 193] width 4 height 9
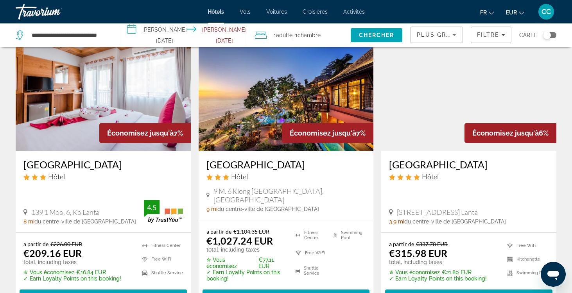
scroll to position [358, 0]
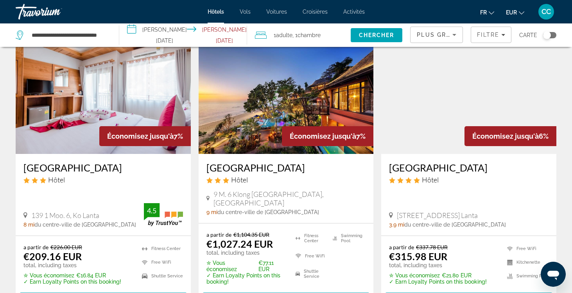
click at [95, 160] on div "[GEOGRAPHIC_DATA] Hôtel 139 1 Moo. 6, [GEOGRAPHIC_DATA] 8 mi du centre-ville de…" at bounding box center [103, 195] width 175 height 82
click at [90, 169] on h3 "[GEOGRAPHIC_DATA]" at bounding box center [102, 168] width 159 height 12
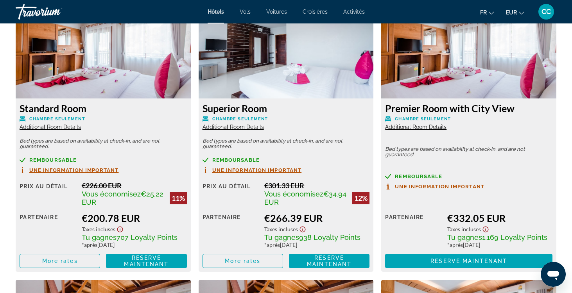
scroll to position [1107, 0]
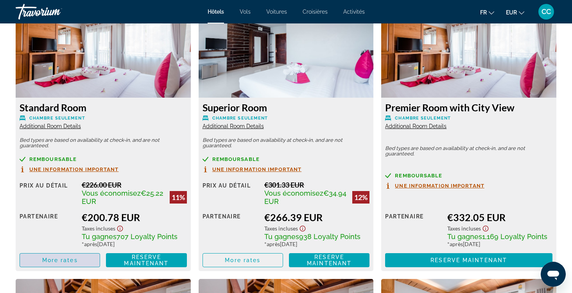
click at [82, 262] on span "Main content" at bounding box center [60, 260] width 80 height 19
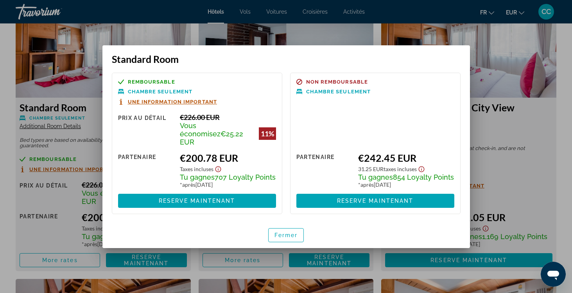
scroll to position [0, 0]
click at [286, 232] on span "Fermer" at bounding box center [285, 235] width 23 height 6
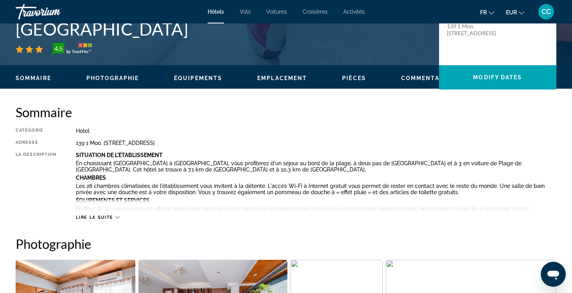
scroll to position [193, 0]
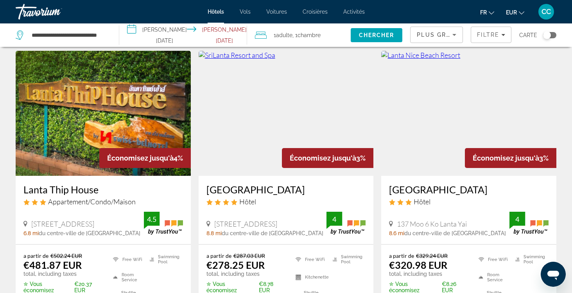
scroll to position [640, 0]
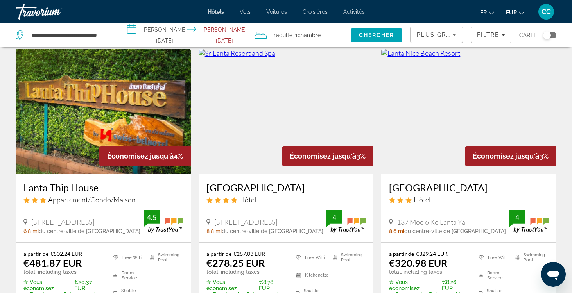
click at [249, 182] on h3 "[GEOGRAPHIC_DATA]" at bounding box center [285, 188] width 159 height 12
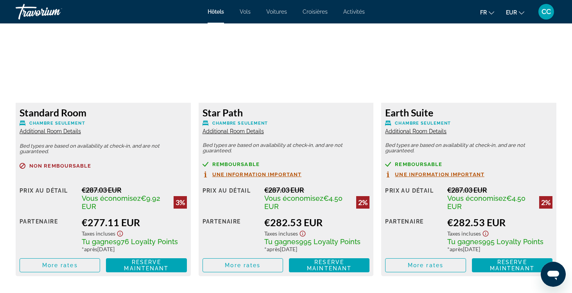
scroll to position [1102, 0]
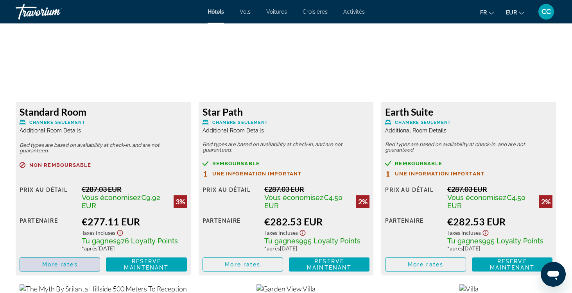
click at [87, 263] on span "Main content" at bounding box center [60, 264] width 80 height 19
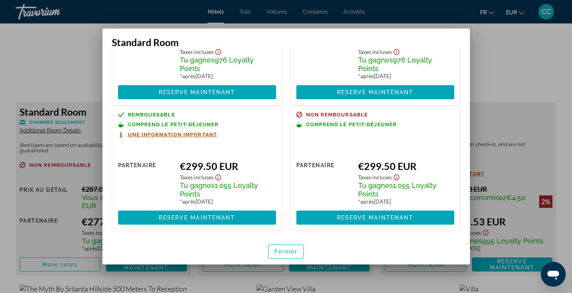
scroll to position [105, 0]
click at [284, 253] on span "Fermer" at bounding box center [285, 252] width 23 height 6
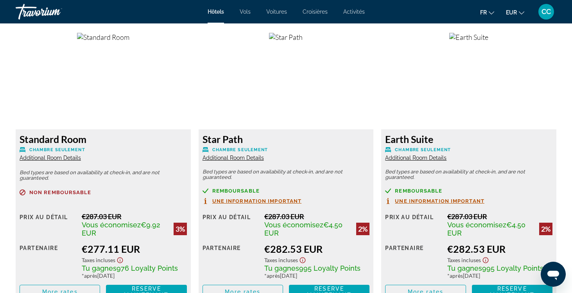
scroll to position [1084, 0]
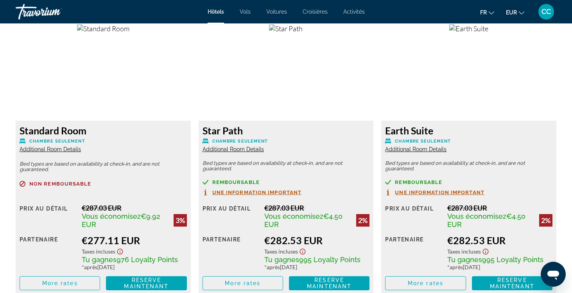
click at [237, 149] on span "Additional Room Details" at bounding box center [233, 149] width 61 height 6
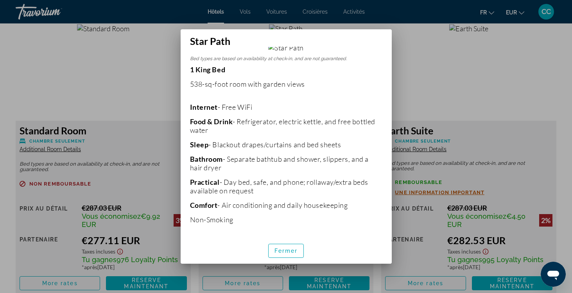
scroll to position [135, 0]
click at [288, 253] on span "Fermer" at bounding box center [285, 251] width 23 height 6
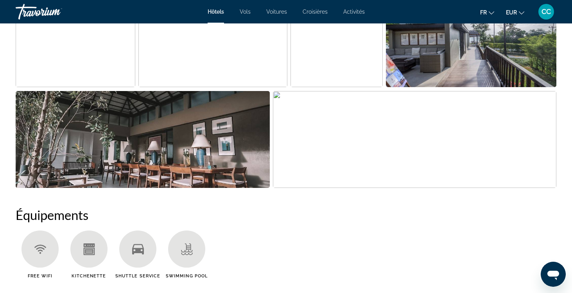
scroll to position [486, 0]
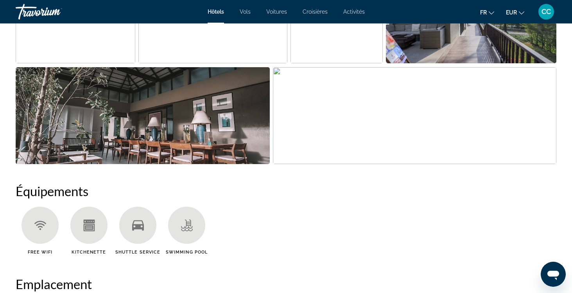
click at [335, 132] on img "Open full-screen image slider" at bounding box center [414, 115] width 283 height 97
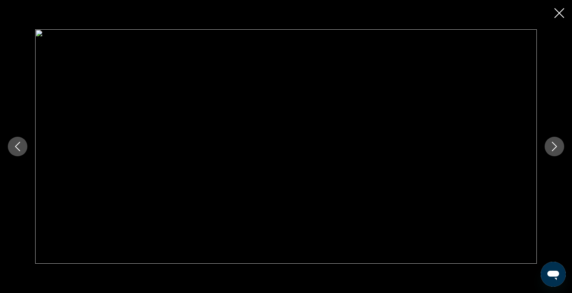
click at [554, 145] on icon "Next image" at bounding box center [554, 146] width 9 height 9
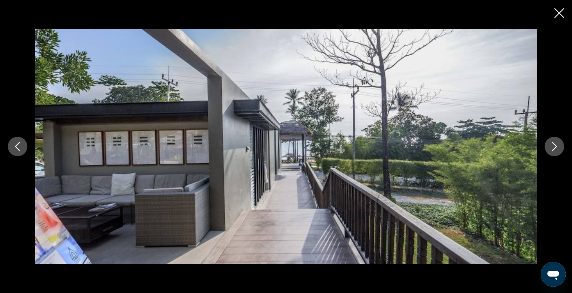
click at [554, 147] on icon "Next image" at bounding box center [554, 146] width 9 height 9
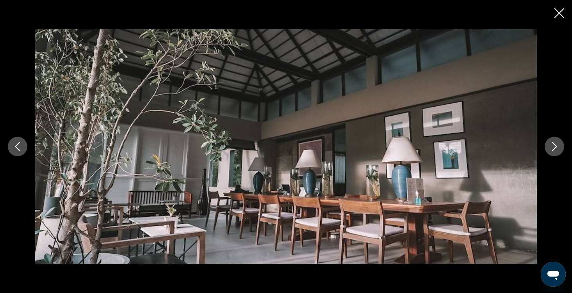
click at [553, 147] on icon "Next image" at bounding box center [554, 146] width 9 height 9
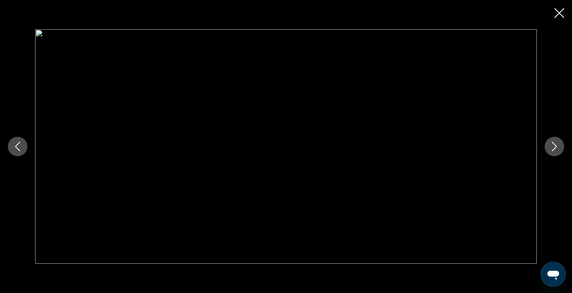
click at [553, 147] on icon "Next image" at bounding box center [554, 146] width 9 height 9
click at [552, 147] on icon "Next image" at bounding box center [554, 146] width 9 height 9
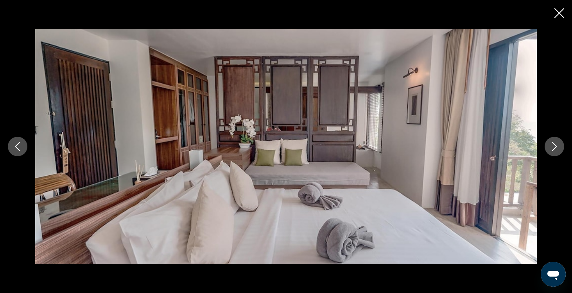
click at [552, 147] on icon "Next image" at bounding box center [554, 146] width 9 height 9
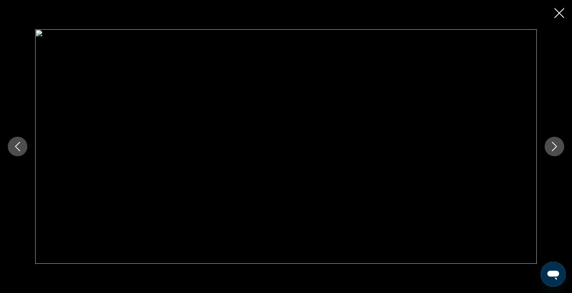
click at [552, 147] on icon "Next image" at bounding box center [554, 146] width 9 height 9
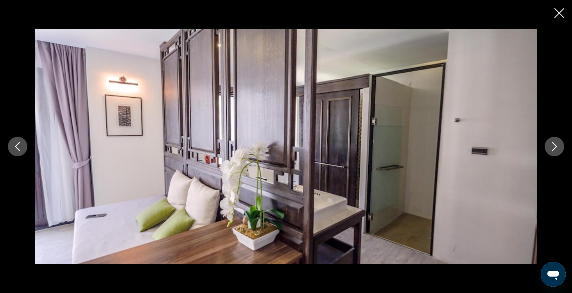
click at [552, 147] on icon "Next image" at bounding box center [554, 146] width 9 height 9
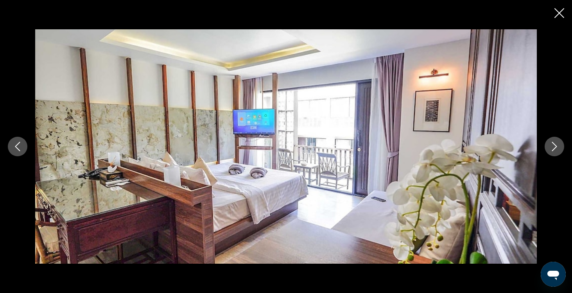
click at [552, 147] on icon "Next image" at bounding box center [554, 146] width 9 height 9
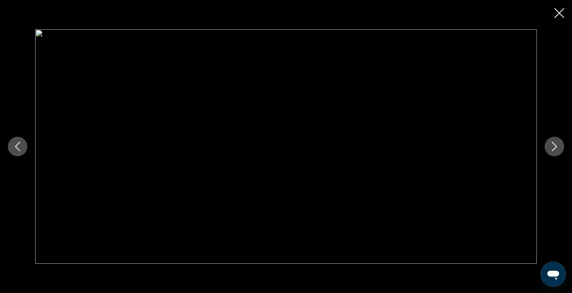
click at [552, 147] on icon "Next image" at bounding box center [554, 146] width 9 height 9
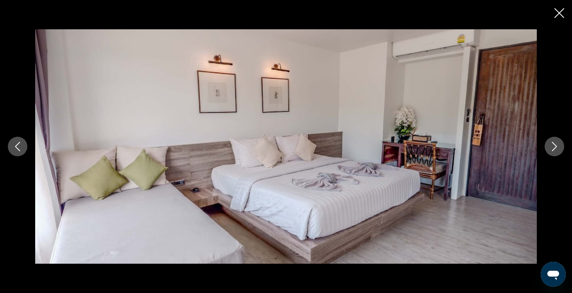
click at [552, 147] on icon "Next image" at bounding box center [554, 146] width 9 height 9
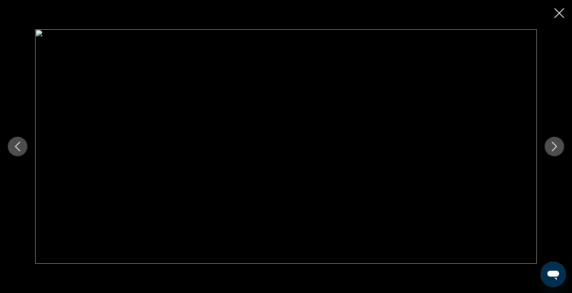
click at [552, 147] on icon "Next image" at bounding box center [554, 146] width 9 height 9
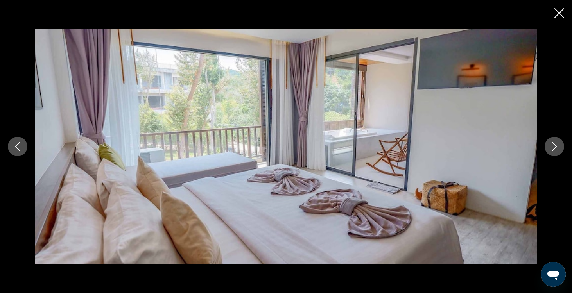
click at [552, 147] on icon "Next image" at bounding box center [554, 146] width 9 height 9
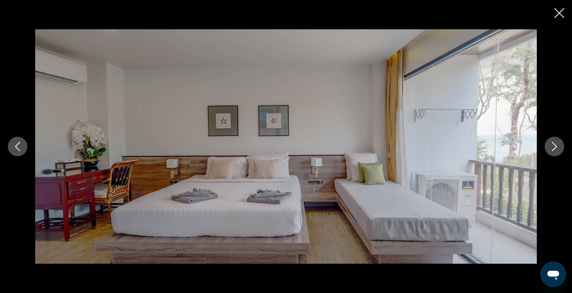
click at [556, 14] on icon "Close slideshow" at bounding box center [559, 13] width 10 height 10
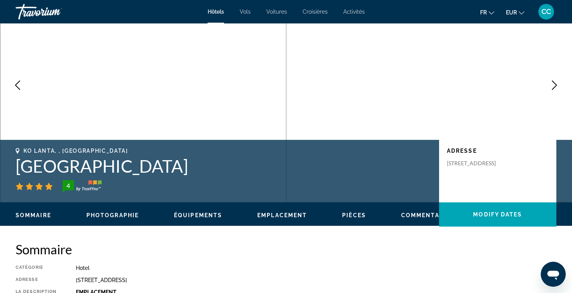
scroll to position [56, 0]
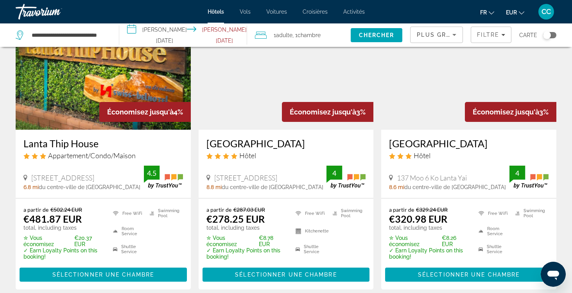
scroll to position [686, 0]
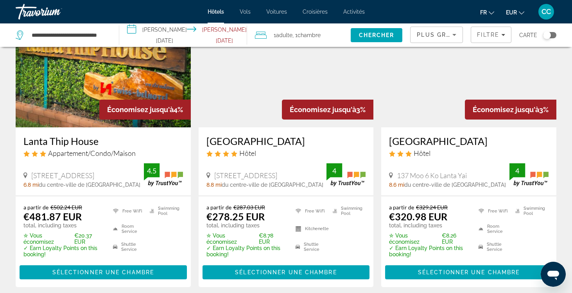
click at [428, 135] on h3 "[GEOGRAPHIC_DATA]" at bounding box center [468, 141] width 159 height 12
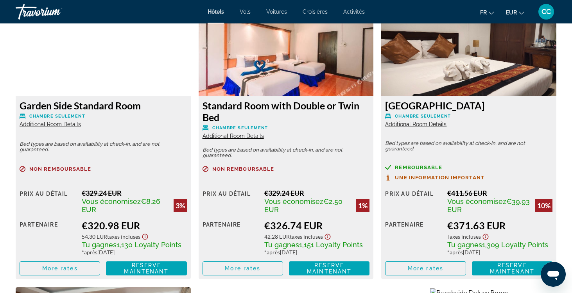
scroll to position [1112, 0]
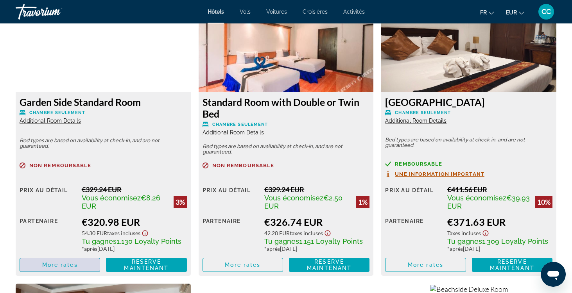
click at [65, 270] on span "Main content" at bounding box center [60, 265] width 80 height 19
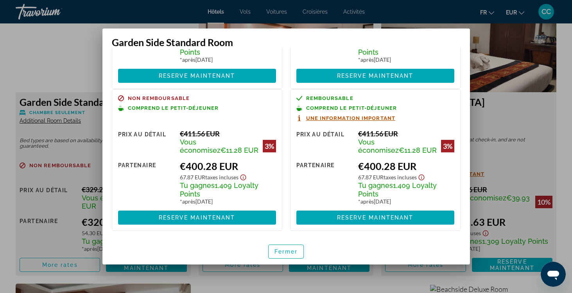
scroll to position [121, 0]
click at [289, 250] on span "Fermer" at bounding box center [285, 252] width 23 height 6
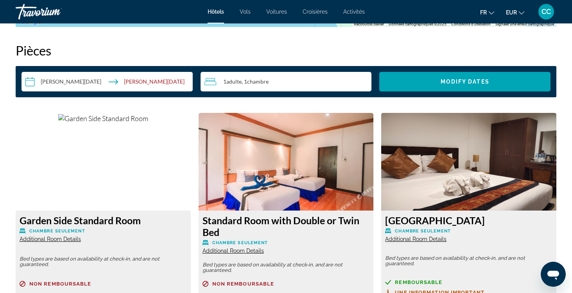
scroll to position [711, 0]
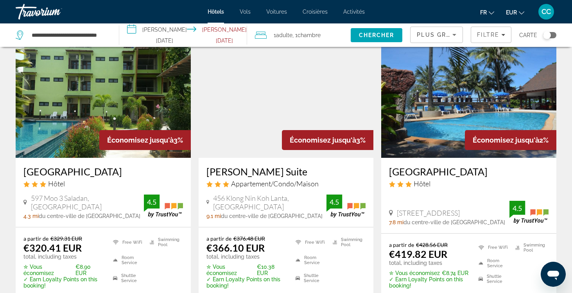
scroll to position [958, 0]
